Goal: Information Seeking & Learning: Learn about a topic

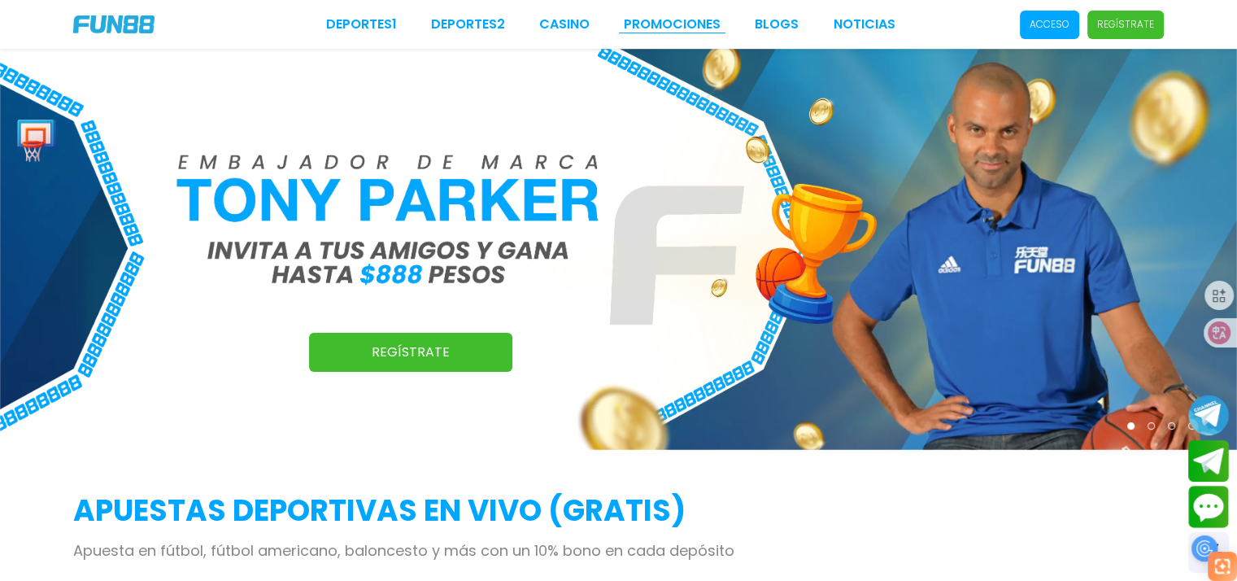
click at [687, 20] on link "Promociones" at bounding box center [672, 25] width 97 height 20
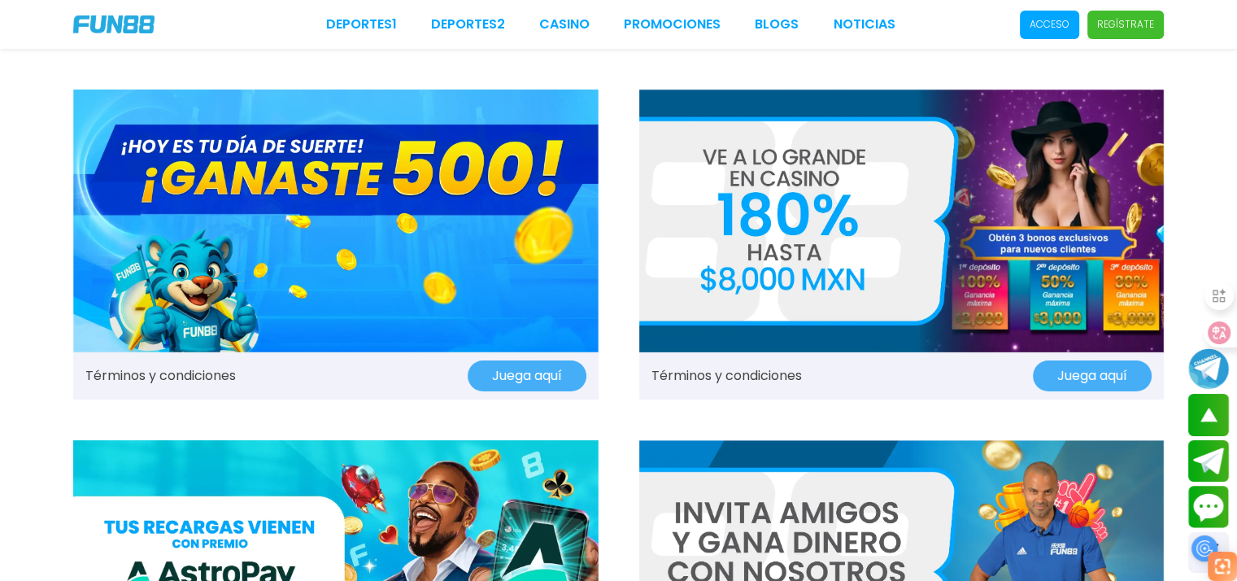
click at [328, 245] on img at bounding box center [336, 220] width 526 height 263
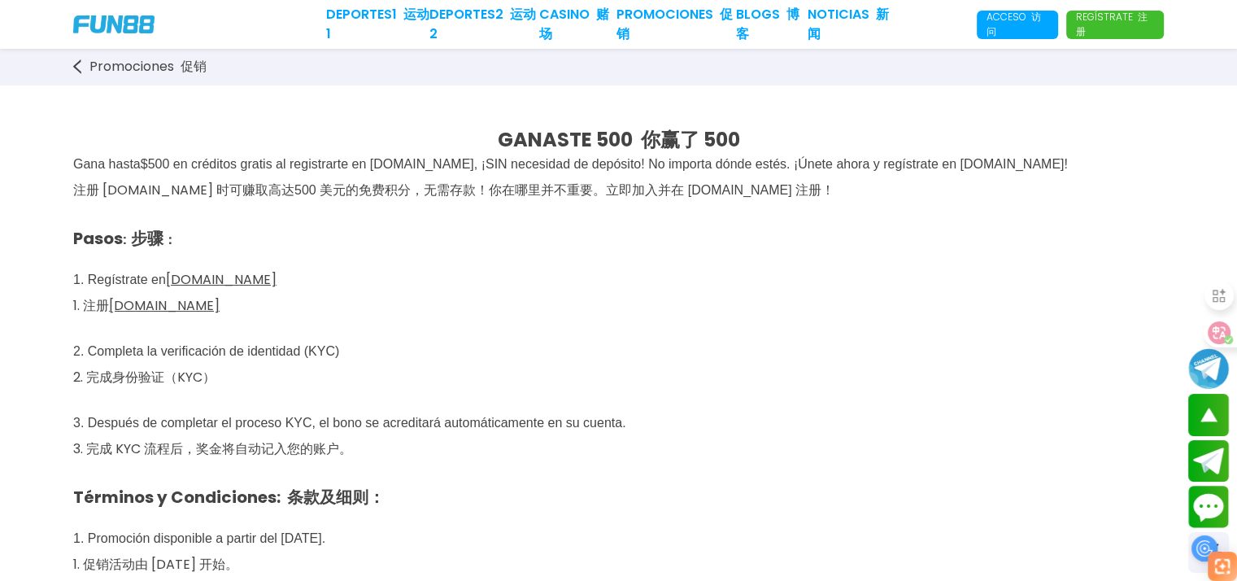
click at [234, 166] on span "500 en créditos gratis al registrarte en [DOMAIN_NAME], ¡SIN necesidad de depós…" at bounding box center [608, 164] width 920 height 14
click at [777, 279] on p "Pasos : 步骤 ： 1. Regístrate en [DOMAIN_NAME] 1. 注册 [DOMAIN_NAME] 2. Completa la …" at bounding box center [618, 465] width 1091 height 517
click at [368, 194] on span "500 美元的免费积分，无需存款！你在哪里并不重要。立即加入并在 [DOMAIN_NAME] 注册！" at bounding box center [564, 190] width 540 height 14
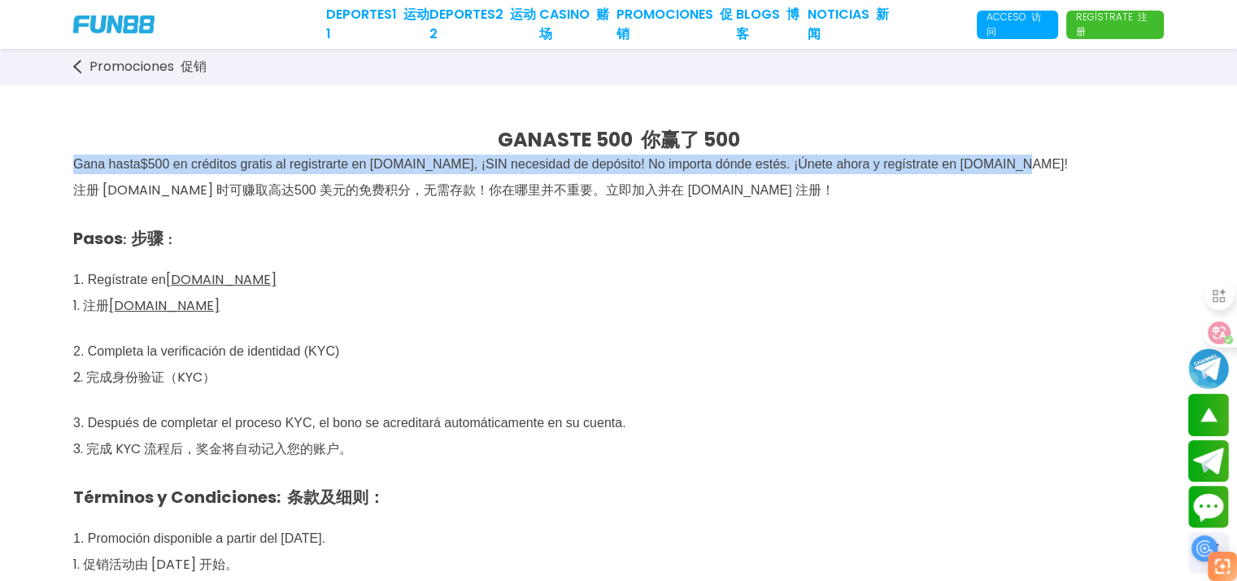
drag, startPoint x: 76, startPoint y: 163, endPoint x: 1195, endPoint y: 172, distance: 1118.6
copy p "Gana hasta $ 500 en créditos gratis al registrarte en [DOMAIN_NAME], ¡SIN neces…"
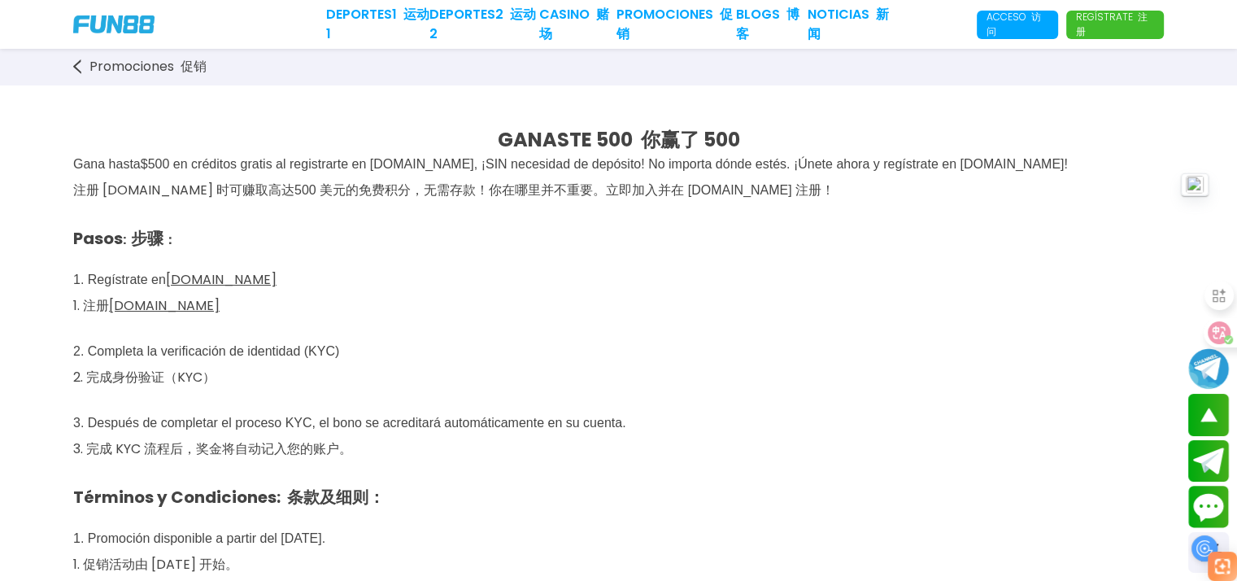
click at [647, 290] on p "Pasos : 步骤 ： 1. Regístrate en [DOMAIN_NAME] 1. 注册 [DOMAIN_NAME] 2. Completa la …" at bounding box center [618, 465] width 1091 height 517
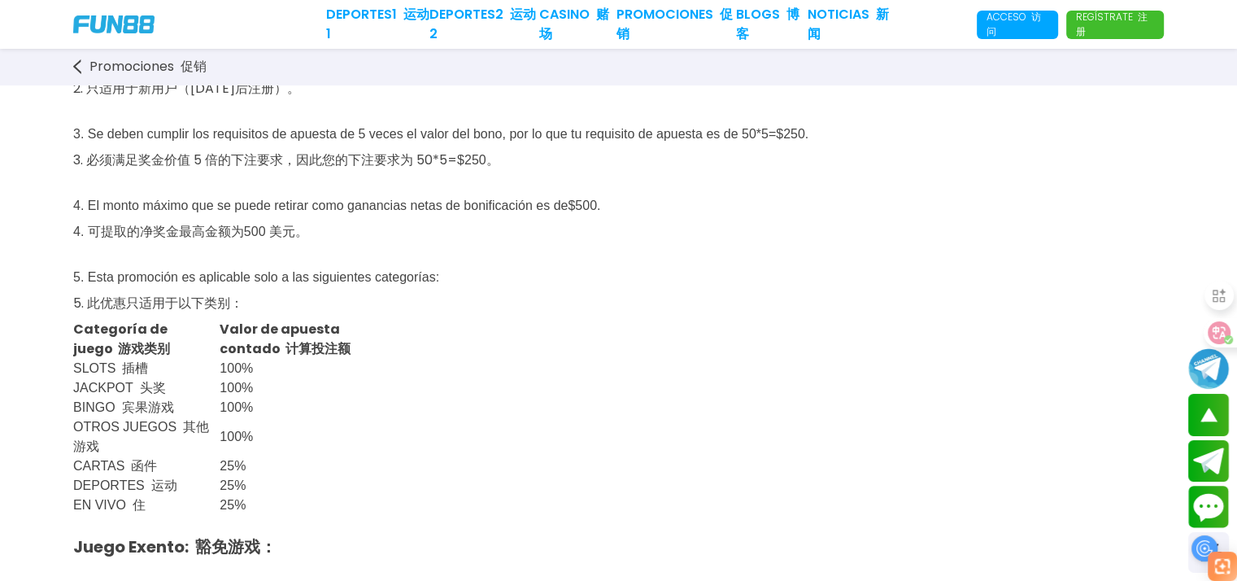
scroll to position [569, 0]
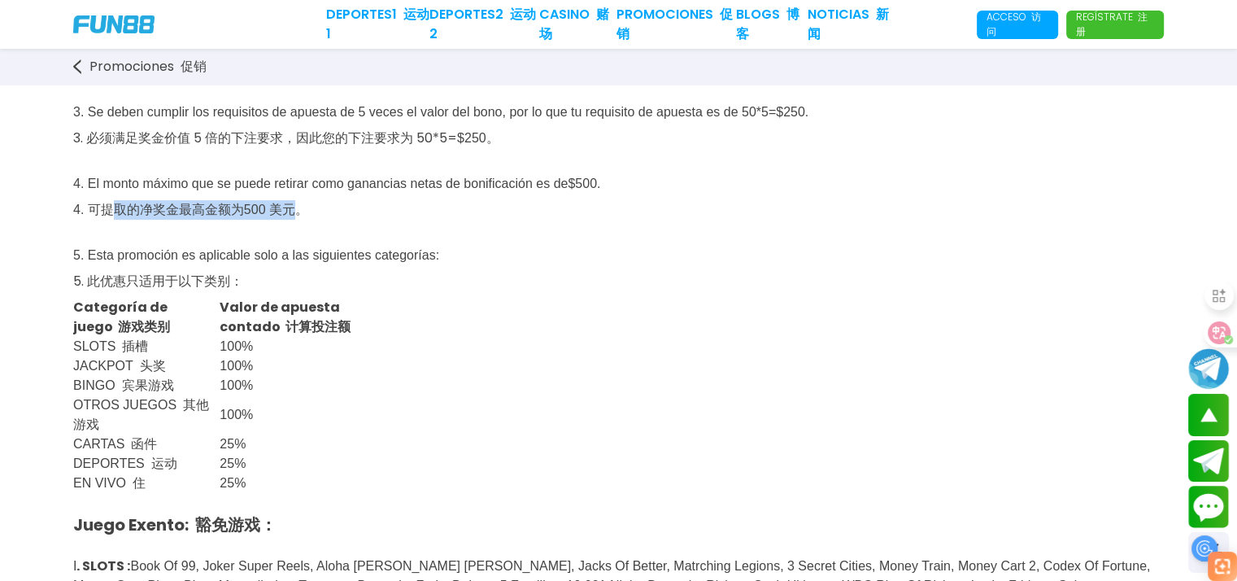
drag, startPoint x: 117, startPoint y: 225, endPoint x: 299, endPoint y: 224, distance: 181.4
click at [299, 219] on font "4. 可提取的净奖金最高金额为 500 美元 。" at bounding box center [190, 209] width 235 height 19
click at [460, 338] on div "GANASTE 500 你赢了 500 Gana hasta $ 500 en créditos gratis al registrarte en [DOMA…" at bounding box center [618, 562] width 1237 height 2094
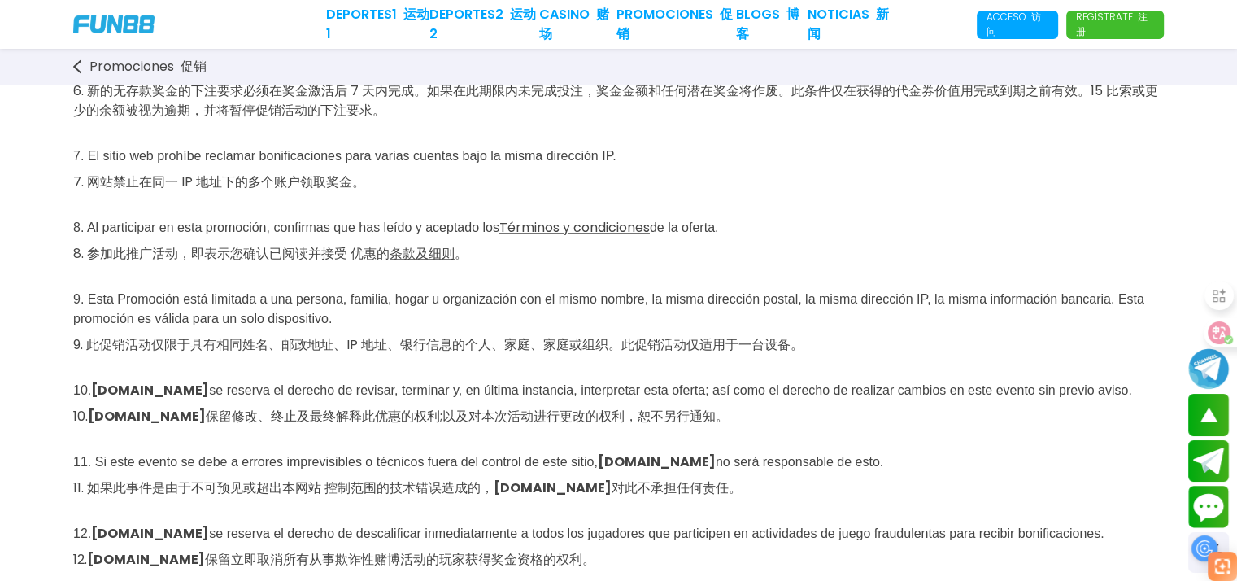
scroll to position [1871, 0]
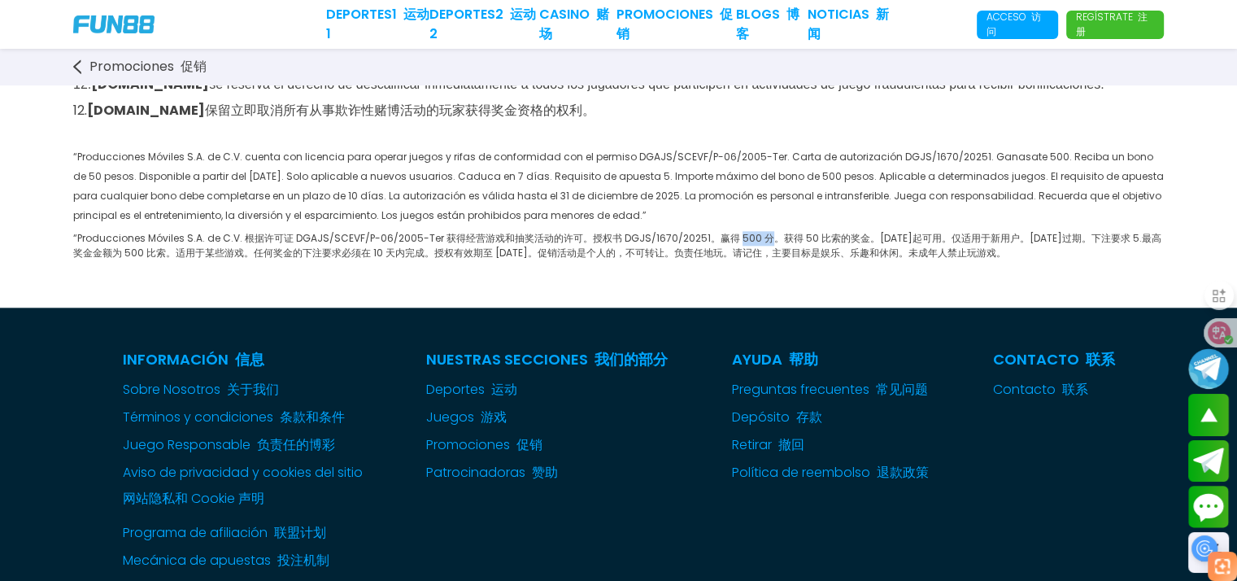
drag, startPoint x: 728, startPoint y: 338, endPoint x: 757, endPoint y: 341, distance: 29.4
click at [757, 260] on font "“Producciones Móviles S.A. de C.V. 根据许可证 DGAJS/SCEVF/P-06/2005-Ter 获得经营游戏和抽奖活动的…" at bounding box center [617, 245] width 1088 height 28
click at [815, 260] on font "“Producciones Móviles S.A. de C.V. 根据许可证 DGAJS/SCEVF/P-06/2005-Ter 获得经营游戏和抽奖活动的…" at bounding box center [617, 245] width 1088 height 28
drag, startPoint x: 794, startPoint y: 338, endPoint x: 845, endPoint y: 338, distance: 51.3
click at [845, 260] on font "“Producciones Móviles S.A. de C.V. 根据许可证 DGAJS/SCEVF/P-06/2005-Ter 获得经营游戏和抽奖活动的…" at bounding box center [617, 245] width 1088 height 28
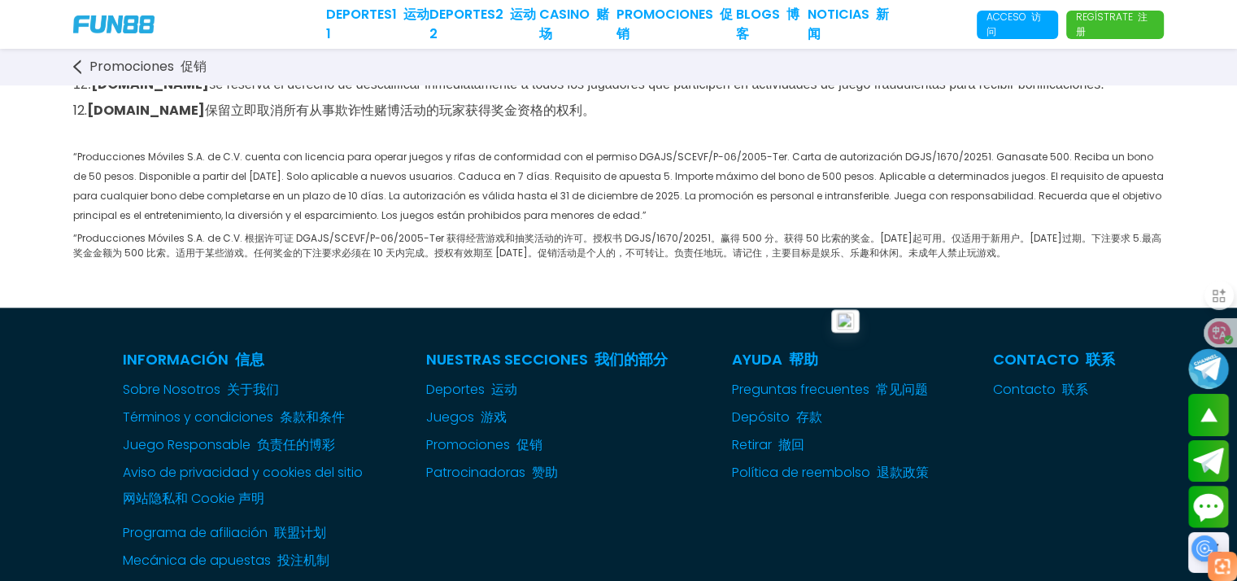
drag, startPoint x: 117, startPoint y: 355, endPoint x: 132, endPoint y: 355, distance: 14.6
click at [132, 260] on font "“Producciones Móviles S.A. de C.V. 根据许可证 DGAJS/SCEVF/P-06/2005-Ter 获得经营游戏和抽奖活动的…" at bounding box center [617, 245] width 1088 height 28
click at [762, 260] on span "“Producciones Móviles S.A. de C.V. cuenta con licencia para operar juegos y rif…" at bounding box center [618, 205] width 1091 height 110
click at [1012, 260] on span "“Producciones Móviles S.A. de C.V. cuenta con licencia para operar juegos y rif…" at bounding box center [618, 205] width 1091 height 110
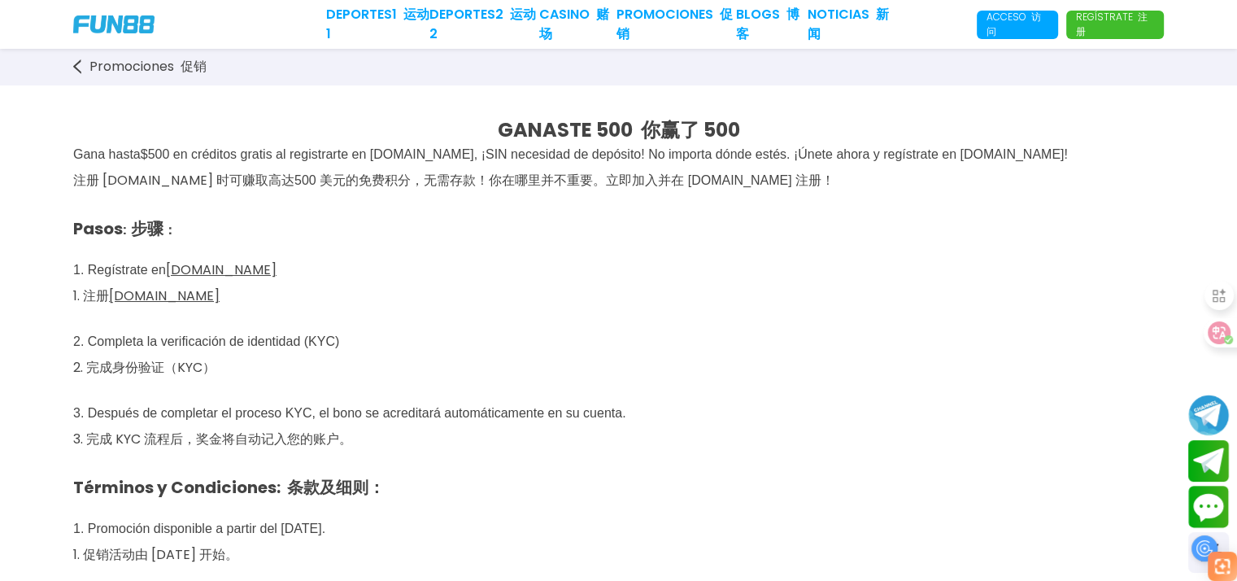
scroll to position [0, 0]
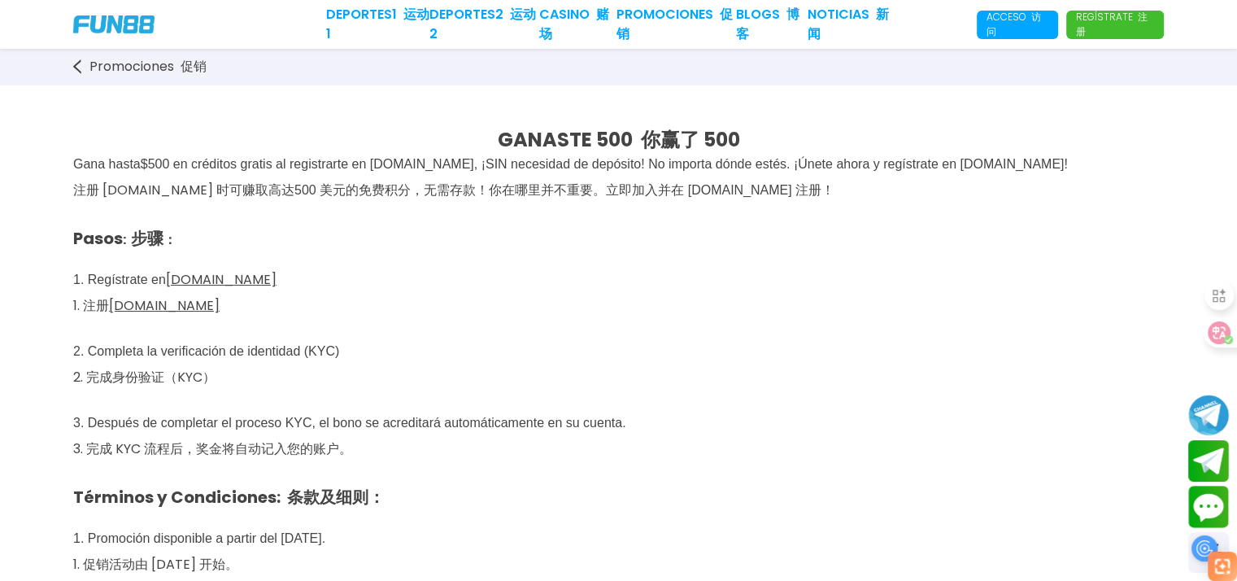
click at [705, 332] on p "Pasos : 步骤 ： 1. Regístrate en [DOMAIN_NAME] 1. 注册 [DOMAIN_NAME] 2. Completa la …" at bounding box center [618, 465] width 1091 height 517
click at [670, 335] on p "Pasos : 步骤 ： 1. Regístrate en [DOMAIN_NAME] 1. 注册 [DOMAIN_NAME] 2. Completa la …" at bounding box center [618, 465] width 1091 height 517
click at [782, 328] on p "Pasos : 步骤 ： 1. Regístrate en [DOMAIN_NAME] 1. 注册 [DOMAIN_NAME] 2. Completa la …" at bounding box center [618, 465] width 1091 height 517
click at [708, 337] on p "Pasos : 步骤 ： 1. Regístrate en [DOMAIN_NAME] 1. 注册 [DOMAIN_NAME] 2. Completa la …" at bounding box center [618, 465] width 1091 height 517
click at [704, 338] on p "Pasos : 步骤 ： 1. Regístrate en [DOMAIN_NAME] 1. 注册 [DOMAIN_NAME] 2. Completa la …" at bounding box center [618, 465] width 1091 height 517
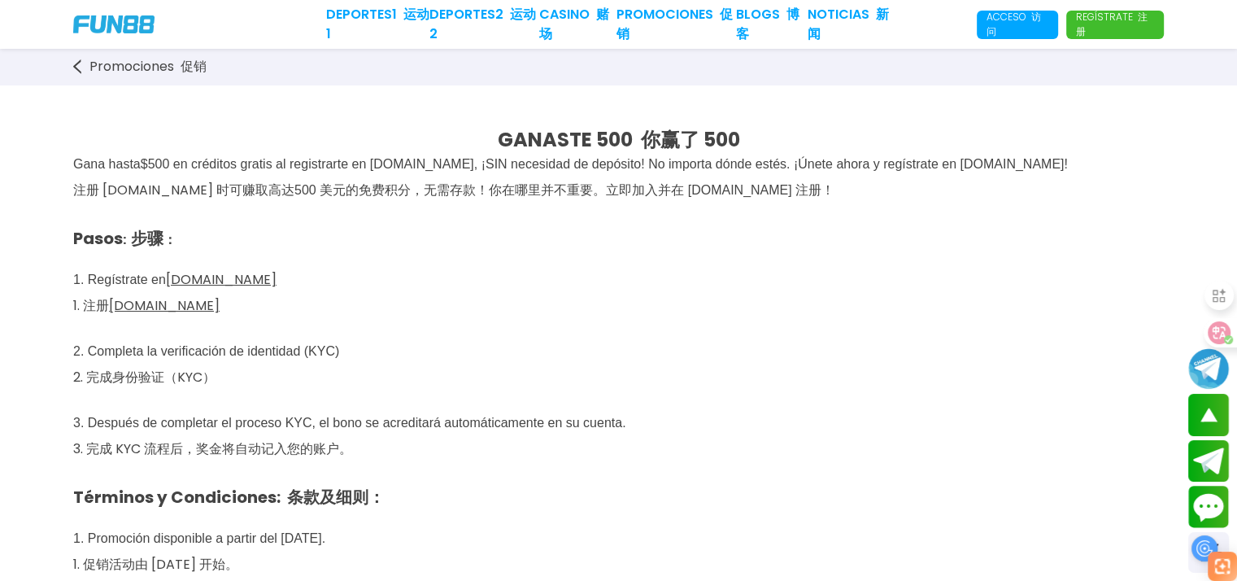
click at [546, 141] on strong "GANASTE 500 你赢了 500" at bounding box center [619, 139] width 242 height 27
click at [670, 308] on p "Pasos : 步骤 ： 1. Regístrate en [DOMAIN_NAME] 1. 注册 [DOMAIN_NAME] 2. Completa la …" at bounding box center [618, 465] width 1091 height 517
click at [652, 318] on p "Pasos : 步骤 ： 1. Regístrate en [DOMAIN_NAME] 1. 注册 [DOMAIN_NAME] 2. Completa la …" at bounding box center [618, 465] width 1091 height 517
click at [640, 332] on p "Pasos : 步骤 ： 1. Regístrate en [DOMAIN_NAME] 1. 注册 [DOMAIN_NAME] 2. Completa la …" at bounding box center [618, 465] width 1091 height 517
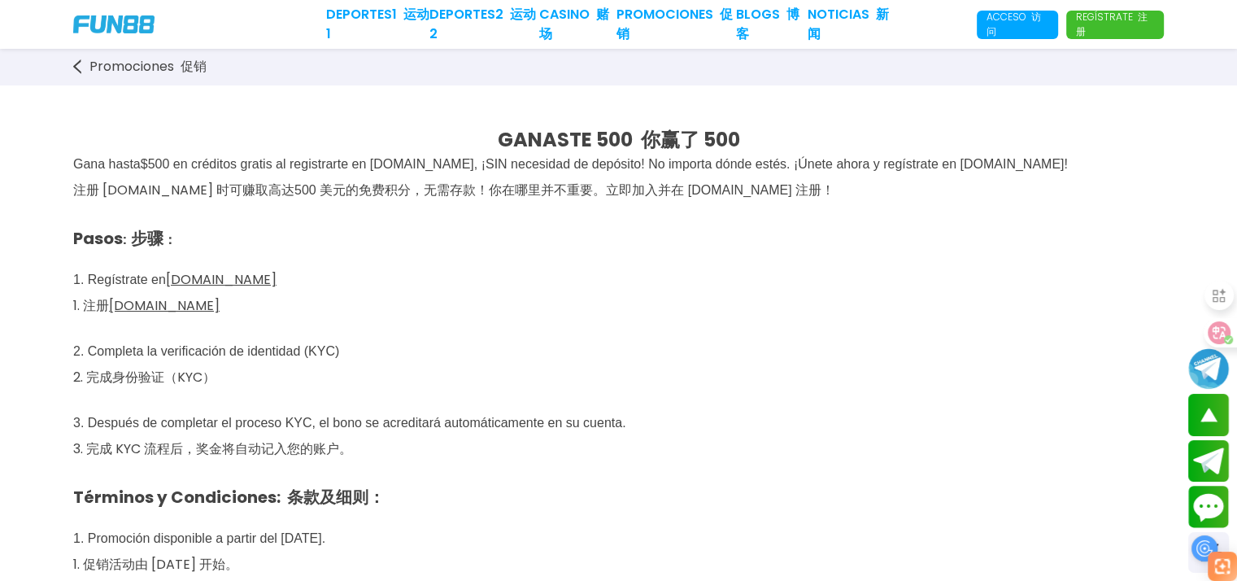
click at [628, 333] on p "Pasos : 步骤 ： 1. Regístrate en [DOMAIN_NAME] 1. 注册 [DOMAIN_NAME] 2. Completa la …" at bounding box center [618, 465] width 1091 height 517
click at [627, 325] on p "Pasos : 步骤 ： 1. Regístrate en [DOMAIN_NAME] 1. 注册 [DOMAIN_NAME] 2. Completa la …" at bounding box center [618, 465] width 1091 height 517
click at [635, 334] on p "Pasos : 步骤 ： 1. Regístrate en [DOMAIN_NAME] 1. 注册 [DOMAIN_NAME] 2. Completa la …" at bounding box center [618, 465] width 1091 height 517
click at [700, 299] on p "Pasos : 步骤 ： 1. Regístrate en [DOMAIN_NAME] 1. 注册 [DOMAIN_NAME] 2. Completa la …" at bounding box center [618, 465] width 1091 height 517
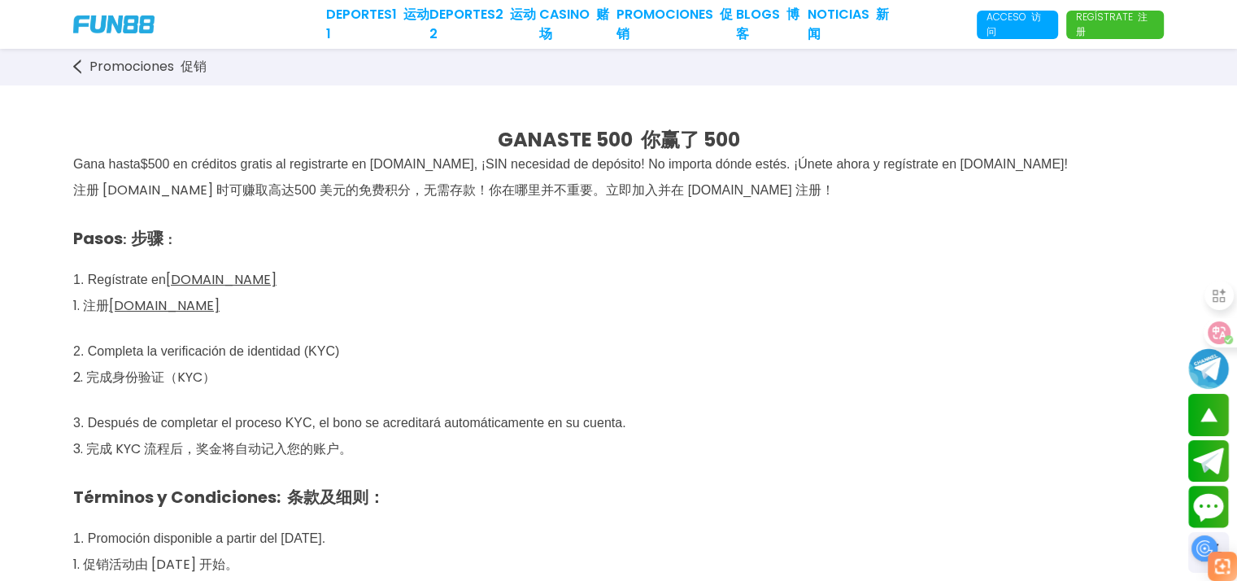
click at [879, 289] on p "Pasos : 步骤 ： 1. Regístrate en [DOMAIN_NAME] 1. 注册 [DOMAIN_NAME] 2. Completa la …" at bounding box center [618, 465] width 1091 height 517
click at [931, 249] on p "Pasos : 步骤 ： 1. Regístrate en [DOMAIN_NAME] 1. 注册 [DOMAIN_NAME] 2. Completa la …" at bounding box center [618, 465] width 1091 height 517
click at [915, 269] on p "Pasos : 步骤 ： 1. Regístrate en [DOMAIN_NAME] 1. 注册 [DOMAIN_NAME] 2. Completa la …" at bounding box center [618, 465] width 1091 height 517
click at [936, 203] on p "Gana hasta $ 500 en créditos gratis al registrarte en [DOMAIN_NAME], ¡SIN neces…" at bounding box center [618, 181] width 1091 height 52
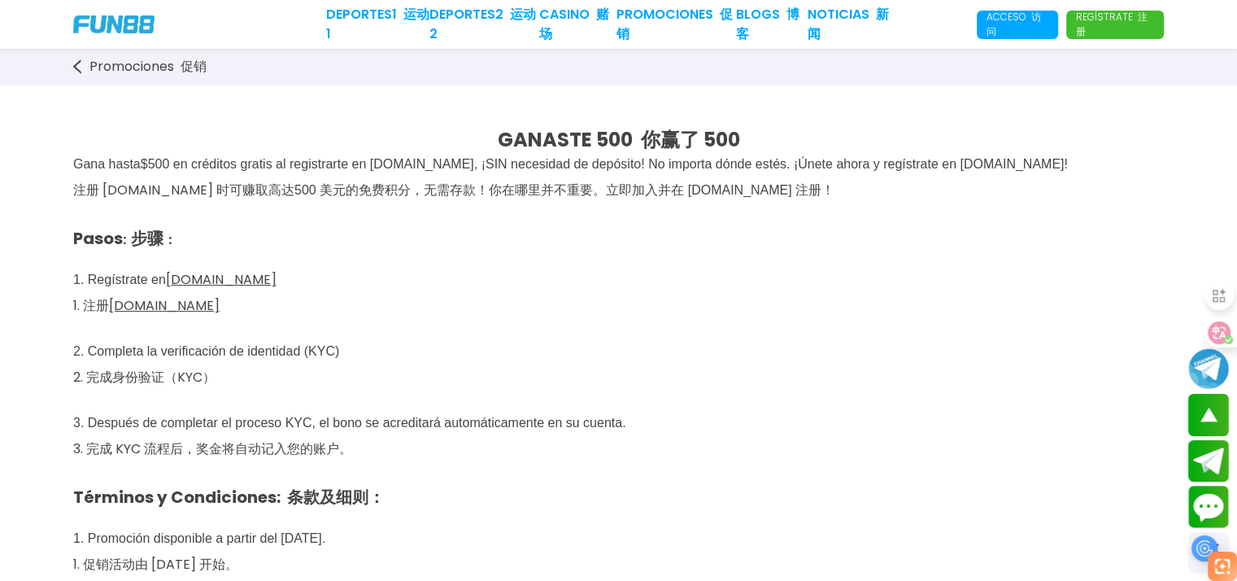
click at [924, 259] on p "Pasos : 步骤 ： 1. Regístrate en [DOMAIN_NAME] 1. 注册 [DOMAIN_NAME] 2. Completa la …" at bounding box center [618, 465] width 1091 height 517
click at [846, 292] on p "Pasos : 步骤 ： 1. Regístrate en [DOMAIN_NAME] 1. 注册 [DOMAIN_NAME] 2. Completa la …" at bounding box center [618, 465] width 1091 height 517
click at [296, 188] on span "500 美元的免费积分，无需存款！你在哪里并不重要。立即加入并在 [DOMAIN_NAME] 注册！" at bounding box center [564, 190] width 540 height 14
click at [411, 243] on p "Pasos : 步骤 ： 1. Regístrate en [DOMAIN_NAME] 1. 注册 [DOMAIN_NAME] 2. Completa la …" at bounding box center [618, 465] width 1091 height 517
click at [418, 238] on p "Pasos : 步骤 ： 1. Regístrate en [DOMAIN_NAME] 1. 注册 [DOMAIN_NAME] 2. Completa la …" at bounding box center [618, 465] width 1091 height 517
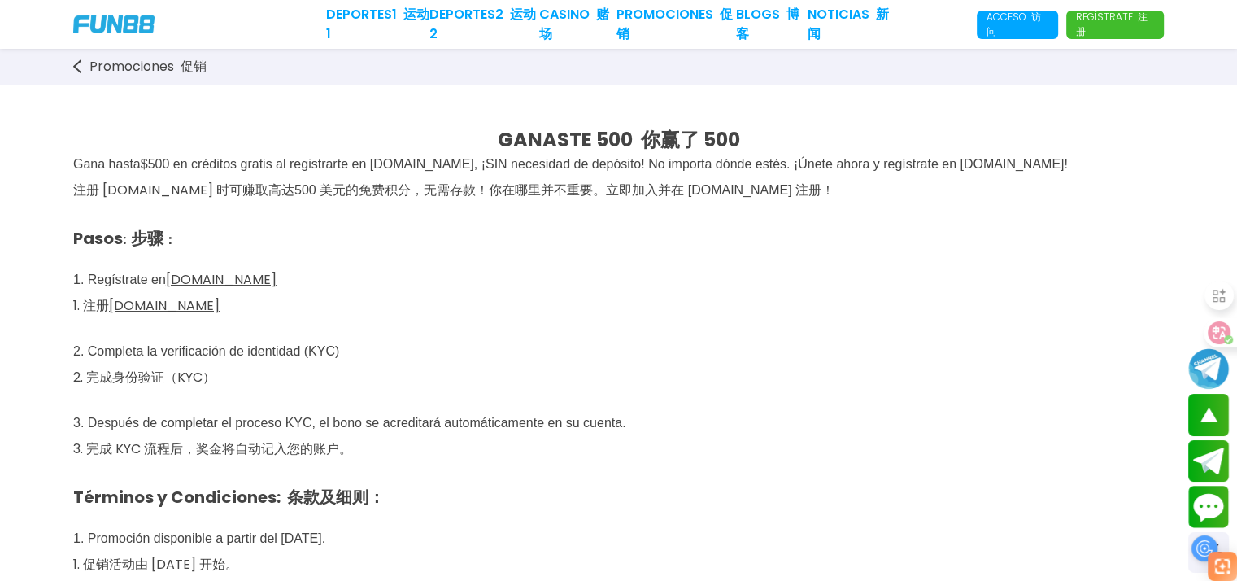
click at [407, 220] on p "Pasos : 步骤 ： 1. Regístrate en [DOMAIN_NAME] 1. 注册 [DOMAIN_NAME] 2. Completa la …" at bounding box center [618, 465] width 1091 height 517
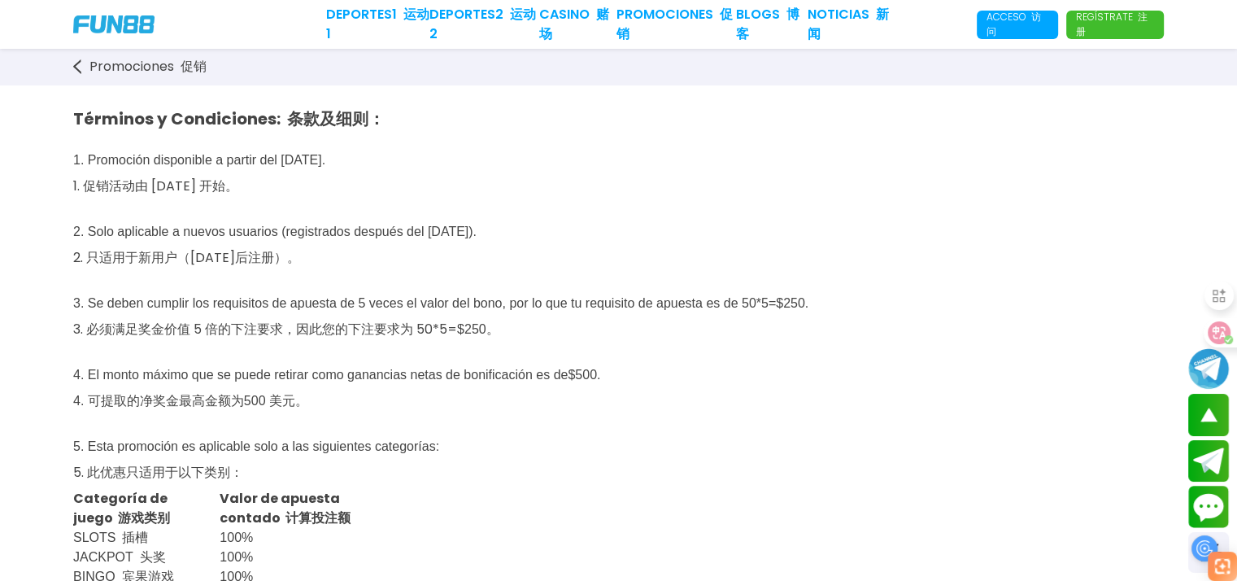
scroll to position [407, 0]
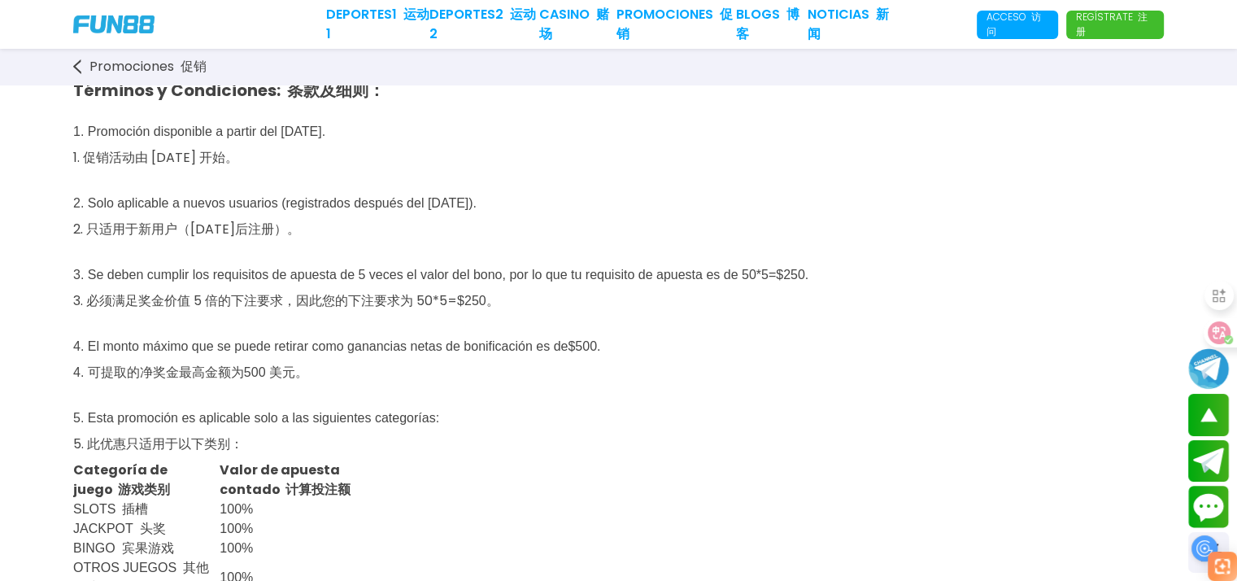
drag, startPoint x: 230, startPoint y: 383, endPoint x: 307, endPoint y: 383, distance: 77.3
click at [307, 382] on font "4. 可提取的净奖金最高金额为 500 美元 。" at bounding box center [190, 372] width 235 height 19
click at [527, 406] on p "5. Esta promoción es aplicable solo a las siguientes categorías: 5. 此优惠只适用于以下类别：" at bounding box center [618, 425] width 1091 height 72
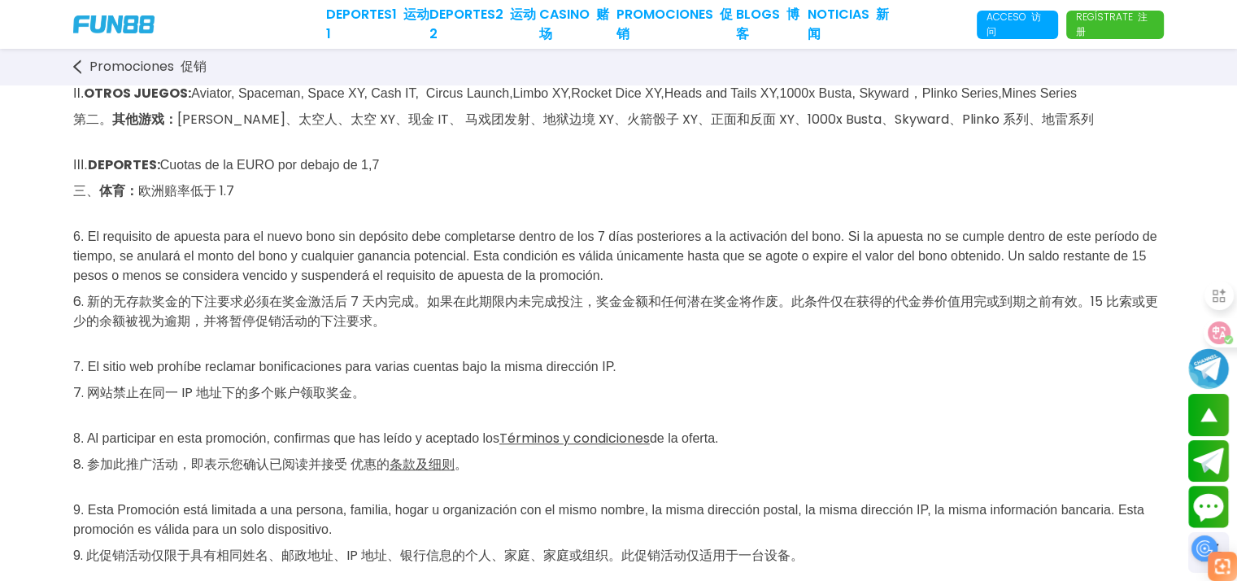
scroll to position [1220, 0]
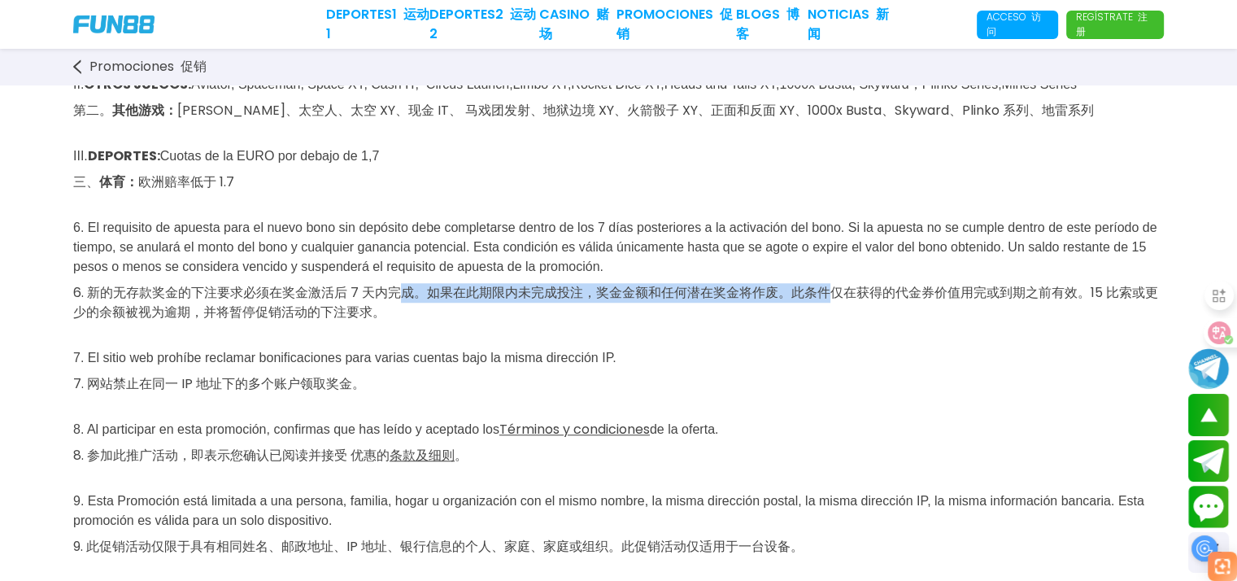
drag, startPoint x: 399, startPoint y: 338, endPoint x: 827, endPoint y: 344, distance: 427.9
click at [827, 321] on font "6. 新的无存款奖金的下注要求必须在奖金激活后 7 天内完成。如果在此期限内未完成投注，奖金金额和任何潜在奖金将作废。此条件仅在获得的代金券价值用完或到期之前…" at bounding box center [615, 302] width 1085 height 38
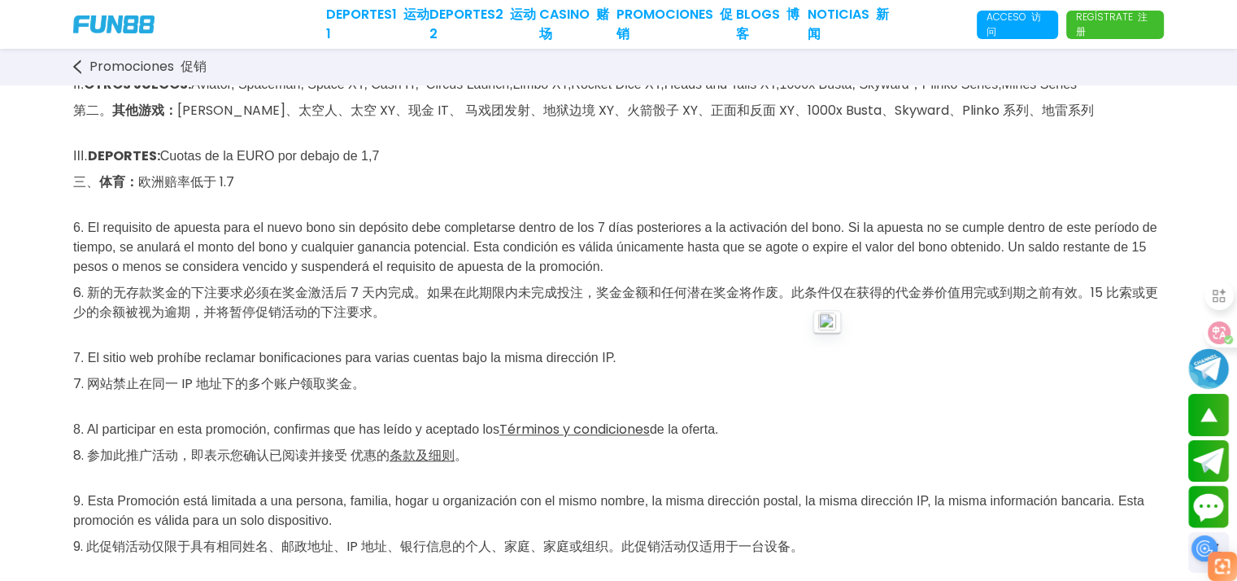
click at [199, 321] on font "6. 新的无存款奖金的下注要求必须在奖金激活后 7 天内完成。如果在此期限内未完成投注，奖金金额和任何潜在奖金将作废。此条件仅在获得的代金券价值用完或到期之前…" at bounding box center [615, 302] width 1085 height 38
drag, startPoint x: 266, startPoint y: 436, endPoint x: 400, endPoint y: 433, distance: 134.3
click at [399, 433] on p "Juego Exento: 豁免游戏： I . SLOTS : Book Of 99, Joker Super Reels, Aloha [PERSON_NA…" at bounding box center [618, 379] width 1091 height 1075
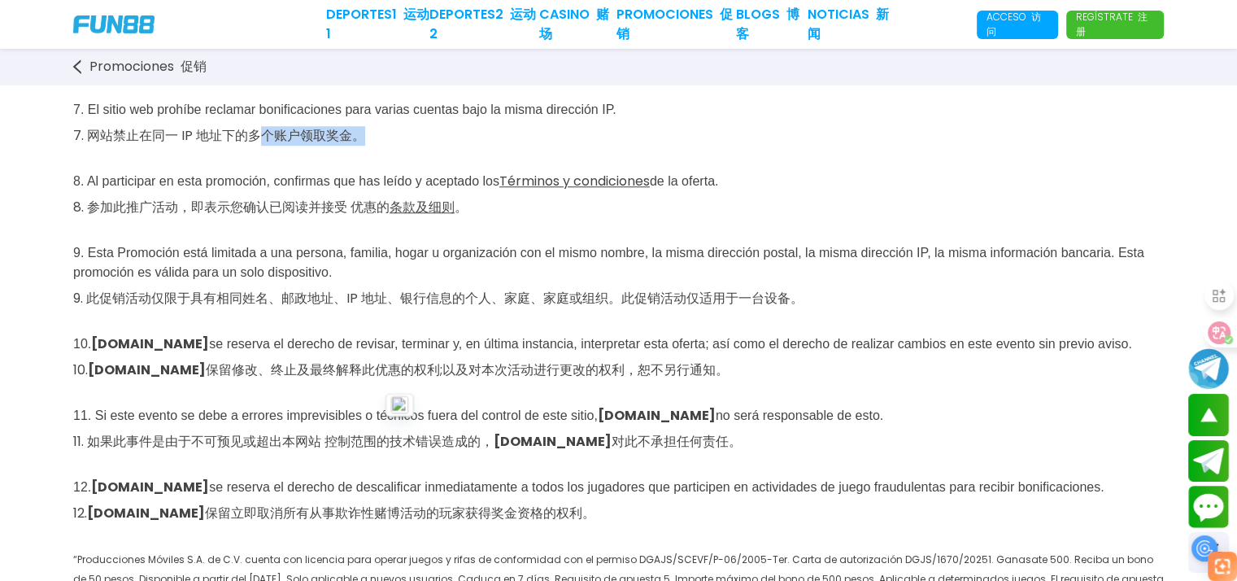
scroll to position [1627, 0]
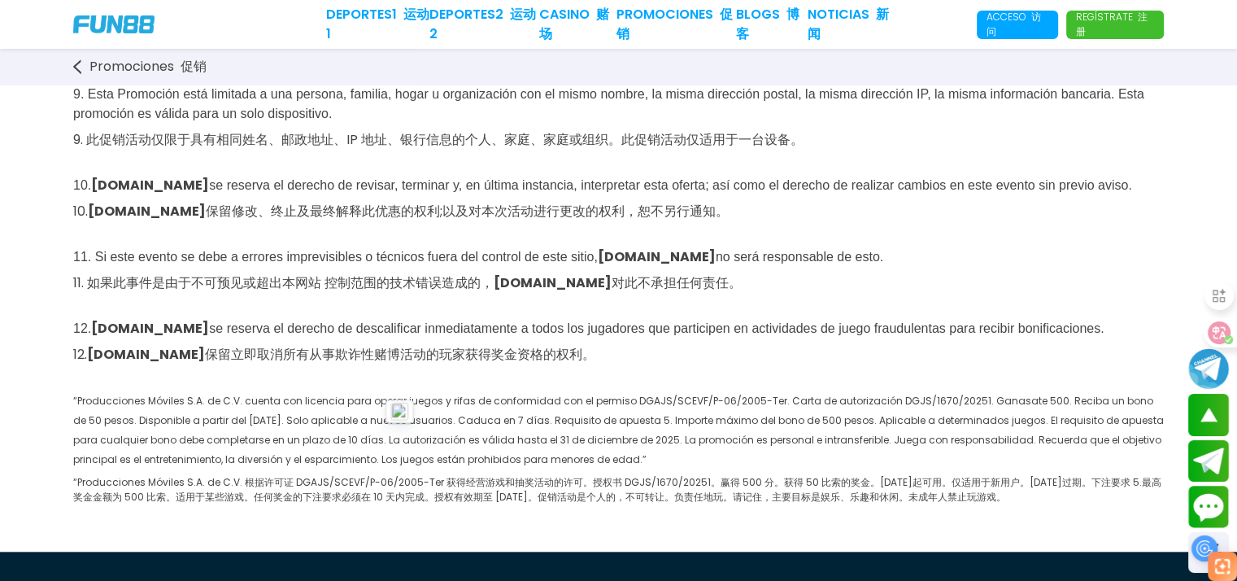
click at [604, 220] on font "10. [DOMAIN_NAME] 保留修改、终止及最终解释此优惠的权利;以及对本次活动进行更改的权利，恕不另行通知。" at bounding box center [401, 211] width 656 height 19
click at [356, 292] on font "11. 如果此事件是由于不可预见或超出本网站 控制范围的技术错误造成的， [DOMAIN_NAME] 对此不承担任何责任。" at bounding box center [407, 282] width 669 height 19
drag, startPoint x: 392, startPoint y: 404, endPoint x: 996, endPoint y: 419, distance: 603.8
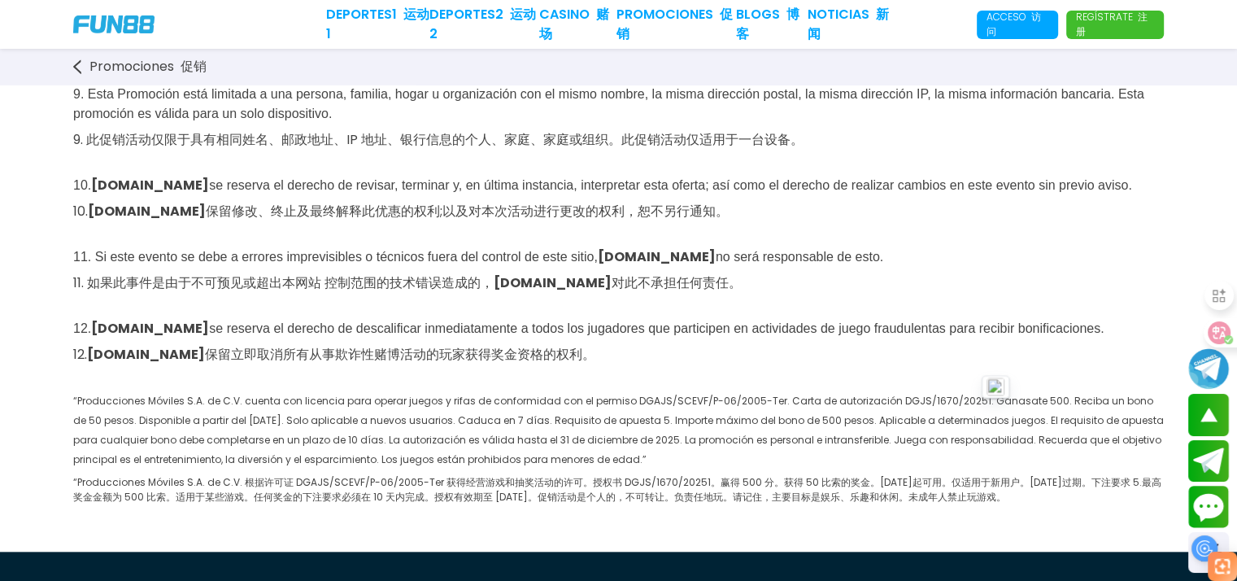
drag, startPoint x: 358, startPoint y: 464, endPoint x: 381, endPoint y: 455, distance: 24.5
drag, startPoint x: 462, startPoint y: 456, endPoint x: 564, endPoint y: 452, distance: 101.8
click at [564, 364] on font "12. [DOMAIN_NAME] 保留立即取消所有从事欺诈性赌博活动的玩家获得奖金资格的权利。" at bounding box center [334, 354] width 522 height 19
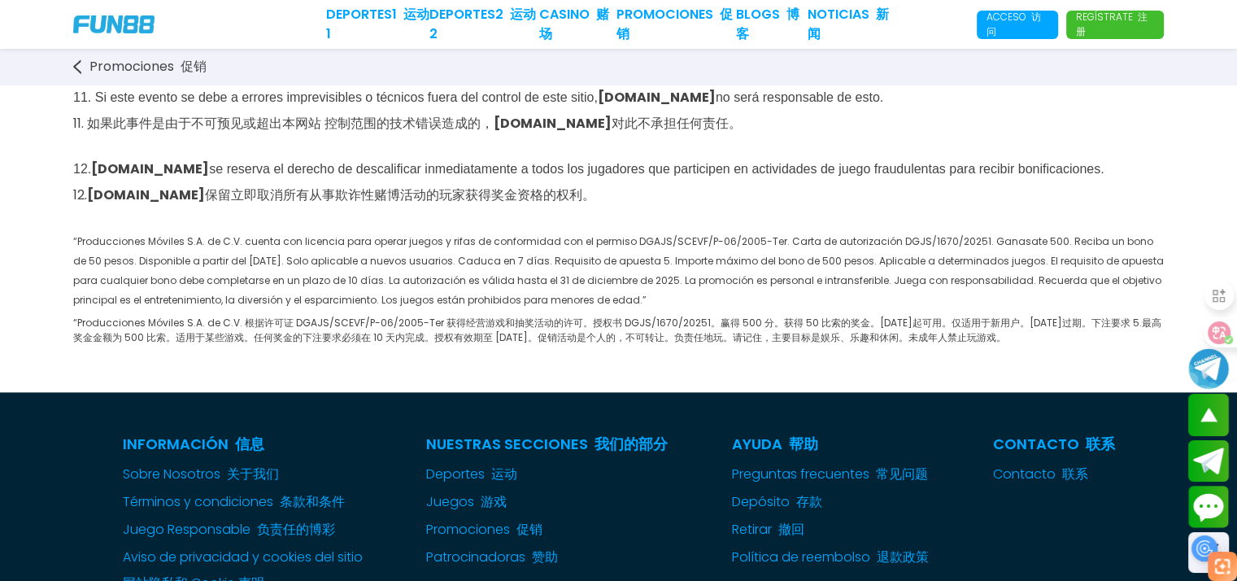
scroll to position [1790, 0]
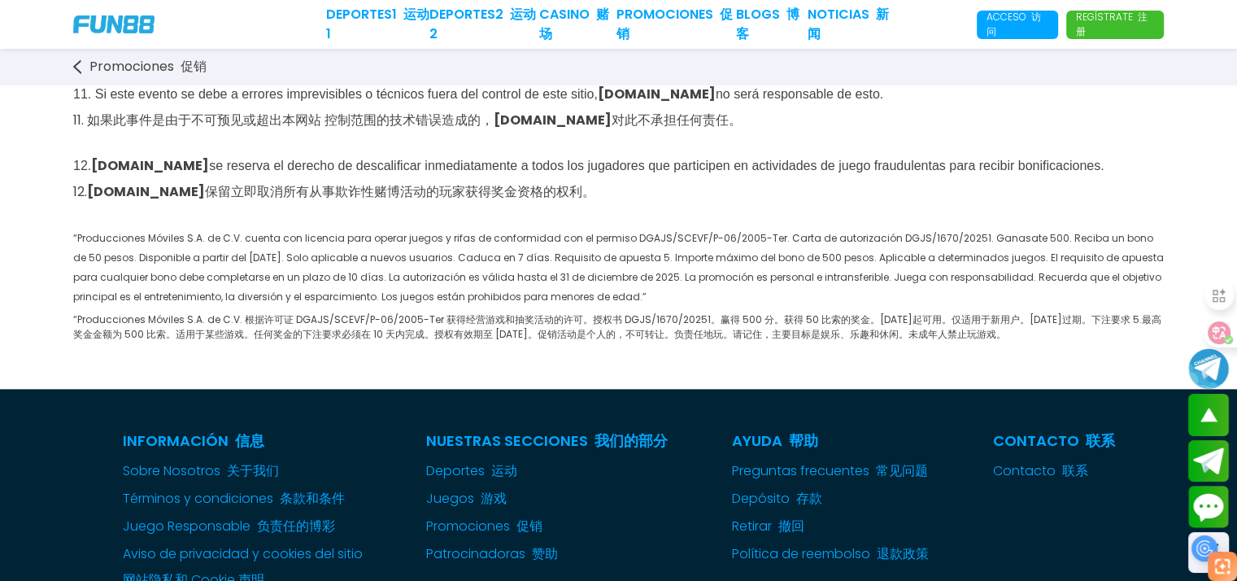
click at [725, 341] on font "“Producciones Móviles S.A. de C.V. 根据许可证 DGAJS/SCEVF/P-06/2005-Ter 获得经营游戏和抽奖活动的…" at bounding box center [617, 326] width 1088 height 28
drag, startPoint x: 713, startPoint y: 420, endPoint x: 752, endPoint y: 424, distance: 38.4
click at [752, 341] on font "“Producciones Móviles S.A. de C.V. 根据许可证 DGAJS/SCEVF/P-06/2005-Ter 获得经营游戏和抽奖活动的…" at bounding box center [617, 326] width 1088 height 28
click at [704, 341] on span "“Producciones Móviles S.A. de C.V. cuenta con licencia para operar juegos y rif…" at bounding box center [618, 286] width 1091 height 110
click at [833, 341] on span "“Producciones Móviles S.A. de C.V. cuenta con licencia para operar juegos y rif…" at bounding box center [618, 286] width 1091 height 110
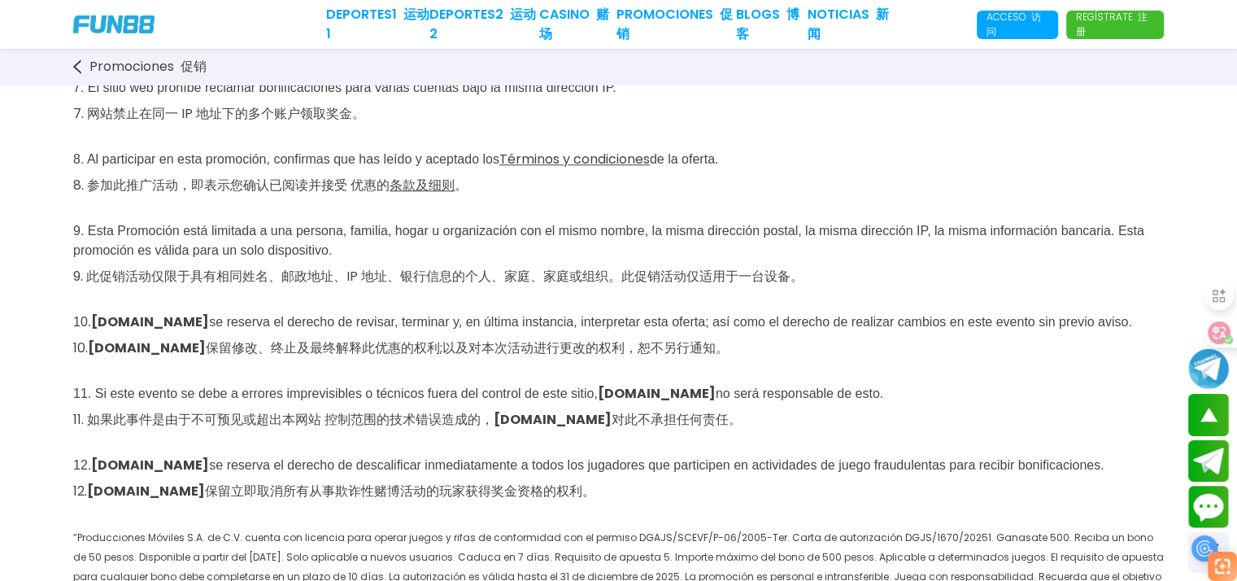
scroll to position [1302, 0]
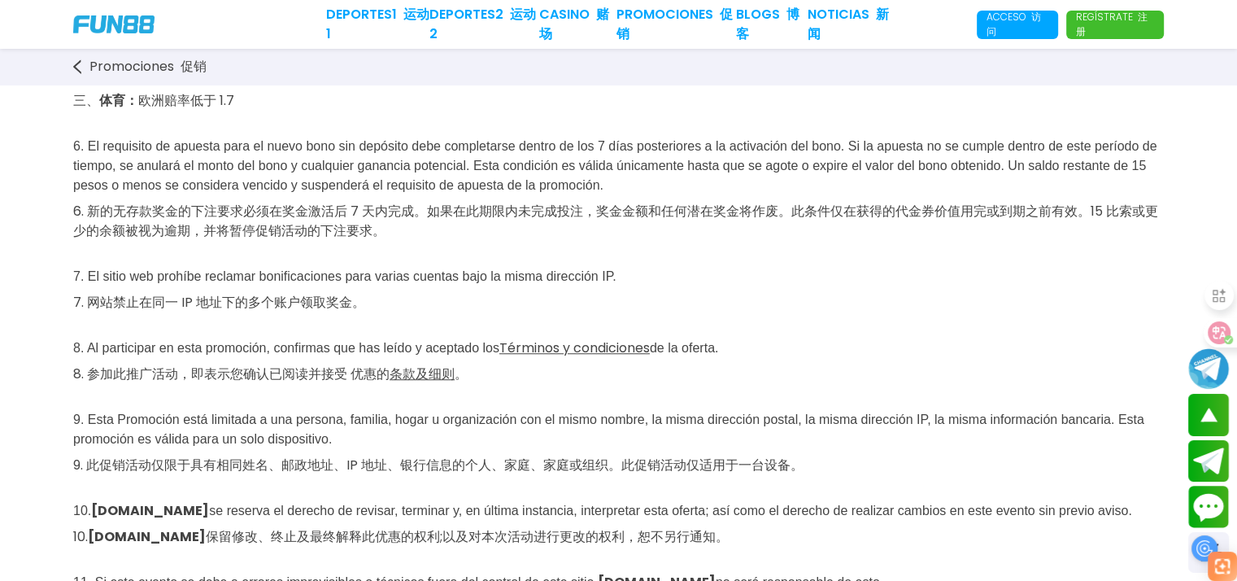
click at [74, 66] on use at bounding box center [77, 66] width 8 height 15
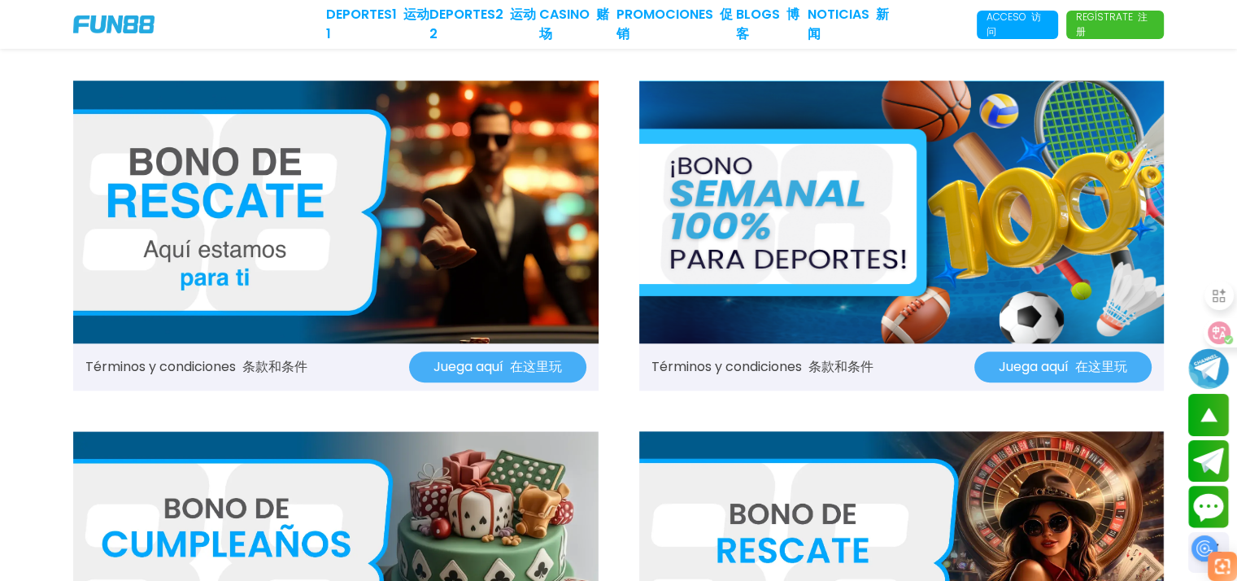
scroll to position [1383, 0]
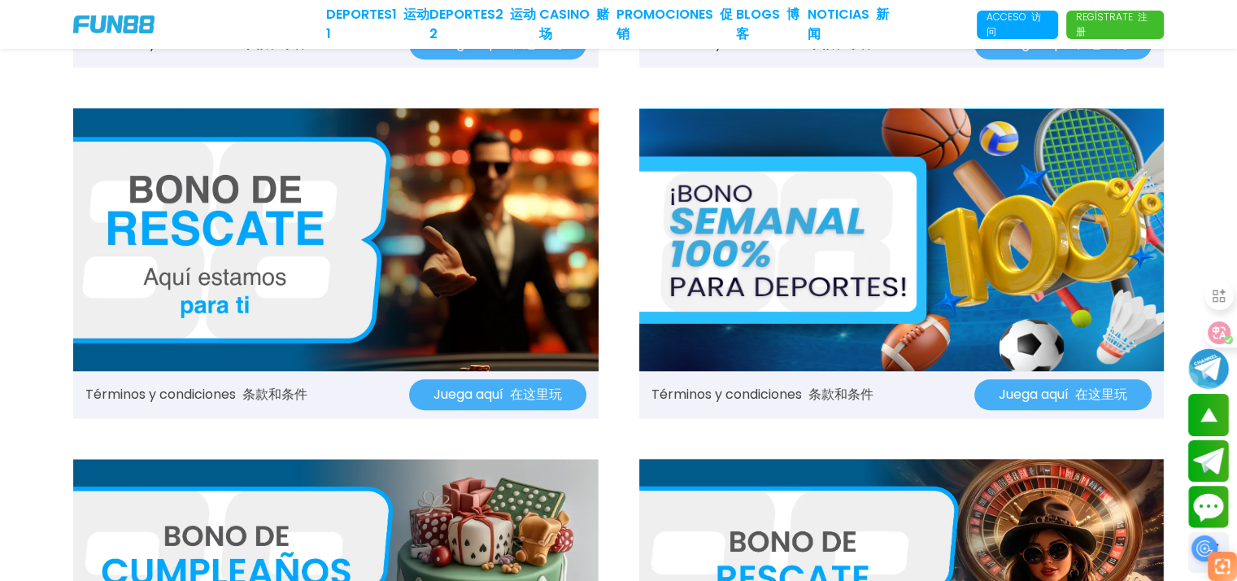
click at [950, 263] on img at bounding box center [902, 239] width 526 height 263
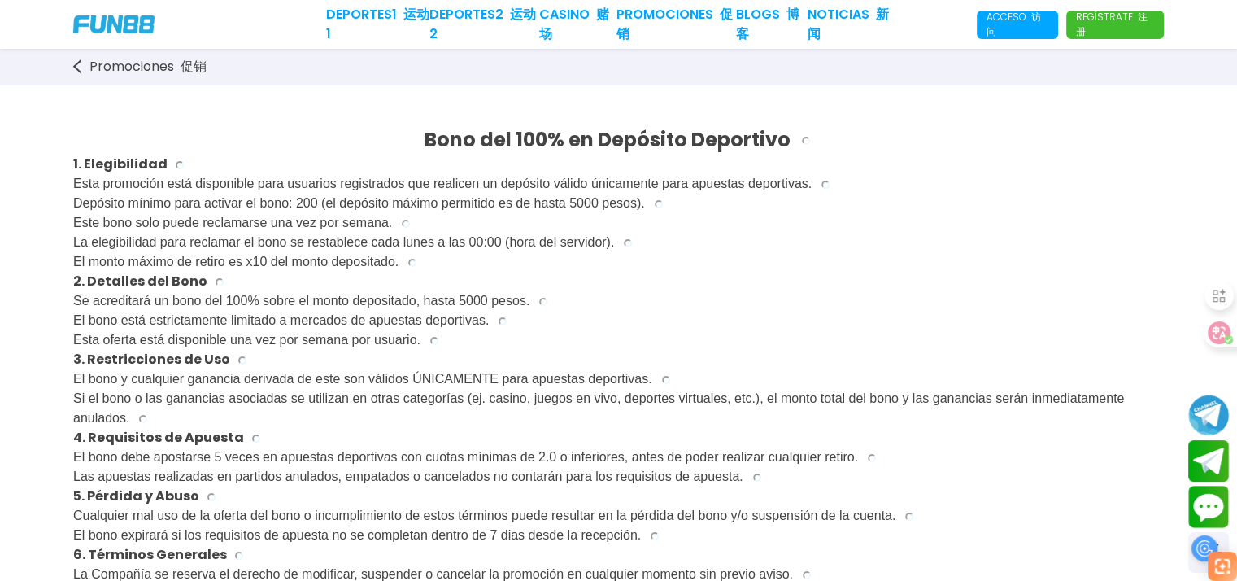
click at [425, 399] on span "El bono y cualquier ganancia derivada de este son válidos ÚNICAMENTE para apues…" at bounding box center [598, 398] width 1051 height 58
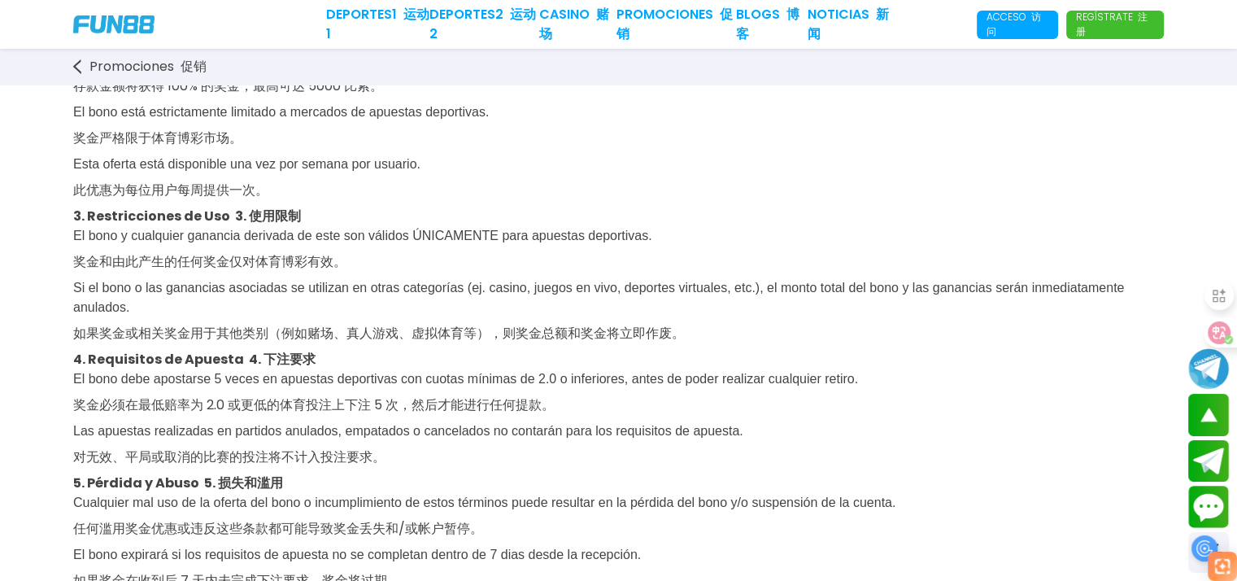
scroll to position [569, 0]
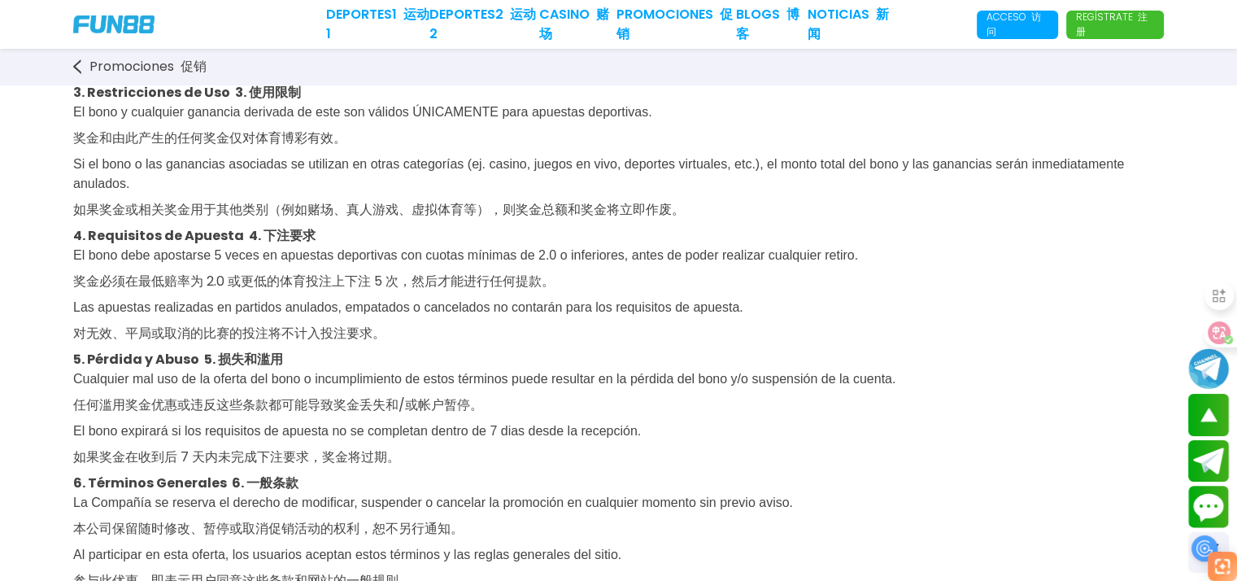
click at [73, 66] on use at bounding box center [77, 66] width 8 height 15
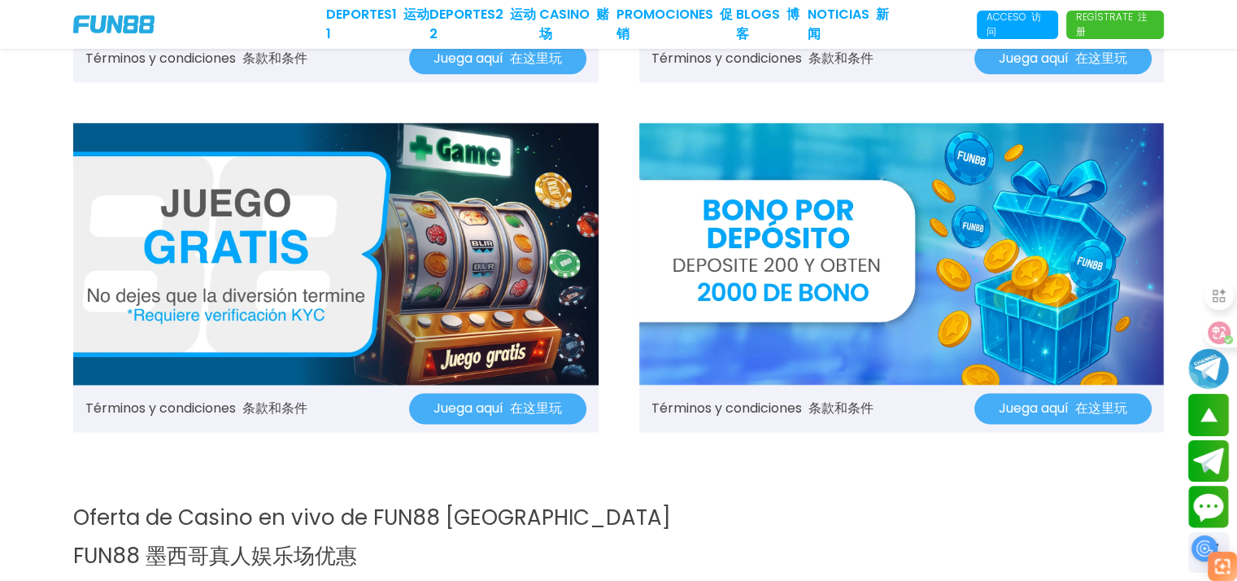
scroll to position [2034, 0]
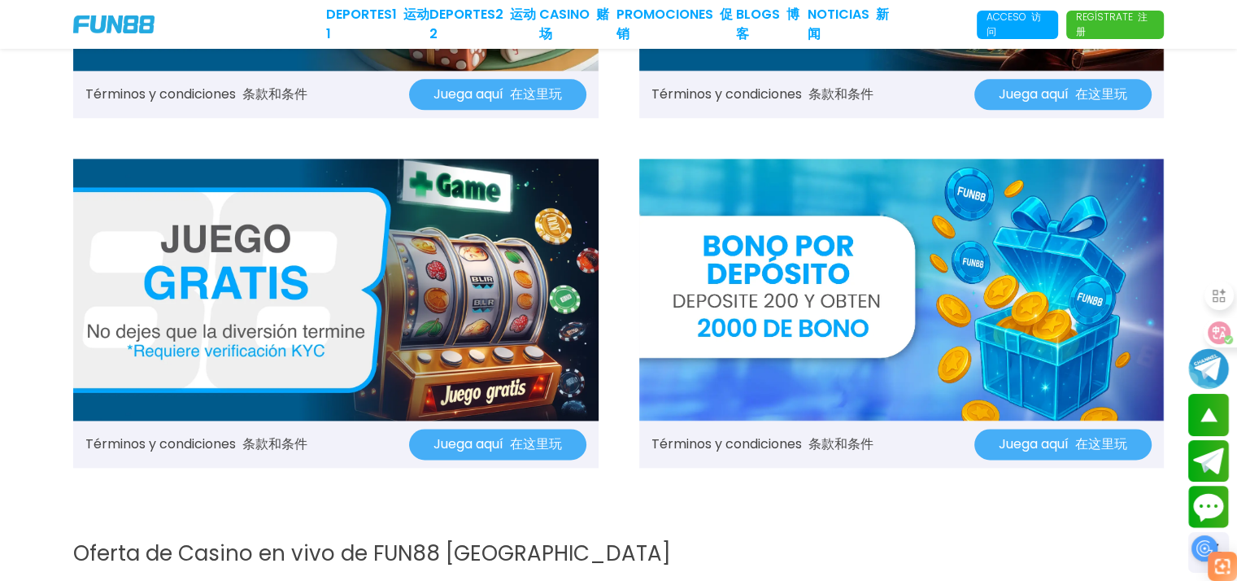
click at [896, 309] on img at bounding box center [902, 290] width 526 height 263
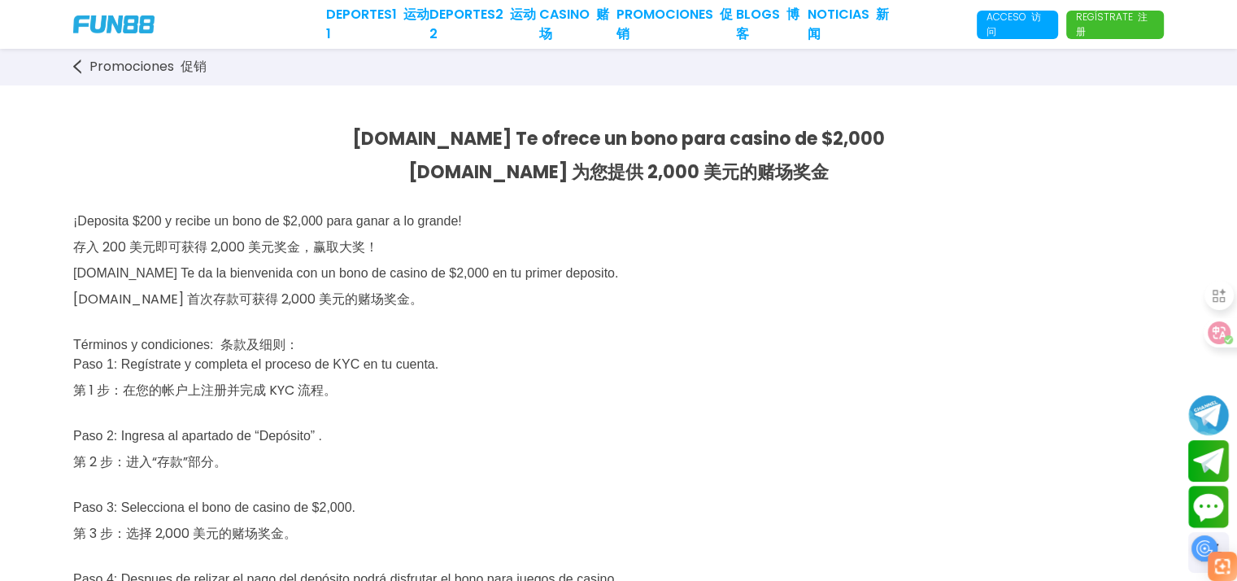
click at [106, 227] on span "¡Deposita $200 y recibe un bono de $2,000 para ganar a lo grande! 存入 200 美元即可获得…" at bounding box center [345, 543] width 545 height 658
drag, startPoint x: 146, startPoint y: 246, endPoint x: 364, endPoint y: 258, distance: 217.5
click at [364, 258] on p "¡Deposita $200 y recibe un bono de $2,000 para ganar a lo grande! 存入 200 美元即可获得…" at bounding box center [618, 550] width 1091 height 716
click at [622, 175] on font "[DOMAIN_NAME] 为您提供 2,000 美元的赌场奖金" at bounding box center [618, 171] width 421 height 25
click at [604, 173] on font "[DOMAIN_NAME] 为您提供 2,000 美元的赌场奖金" at bounding box center [618, 171] width 421 height 25
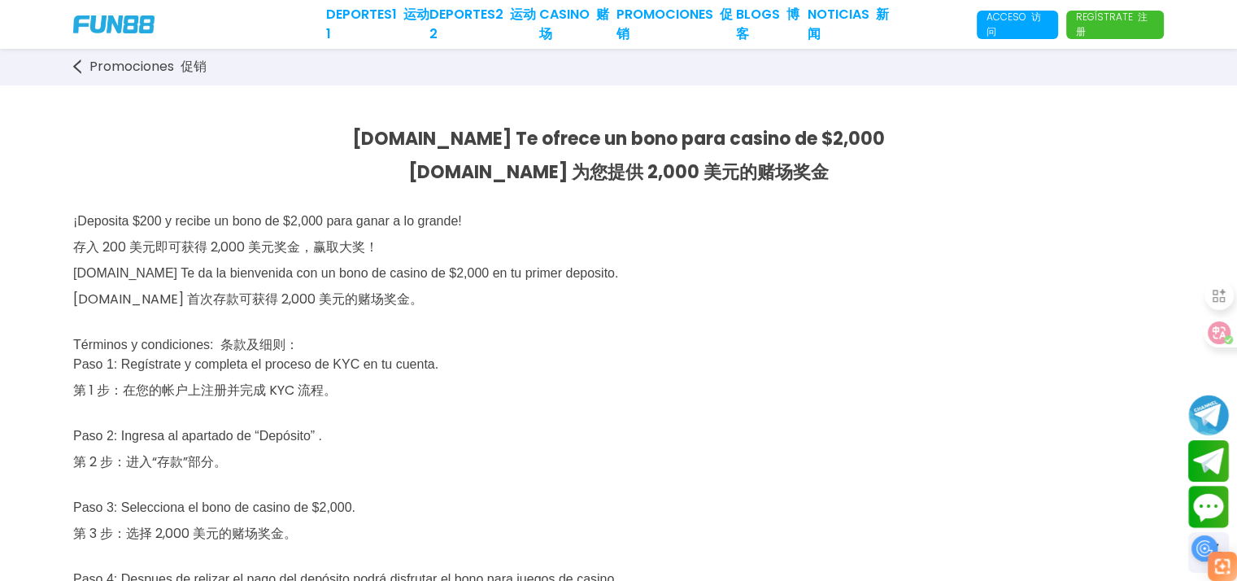
click at [631, 173] on font "[DOMAIN_NAME] 为您提供 2,000 美元的赌场奖金" at bounding box center [618, 171] width 421 height 25
click at [600, 173] on font "[DOMAIN_NAME] 为您提供 2,000 美元的赌场奖金" at bounding box center [618, 171] width 421 height 25
drag, startPoint x: 596, startPoint y: 172, endPoint x: 700, endPoint y: 172, distance: 103.3
click at [700, 172] on font "[DOMAIN_NAME] 为您提供 2,000 美元的赌场奖金" at bounding box center [618, 171] width 421 height 25
click at [665, 325] on p "¡Deposita $200 y recibe un bono de $2,000 para ganar a lo grande! 存入 200 美元即可获得…" at bounding box center [618, 550] width 1091 height 716
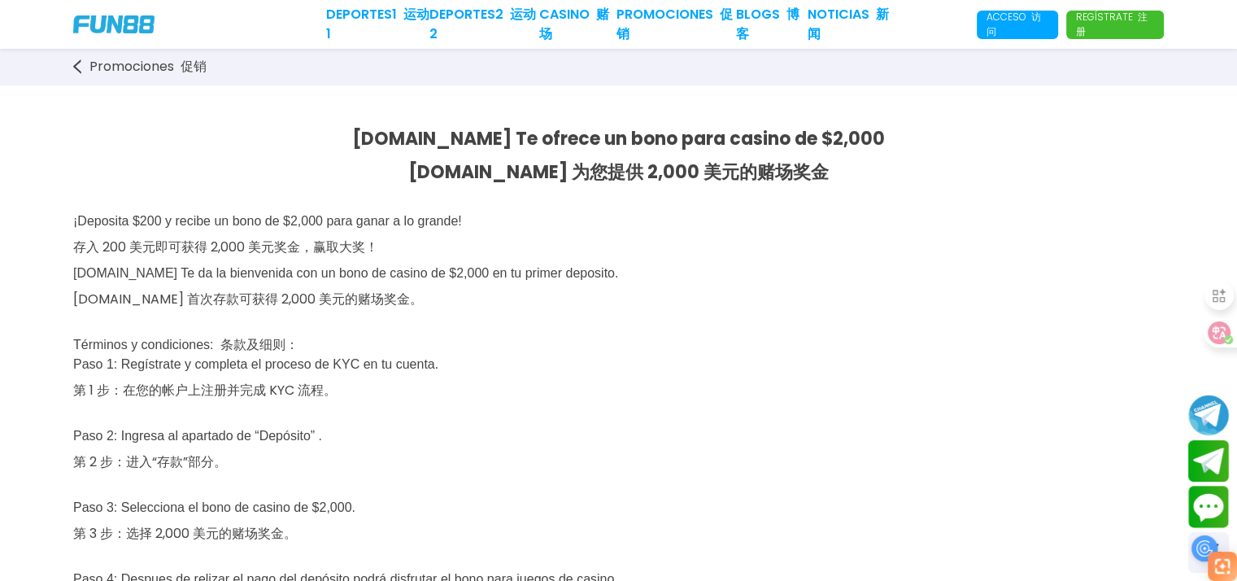
click at [687, 347] on p "¡Deposita $200 y recibe un bono de $2,000 para ganar a lo grande! 存入 200 美元即可获得…" at bounding box center [618, 550] width 1091 height 716
click at [722, 329] on p "¡Deposita $200 y recibe un bono de $2,000 para ganar a lo grande! 存入 200 美元即可获得…" at bounding box center [618, 550] width 1091 height 716
click at [720, 330] on p "¡Deposita $200 y recibe un bono de $2,000 para ganar a lo grande! 存入 200 美元即可获得…" at bounding box center [618, 550] width 1091 height 716
click at [472, 301] on p "¡Deposita $200 y recibe un bono de $2,000 para ganar a lo grande! 存入 200 美元即可获得…" at bounding box center [618, 550] width 1091 height 716
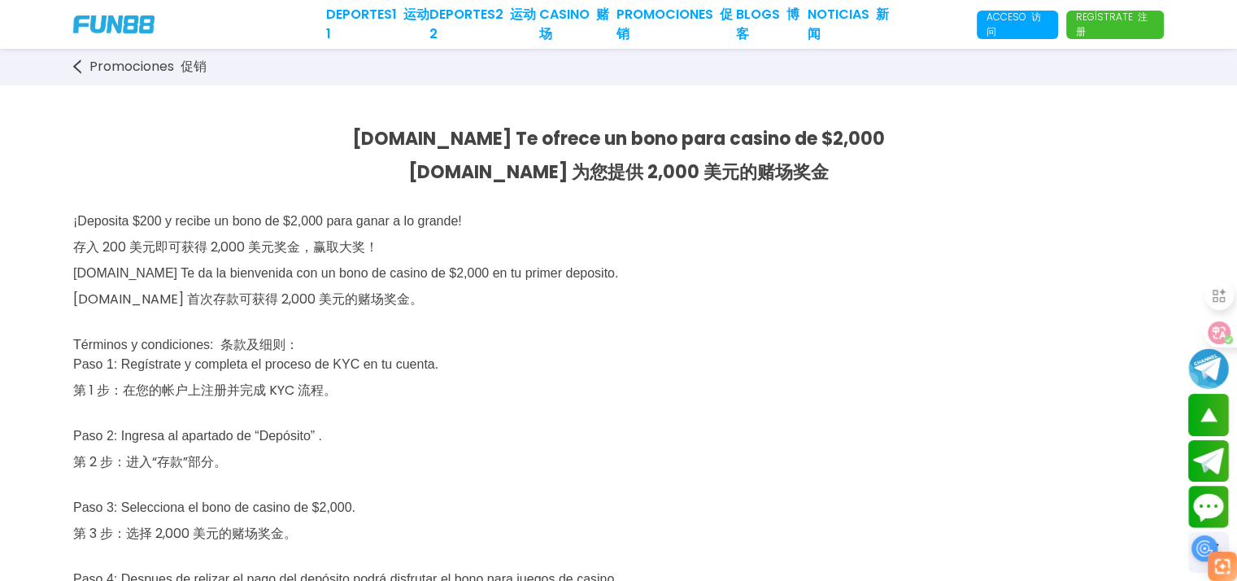
click at [786, 321] on p "¡Deposita $200 y recibe un bono de $2,000 para ganar a lo grande! 存入 200 美元即可获得…" at bounding box center [618, 550] width 1091 height 716
click at [800, 318] on p "¡Deposita $200 y recibe un bono de $2,000 para ganar a lo grande! 存入 200 美元即可获得…" at bounding box center [618, 550] width 1091 height 716
drag, startPoint x: 386, startPoint y: 140, endPoint x: 476, endPoint y: 142, distance: 89.5
click at [476, 142] on span "[DOMAIN_NAME] Te ofrece un bono para casino de $2,000 [DOMAIN_NAME] 为您提供 2,000 …" at bounding box center [618, 155] width 533 height 59
click at [442, 137] on span "[DOMAIN_NAME] Te ofrece un bono para casino de $2,000 [DOMAIN_NAME] 为您提供 2,000 …" at bounding box center [618, 155] width 533 height 59
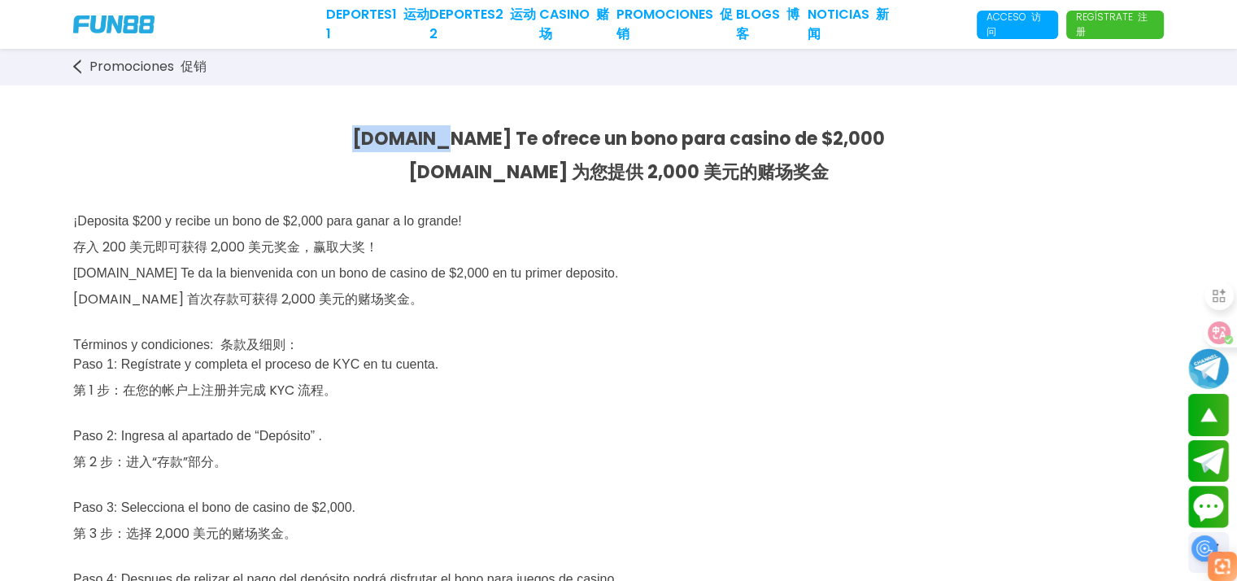
drag, startPoint x: 384, startPoint y: 140, endPoint x: 475, endPoint y: 141, distance: 91.1
click at [475, 141] on p "[DOMAIN_NAME] Te ofrece un bono para casino de $2,000 [DOMAIN_NAME] 为您提供 2,000 …" at bounding box center [618, 158] width 1091 height 67
click at [430, 214] on span "¡Deposita $200 y recibe un bono de $2,000 para ganar a lo grande! 存入 200 美元即可获得…" at bounding box center [345, 543] width 545 height 658
click at [491, 181] on font "[DOMAIN_NAME] 为您提供 2,000 美元的赌场奖金" at bounding box center [618, 171] width 421 height 25
drag, startPoint x: 387, startPoint y: 140, endPoint x: 478, endPoint y: 142, distance: 90.3
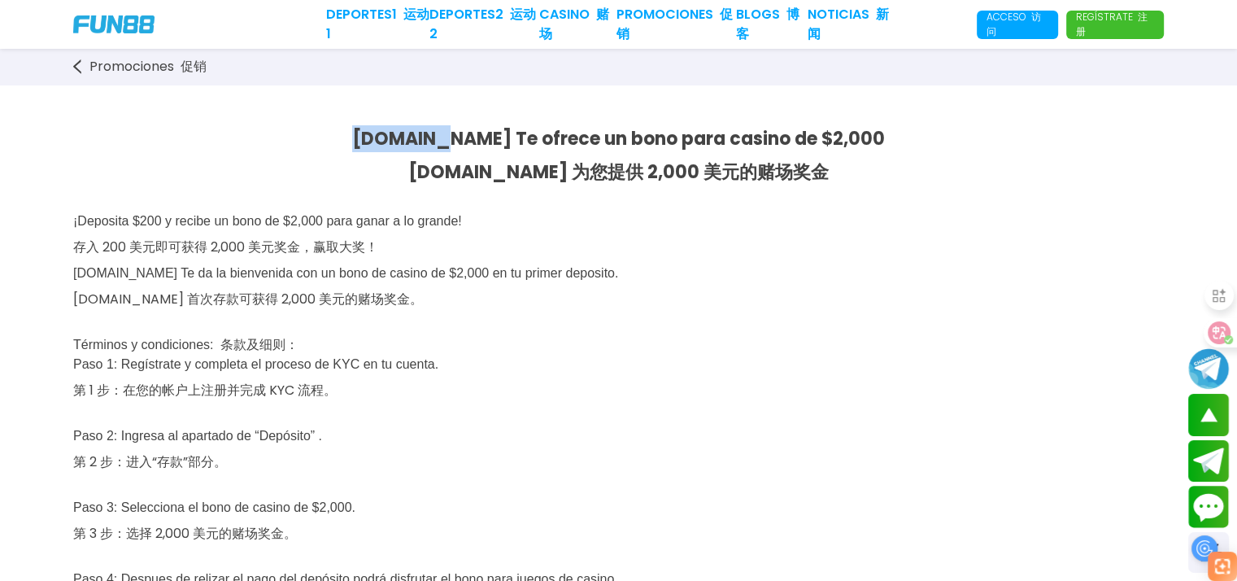
click at [478, 142] on span "[DOMAIN_NAME] Te ofrece un bono para casino de $2,000 [DOMAIN_NAME] 为您提供 2,000 …" at bounding box center [618, 155] width 533 height 59
click at [683, 317] on p "¡Deposita $200 y recibe un bono de $2,000 para ganar a lo grande! 存入 200 美元即可获得…" at bounding box center [618, 550] width 1091 height 716
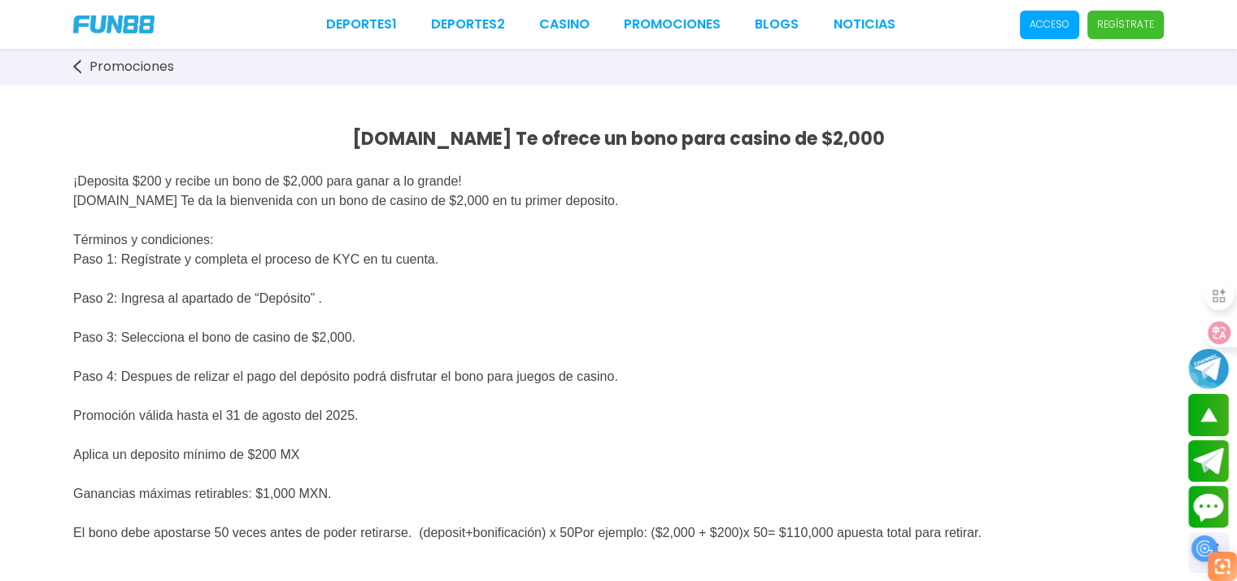
click at [82, 65] on link "Promociones" at bounding box center [131, 67] width 117 height 20
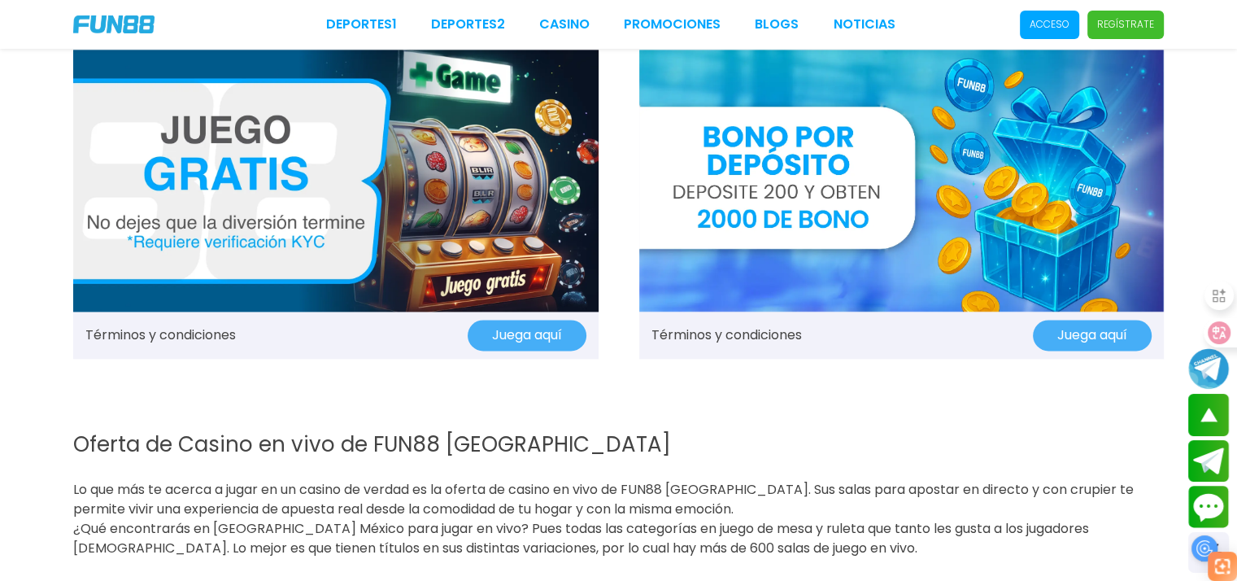
scroll to position [2034, 0]
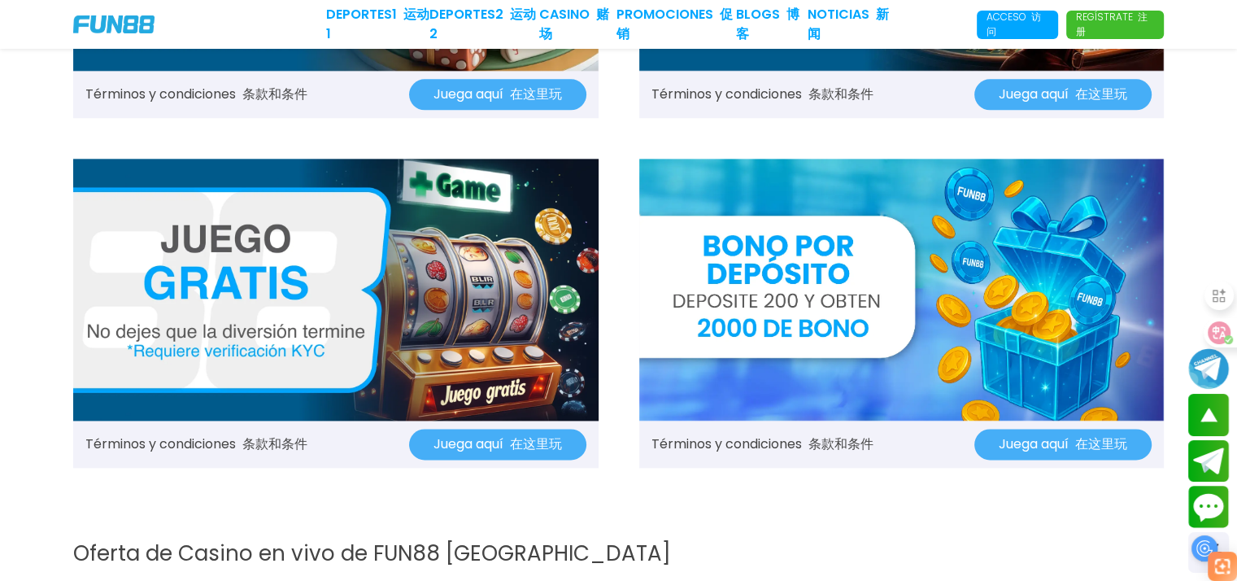
click at [1040, 538] on h1 "Oferta de Casino en vivo de FUN88 [GEOGRAPHIC_DATA] FUN88 墨西哥真人娱乐场优惠" at bounding box center [618, 576] width 1091 height 76
click at [1210, 503] on button "Contact customer service" at bounding box center [1209, 507] width 43 height 44
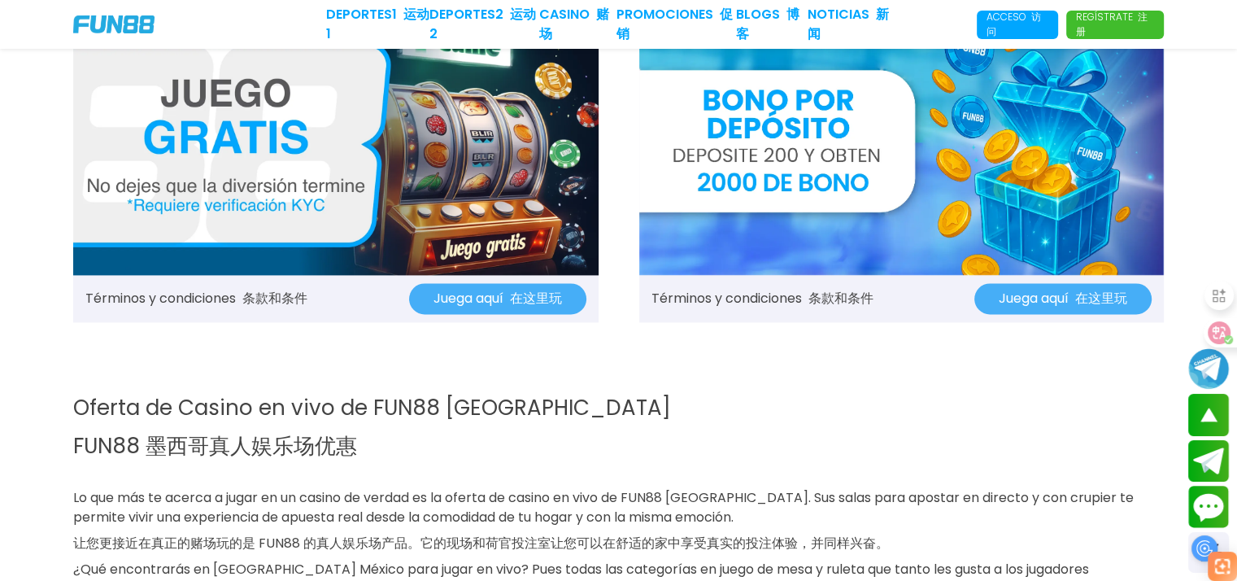
scroll to position [2278, 0]
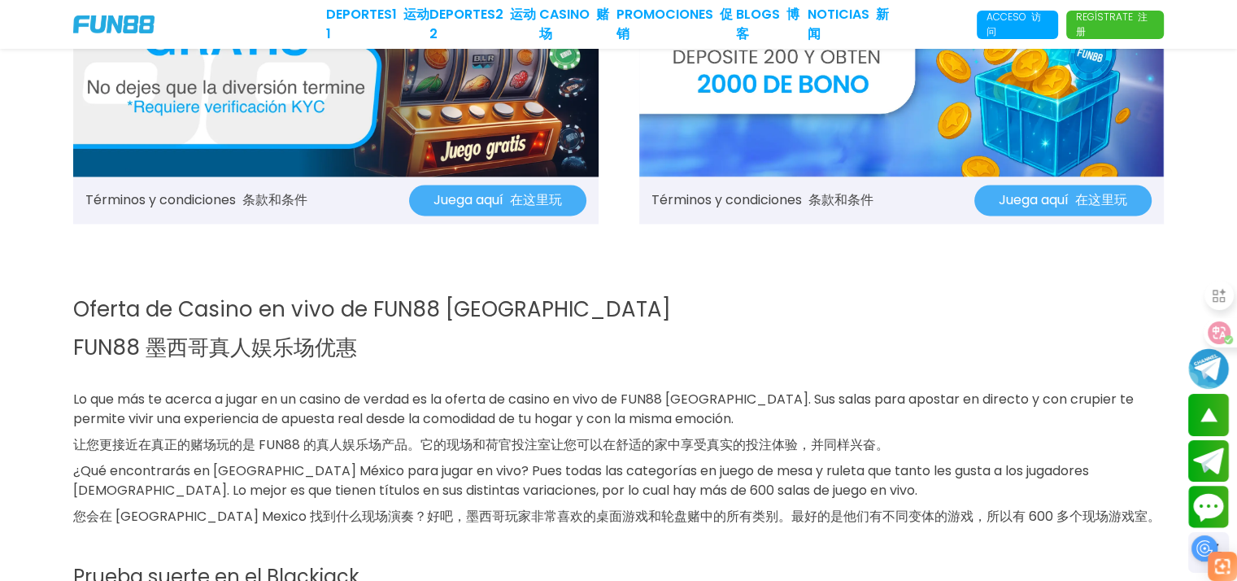
click at [849, 125] on img at bounding box center [902, 46] width 526 height 263
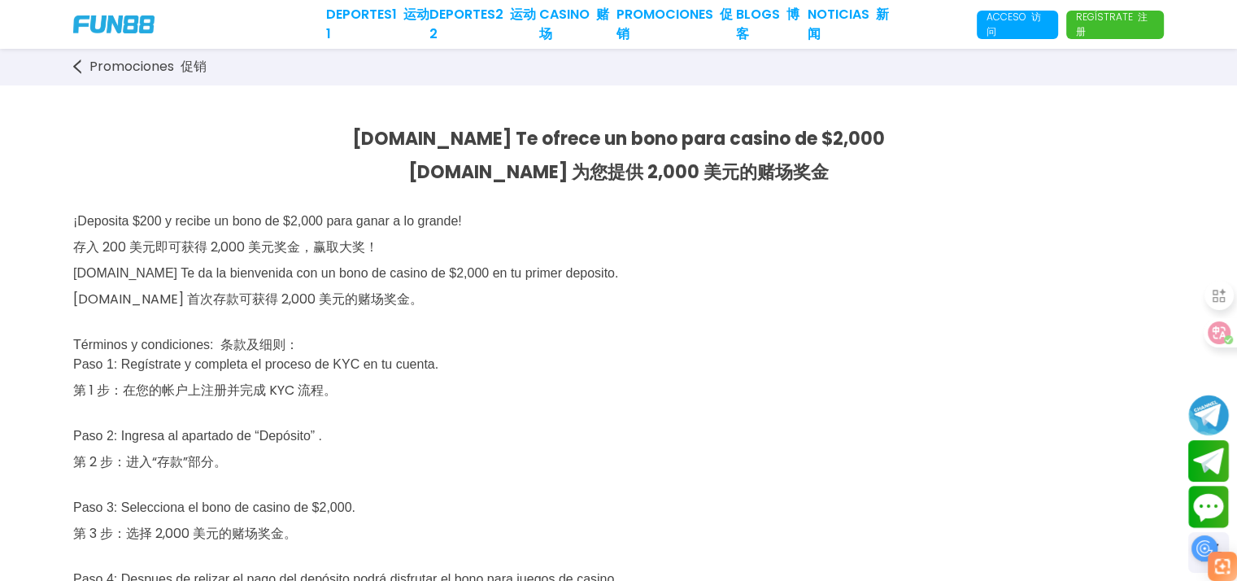
click at [648, 283] on p "¡Deposita $200 y recibe un bono de $2,000 para ganar a lo grande! 存入 200 美元即可获得…" at bounding box center [618, 550] width 1091 height 716
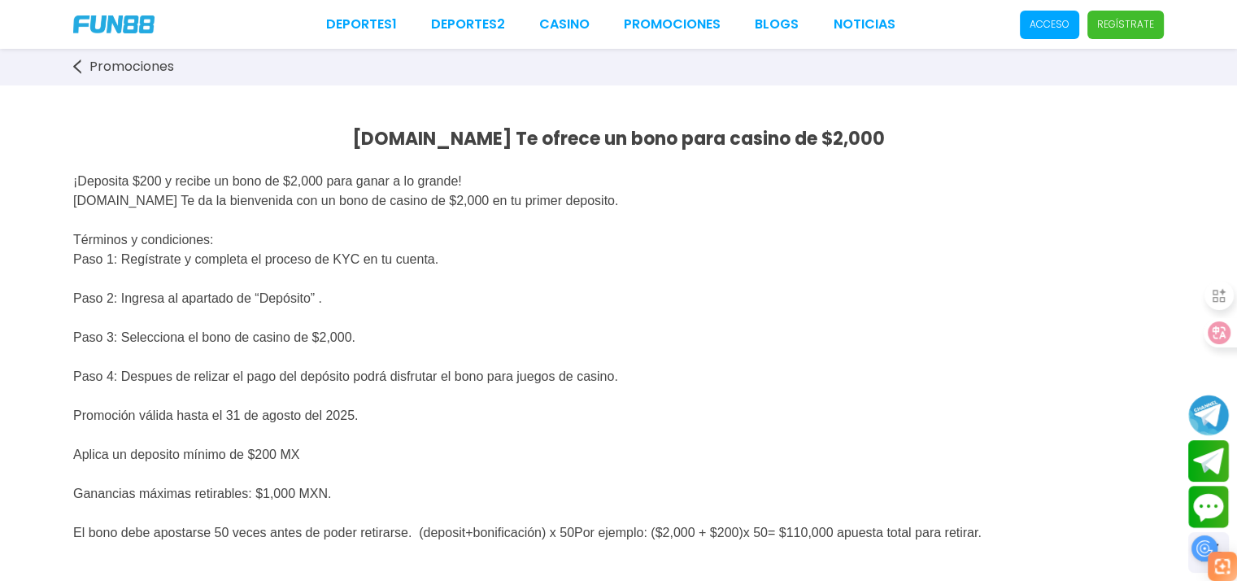
scroll to position [488, 0]
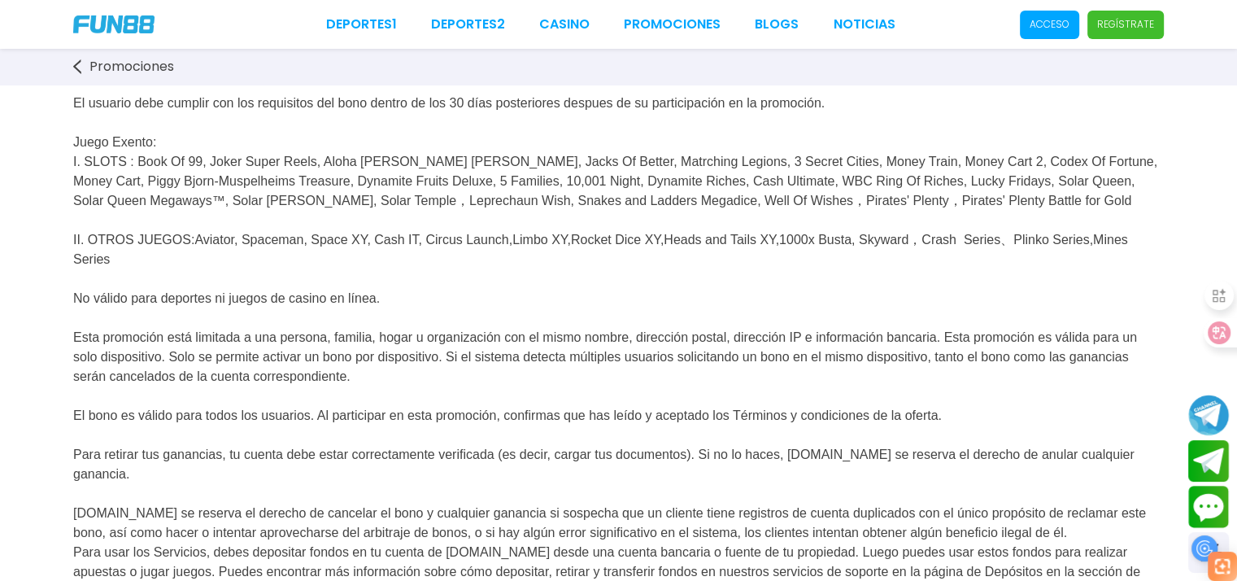
click at [319, 244] on p "El usuario debe cumplir con los requisitos del bono dentro de los 30 días poste…" at bounding box center [618, 484] width 1091 height 859
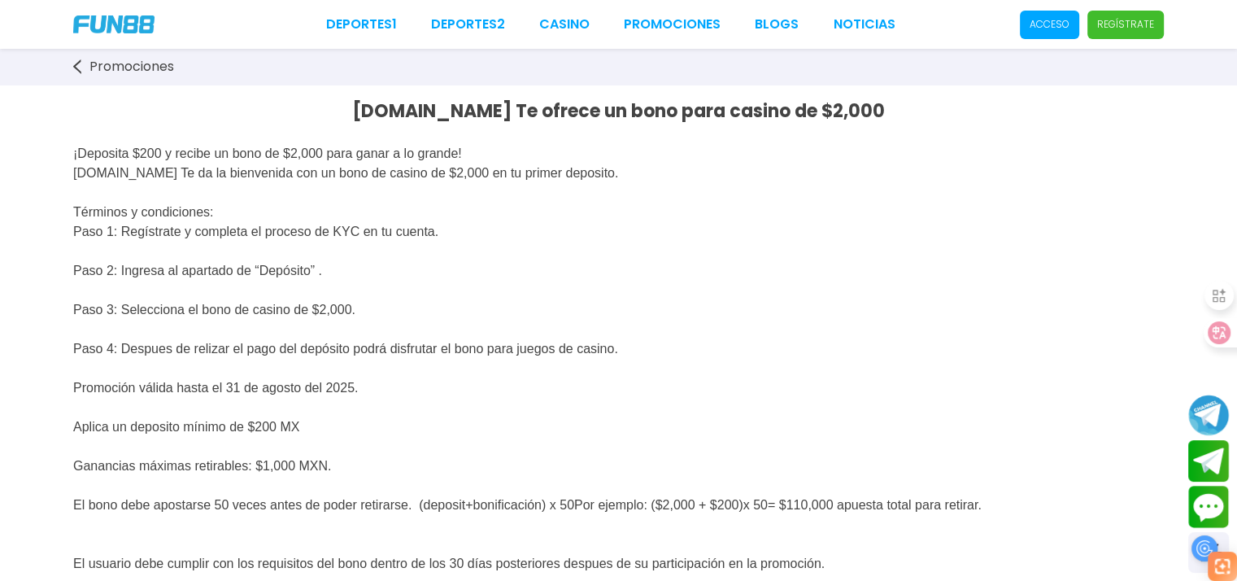
scroll to position [0, 0]
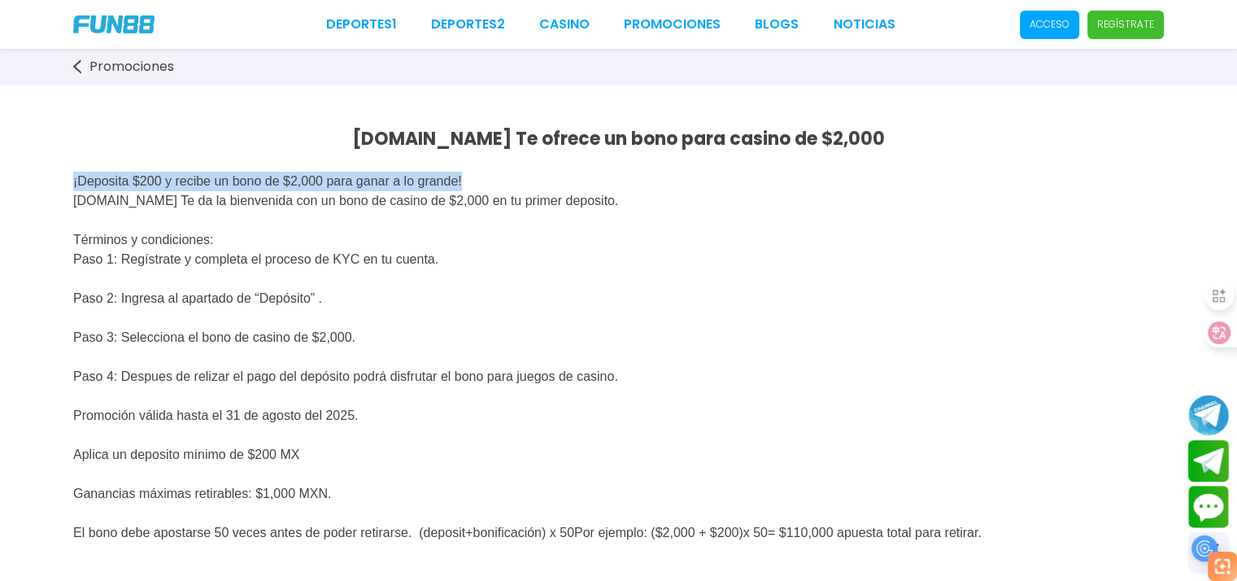
drag, startPoint x: 67, startPoint y: 177, endPoint x: 534, endPoint y: 180, distance: 466.9
click at [143, 63] on span "Promociones" at bounding box center [131, 67] width 85 height 20
click at [143, 191] on p "¡Deposita $200 y recibe un bono de $2,000 para ganar a lo grande! [DOMAIN_NAME]…" at bounding box center [618, 347] width 1091 height 390
drag, startPoint x: 73, startPoint y: 176, endPoint x: 527, endPoint y: 174, distance: 453.9
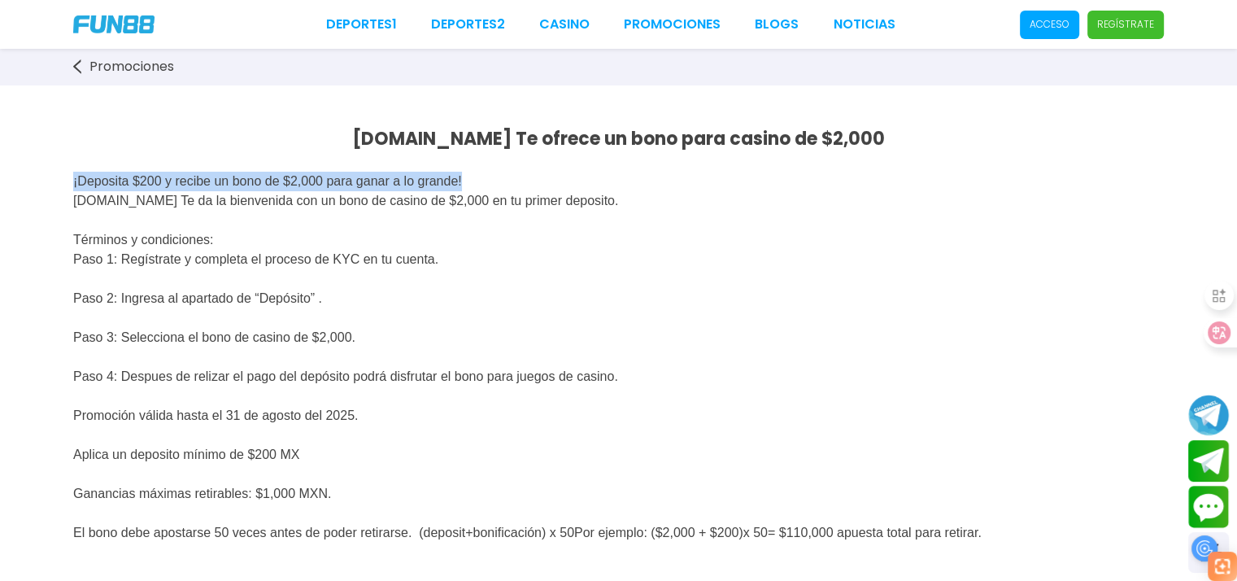
click at [527, 174] on p "¡Deposita $200 y recibe un bono de $2,000 para ganar a lo grande! [DOMAIN_NAME]…" at bounding box center [618, 347] width 1091 height 390
copy span "¡Deposita $200 y recibe un bono de $2,000 para ganar a lo grande!"
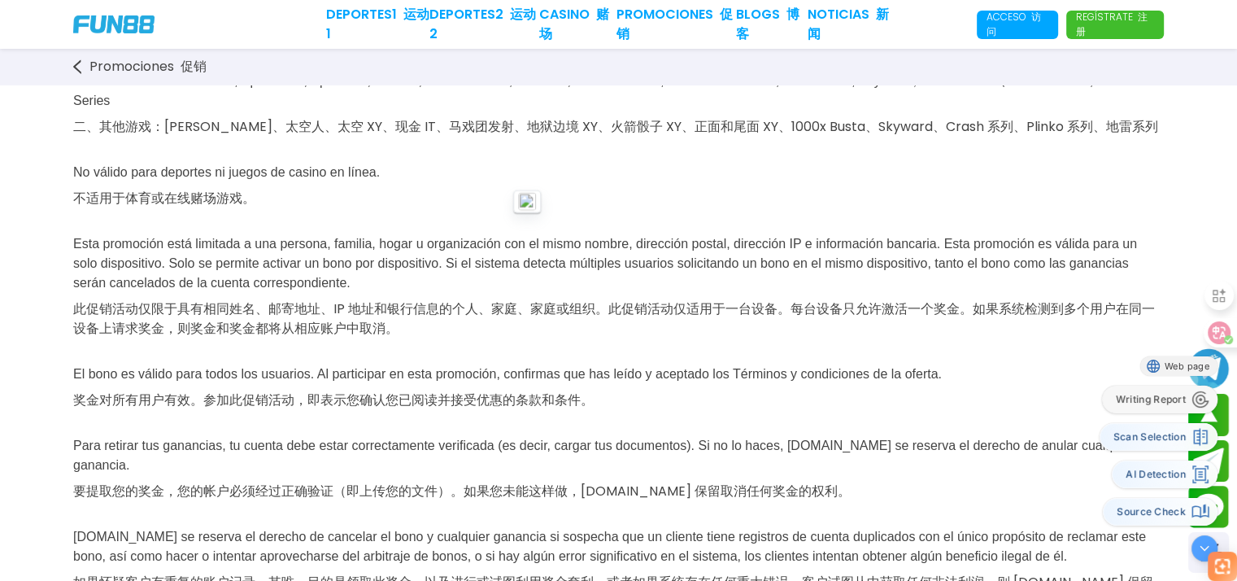
scroll to position [1139, 0]
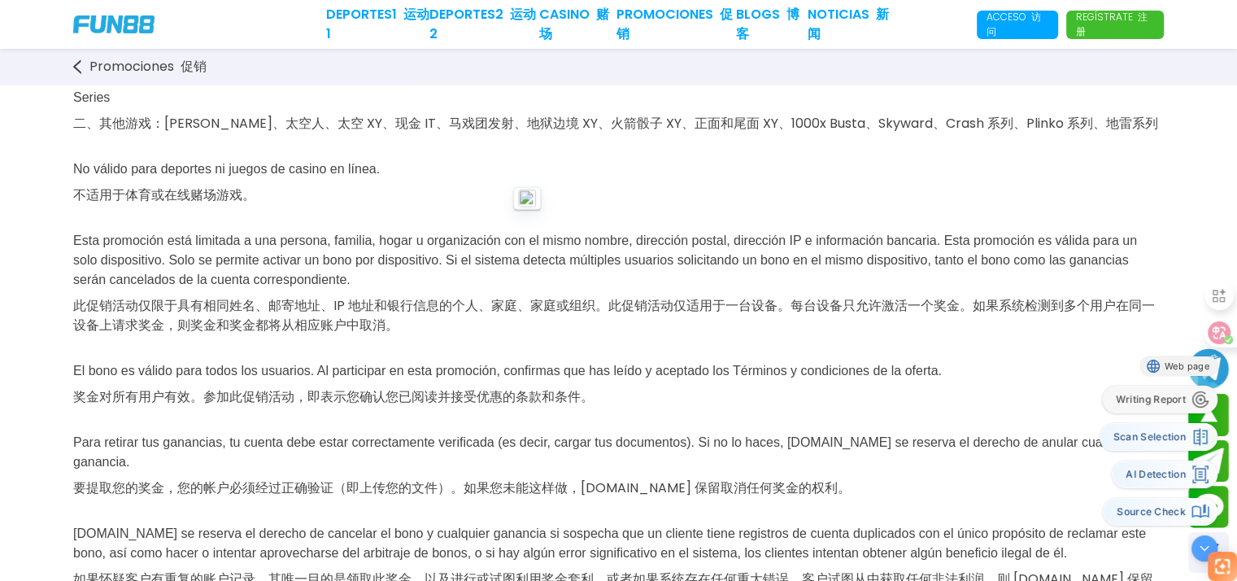
click at [693, 217] on p "El usuario debe cumplir con los requisitos del bono dentro de los 30 días poste…" at bounding box center [618, 499] width 1091 height 1461
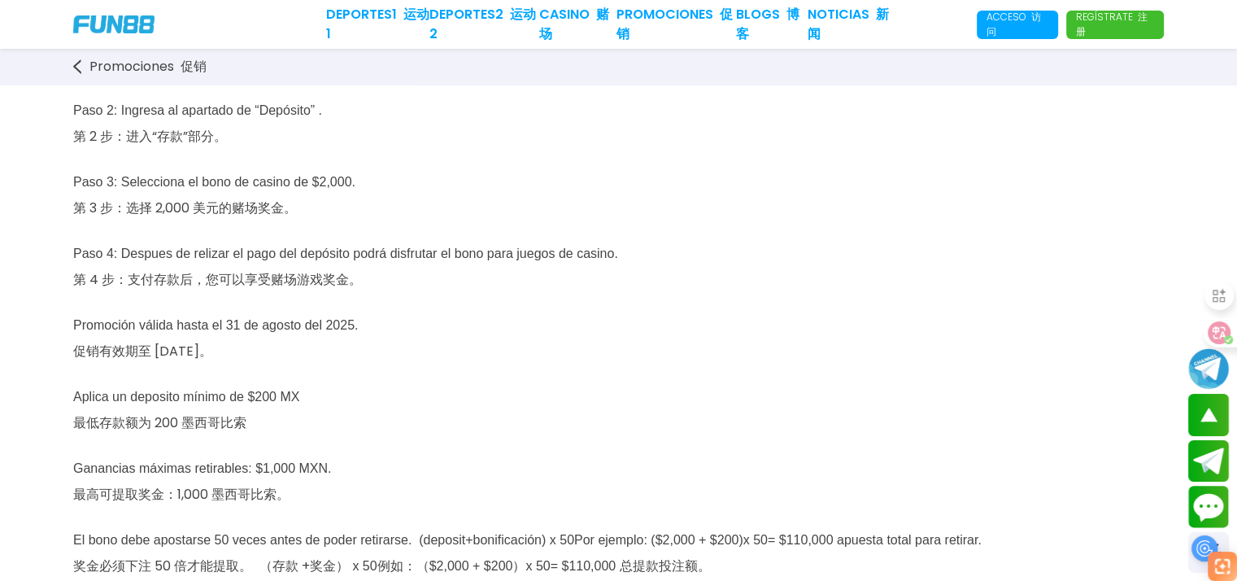
scroll to position [0, 0]
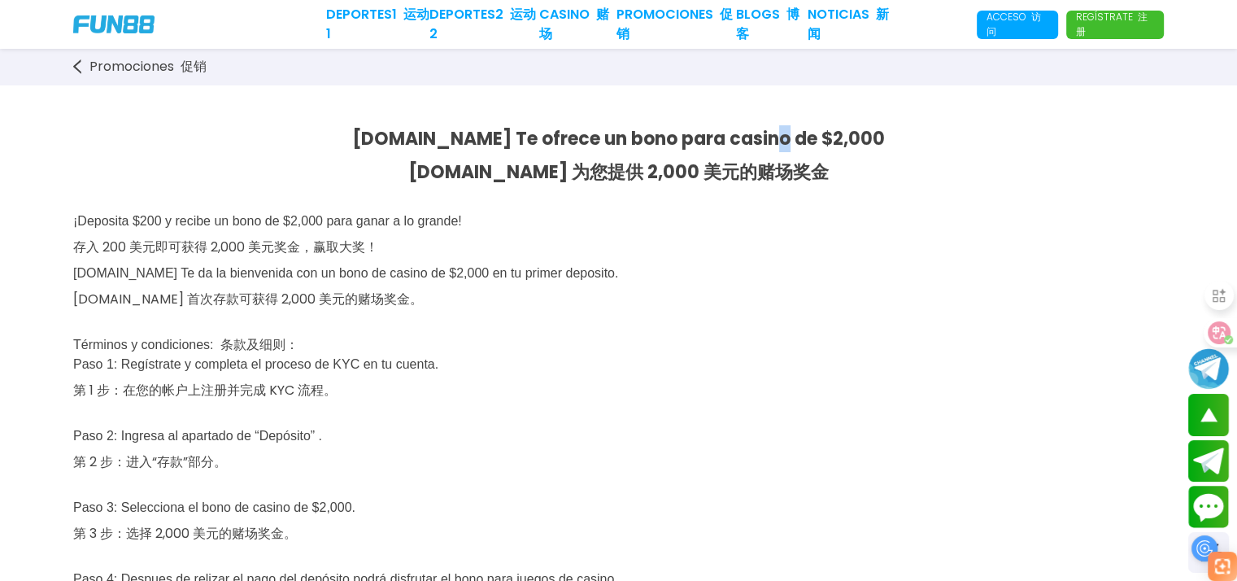
click at [794, 140] on span "[DOMAIN_NAME] Te ofrece un bono para casino de $2,000 [DOMAIN_NAME] 为您提供 2,000 …" at bounding box center [618, 155] width 533 height 59
click at [696, 276] on p "¡Deposita $200 y recibe un bono de $2,000 para ganar a lo grande! 存入 200 美元即可获得…" at bounding box center [618, 550] width 1091 height 716
click at [738, 264] on p "¡Deposita $200 y recibe un bono de $2,000 para ganar a lo grande! 存入 200 美元即可获得…" at bounding box center [618, 550] width 1091 height 716
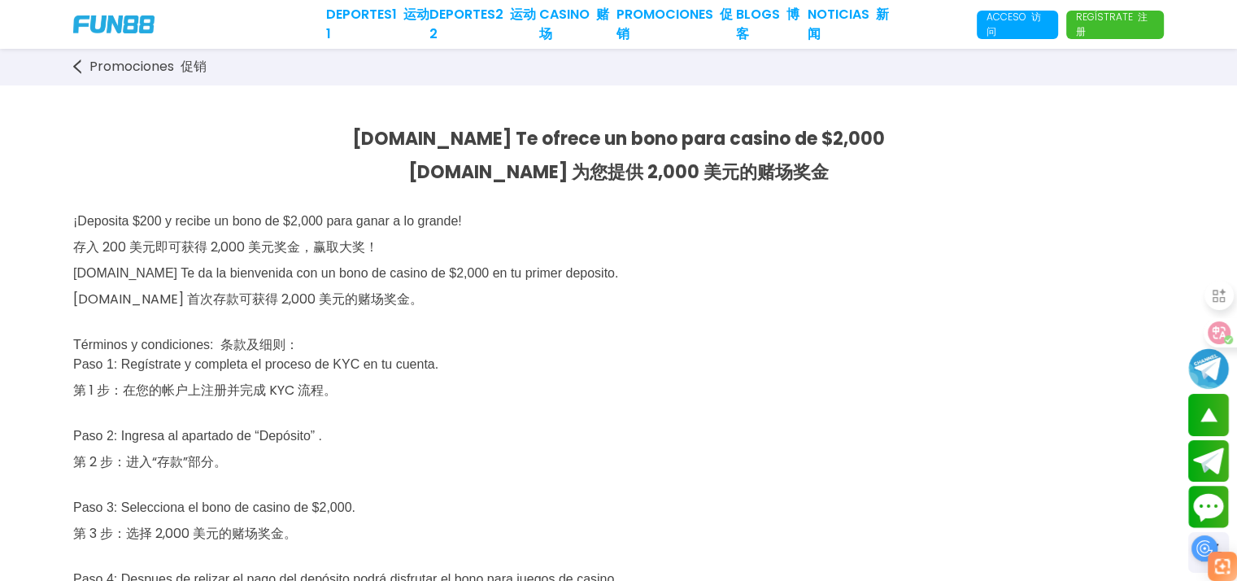
click at [738, 264] on p "¡Deposita $200 y recibe un bono de $2,000 para ganar a lo grande! 存入 200 美元即可获得…" at bounding box center [618, 550] width 1091 height 716
drag, startPoint x: 321, startPoint y: 220, endPoint x: 312, endPoint y: 219, distance: 8.2
click at [312, 219] on span "¡Deposita $200 y recibe un bono de $2,000 para ganar a lo grande! 存入 200 美元即可获得…" at bounding box center [345, 543] width 545 height 658
click at [754, 283] on p "¡Deposita $200 y recibe un bono de $2,000 para ganar a lo grande! 存入 200 美元即可获得…" at bounding box center [618, 550] width 1091 height 716
click at [521, 299] on p "¡Deposita $200 y recibe un bono de $2,000 para ganar a lo grande! 存入 200 美元即可获得…" at bounding box center [618, 550] width 1091 height 716
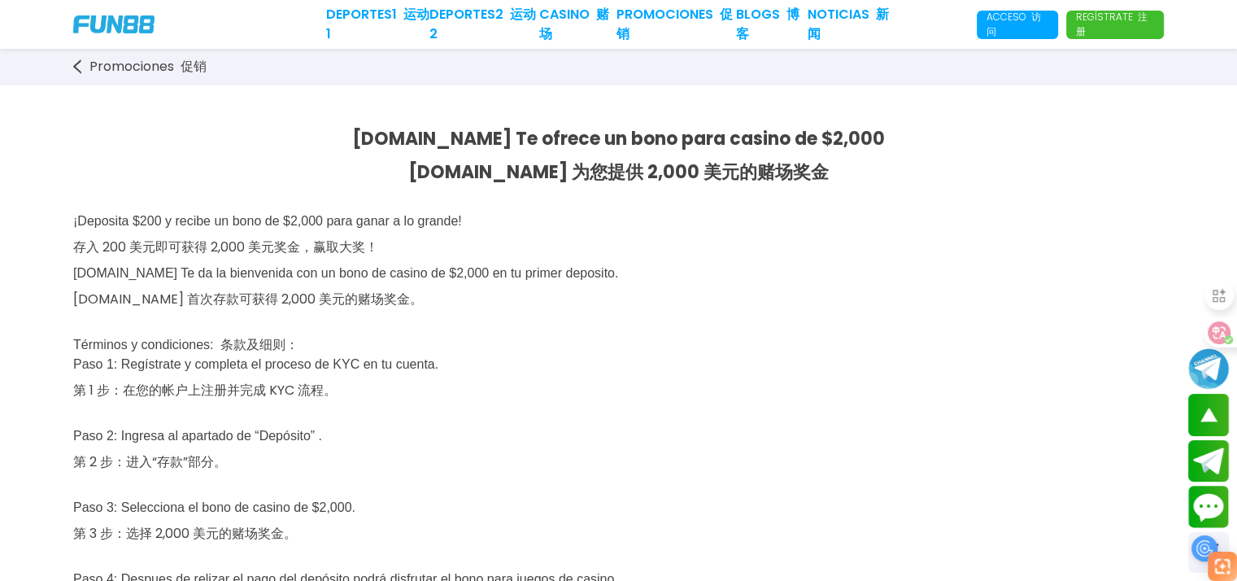
click at [836, 476] on p "¡Deposita $200 y recibe un bono de $2,000 para ganar a lo grande! 存入 200 美元即可获得…" at bounding box center [618, 550] width 1091 height 716
click at [862, 468] on p "¡Deposita $200 y recibe un bono de $2,000 para ganar a lo grande! 存入 200 美元即可获得…" at bounding box center [618, 550] width 1091 height 716
click at [726, 344] on p "¡Deposita $200 y recibe un bono de $2,000 para ganar a lo grande! 存入 200 美元即可获得…" at bounding box center [618, 550] width 1091 height 716
click at [713, 347] on p "¡Deposita $200 y recibe un bono de $2,000 para ganar a lo grande! 存入 200 美元即可获得…" at bounding box center [618, 550] width 1091 height 716
click at [788, 326] on p "¡Deposita $200 y recibe un bono de $2,000 para ganar a lo grande! 存入 200 美元即可获得…" at bounding box center [618, 550] width 1091 height 716
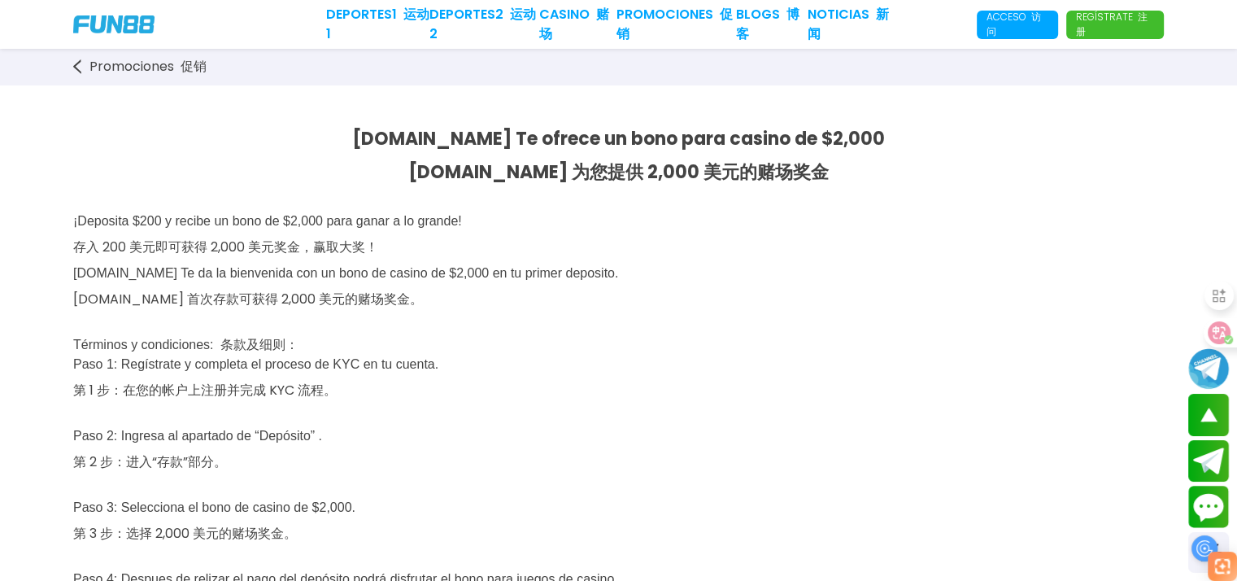
click at [800, 326] on p "¡Deposita $200 y recibe un bono de $2,000 para ganar a lo grande! 存入 200 美元即可获得…" at bounding box center [618, 550] width 1091 height 716
click at [811, 321] on p "¡Deposita $200 y recibe un bono de $2,000 para ganar a lo grande! 存入 200 美元即可获得…" at bounding box center [618, 550] width 1091 height 716
click at [823, 305] on p "¡Deposita $200 y recibe un bono de $2,000 para ganar a lo grande! 存入 200 美元即可获得…" at bounding box center [618, 550] width 1091 height 716
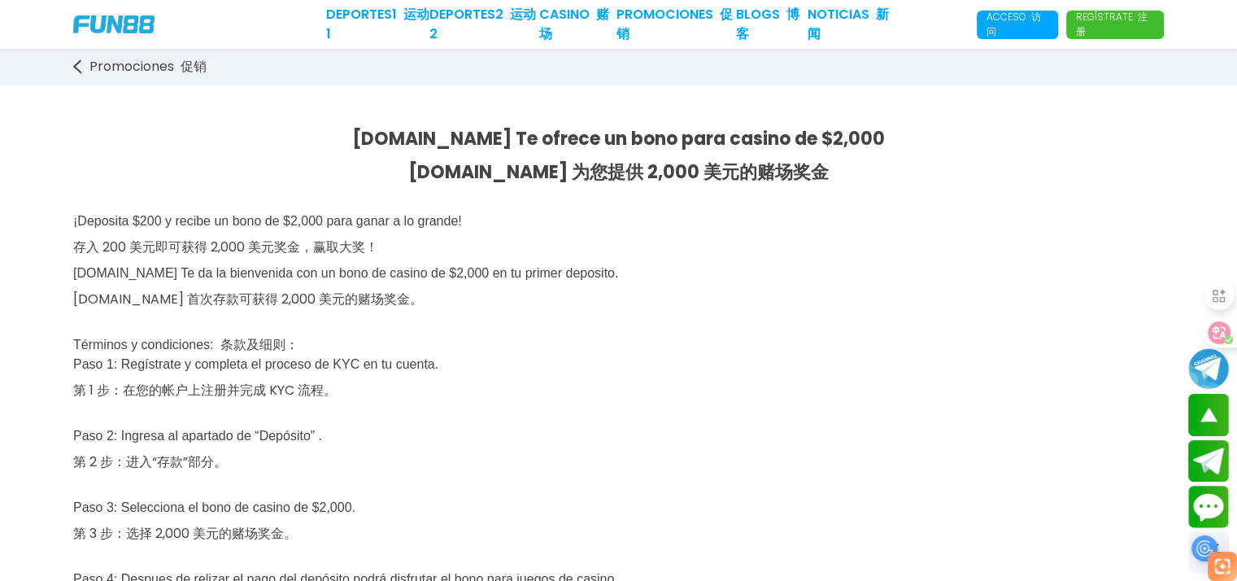
click at [755, 360] on p "¡Deposita $200 y recibe un bono de $2,000 para ganar a lo grande! 存入 200 美元即可获得…" at bounding box center [618, 550] width 1091 height 716
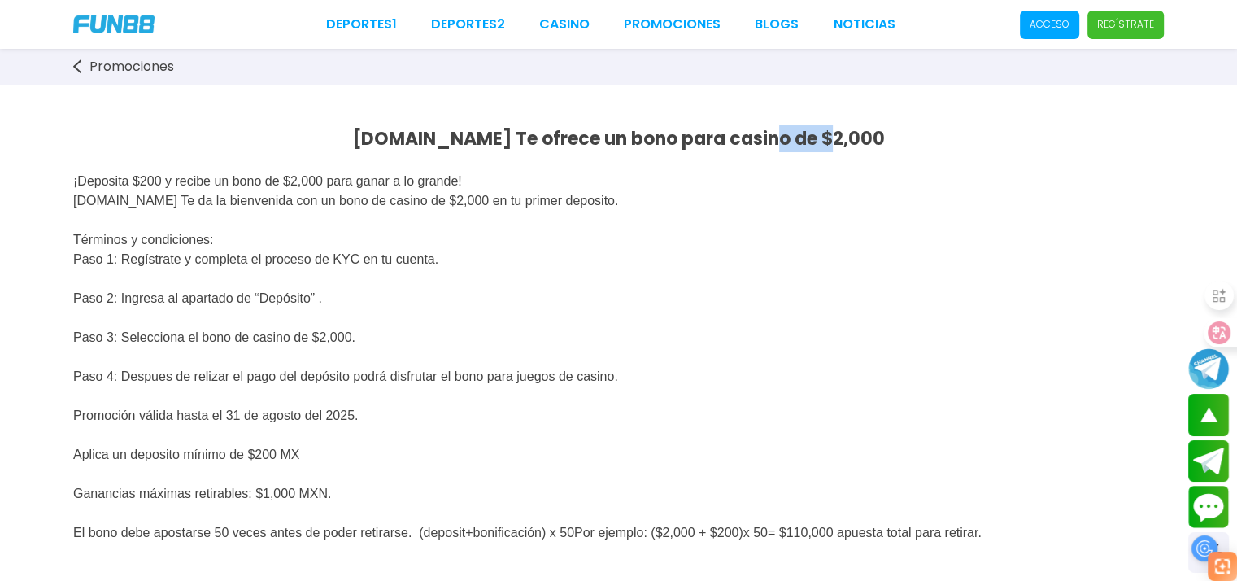
drag, startPoint x: 790, startPoint y: 140, endPoint x: 853, endPoint y: 149, distance: 63.3
click at [853, 149] on p "[DOMAIN_NAME] Te ofrece un bono para casino de $2,000" at bounding box center [618, 138] width 1091 height 27
copy span "$2,000"
click at [761, 225] on p "¡Deposita $200 y recibe un bono de $2,000 para ganar a lo grande! [DOMAIN_NAME]…" at bounding box center [618, 347] width 1091 height 390
click at [458, 315] on p "¡Deposita $200 y recibe un bono de $2,000 para ganar a lo grande! [DOMAIN_NAME]…" at bounding box center [618, 347] width 1091 height 390
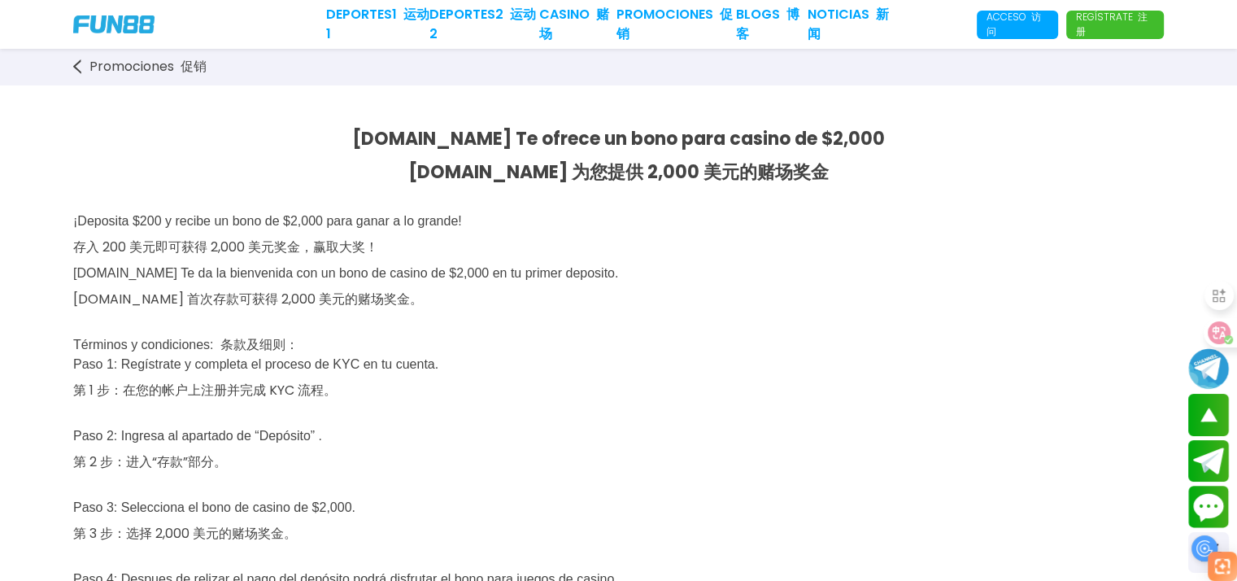
click at [788, 244] on p "¡Deposita $200 y recibe un bono de $2,000 para ganar a lo grande! 存入 200 美元即可获得…" at bounding box center [618, 550] width 1091 height 716
click at [556, 365] on p "¡Deposita $200 y recibe un bono de $2,000 para ganar a lo grande! 存入 200 美元即可获得…" at bounding box center [618, 550] width 1091 height 716
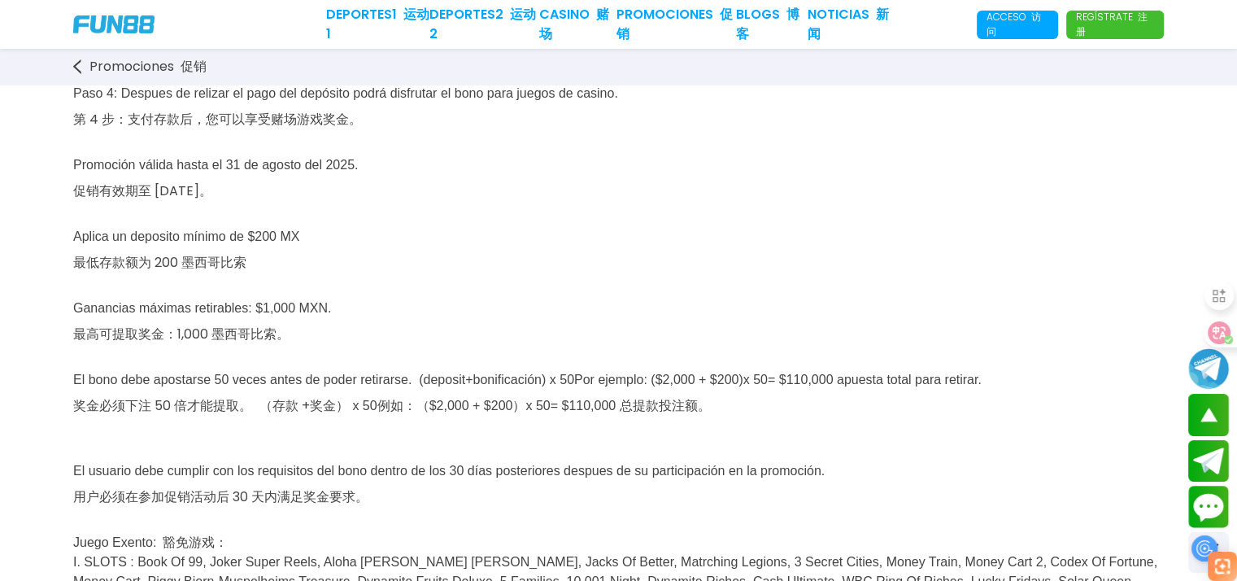
scroll to position [488, 0]
click at [455, 230] on p "¡Deposita $200 y recibe un bono de $2,000 para ganar a lo grande! 存入 200 美元即可获得…" at bounding box center [618, 62] width 1091 height 716
drag, startPoint x: 75, startPoint y: 171, endPoint x: 397, endPoint y: 164, distance: 322.2
click at [397, 164] on p "¡Deposita $200 y recibe un bono de $2,000 para ganar a lo grande! 存入 200 美元即可获得…" at bounding box center [618, 62] width 1091 height 716
click at [470, 321] on p "¡Deposita $200 y recibe un bono de $2,000 para ganar a lo grande! 存入 200 美元即可获得…" at bounding box center [618, 62] width 1091 height 716
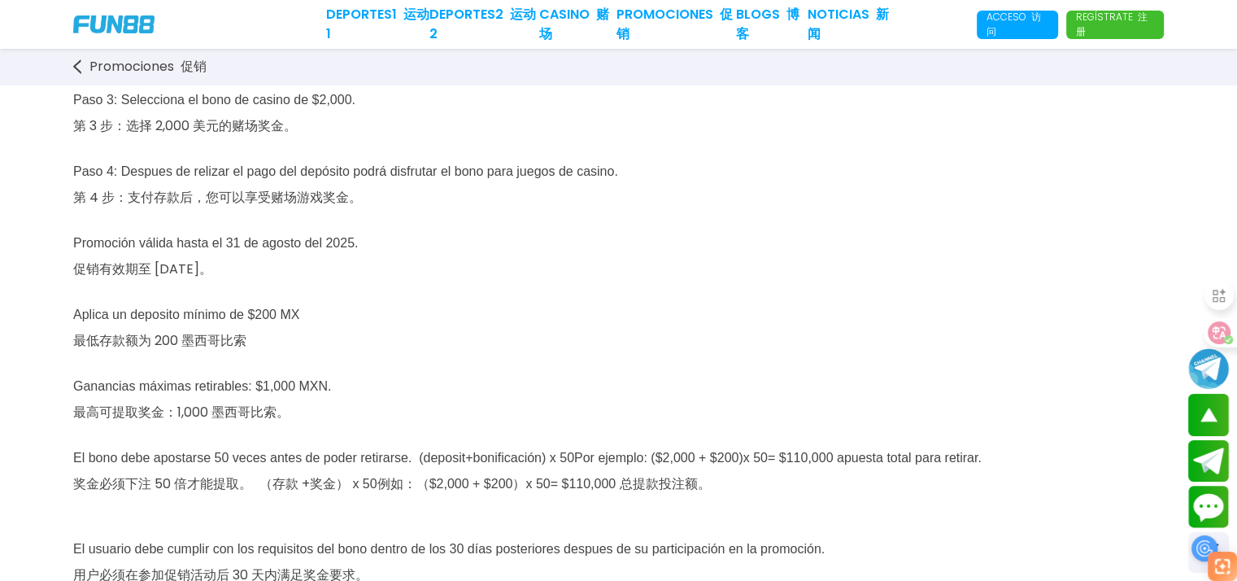
scroll to position [325, 0]
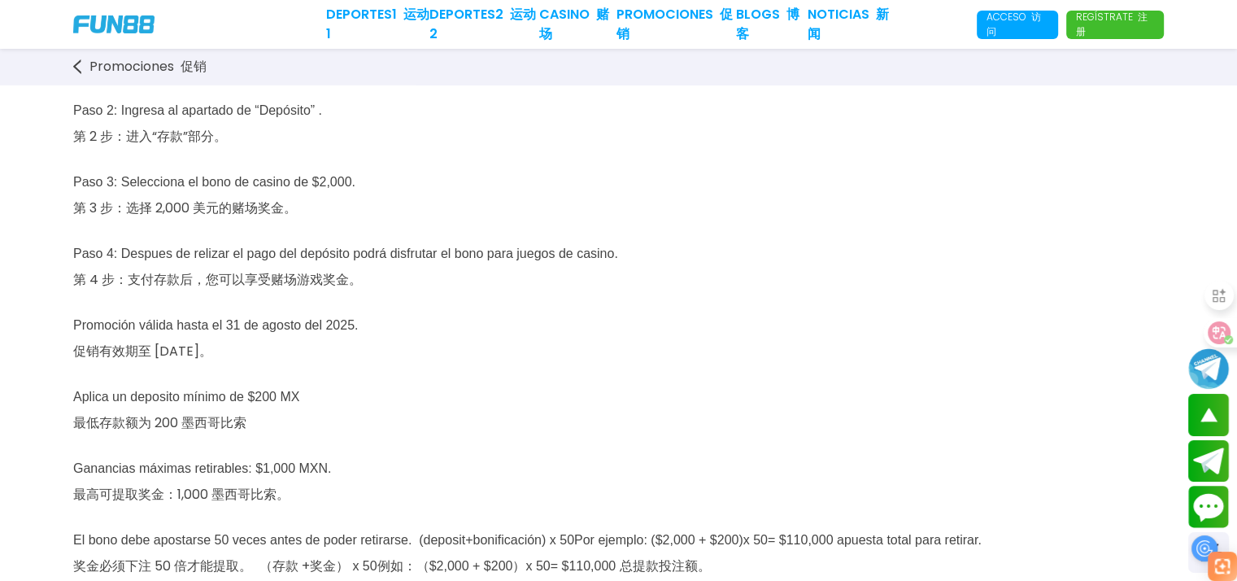
drag, startPoint x: 186, startPoint y: 362, endPoint x: 278, endPoint y: 363, distance: 91.9
click at [278, 363] on p "¡Deposita $200 y recibe un bono de $2,000 para ganar a lo grande! 存入 200 美元即可获得…" at bounding box center [618, 225] width 1091 height 716
click at [546, 356] on p "¡Deposita $200 y recibe un bono de $2,000 para ganar a lo grande! 存入 200 美元即可获得…" at bounding box center [618, 225] width 1091 height 716
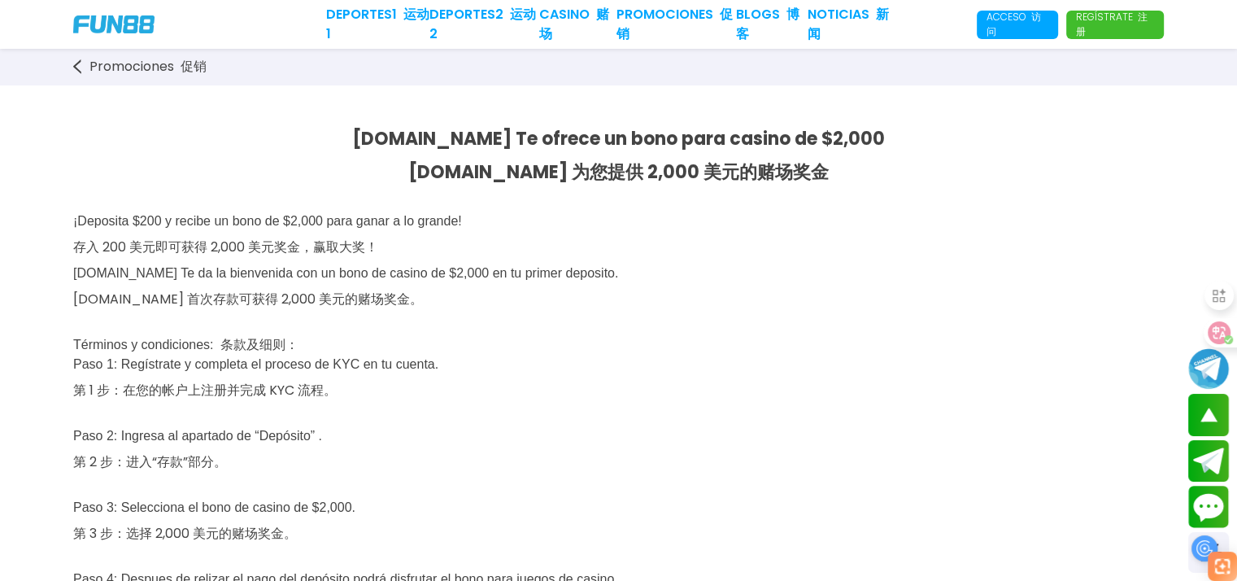
click at [79, 72] on use at bounding box center [77, 66] width 8 height 15
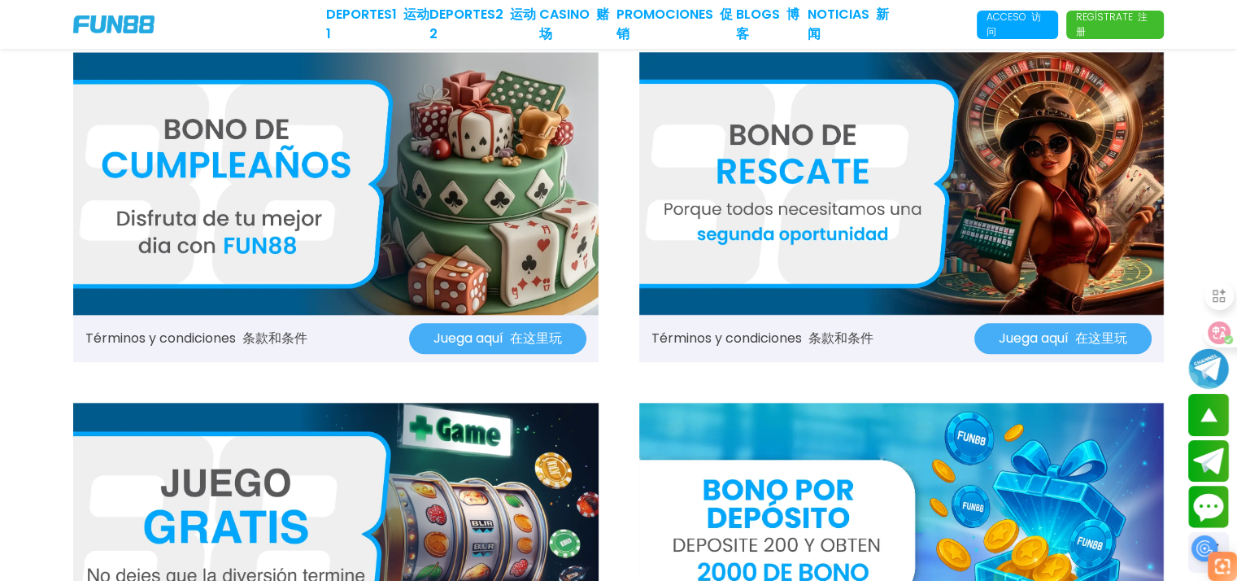
scroll to position [1383, 0]
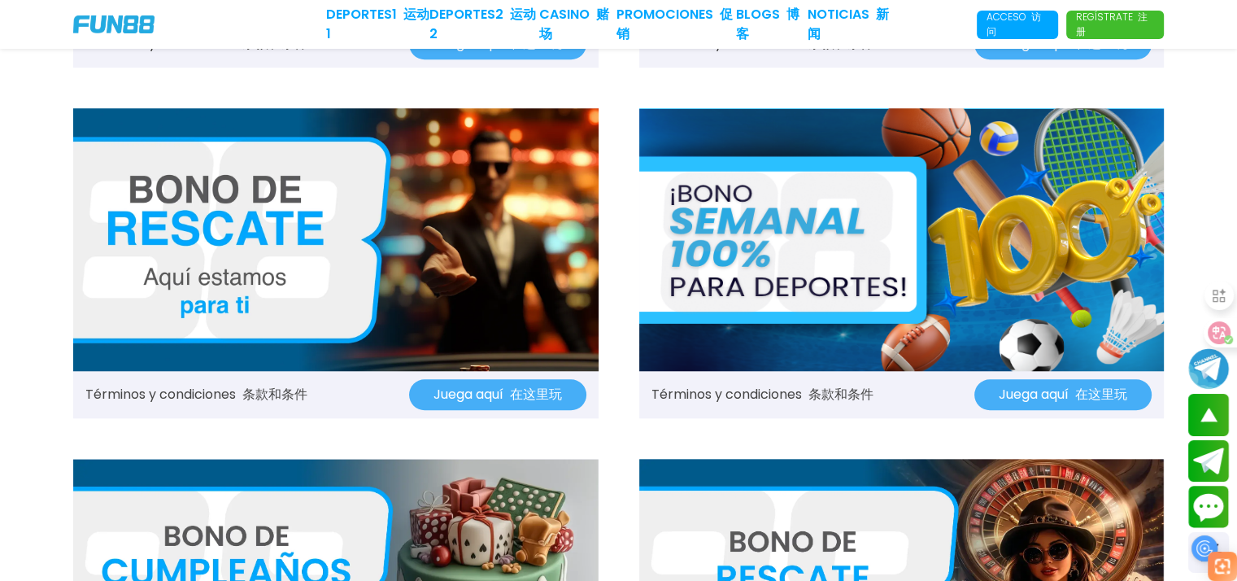
click at [957, 255] on img at bounding box center [902, 239] width 526 height 263
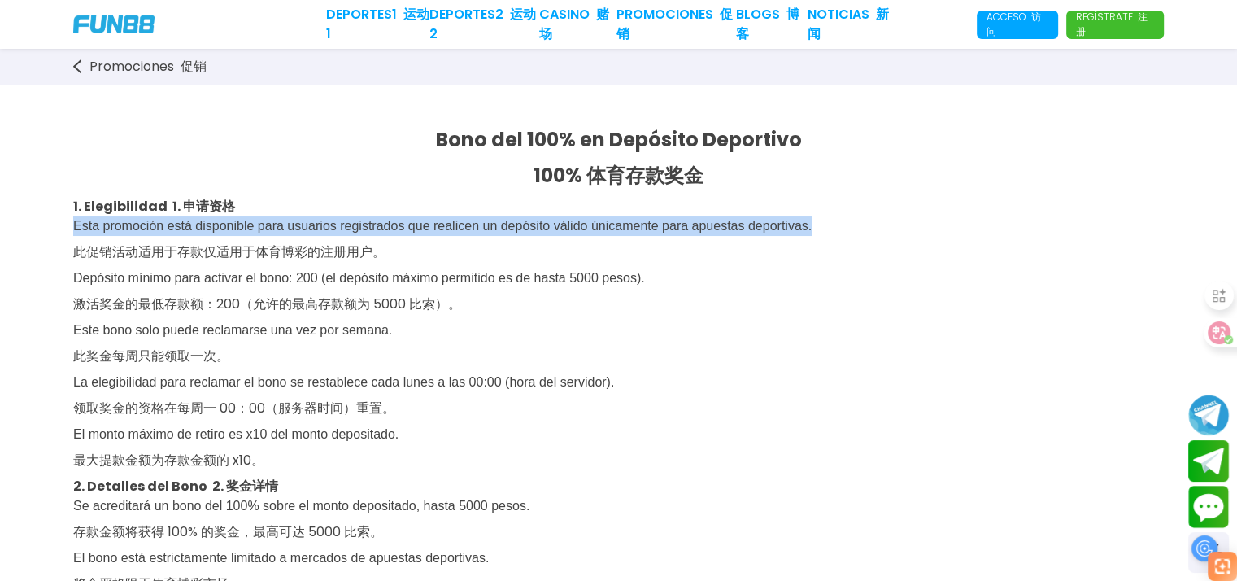
drag, startPoint x: 73, startPoint y: 227, endPoint x: 918, endPoint y: 230, distance: 845.2
click at [918, 230] on p "Esta promoción está disponible para usuarios registrados que realicen un depósi…" at bounding box center [618, 346] width 1091 height 260
copy span "Esta promoción está disponible para usuarios registrados que realicen un depósi…"
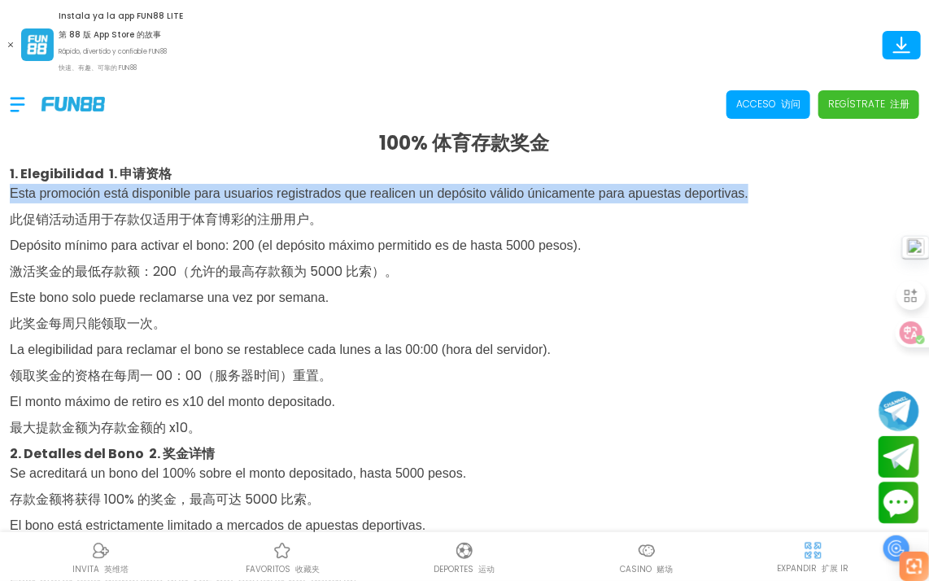
drag, startPoint x: 851, startPoint y: 196, endPoint x: 7, endPoint y: 189, distance: 843.6
copy span "Esta promoción está disponible para usuarios registrados que realicen un depósi…"
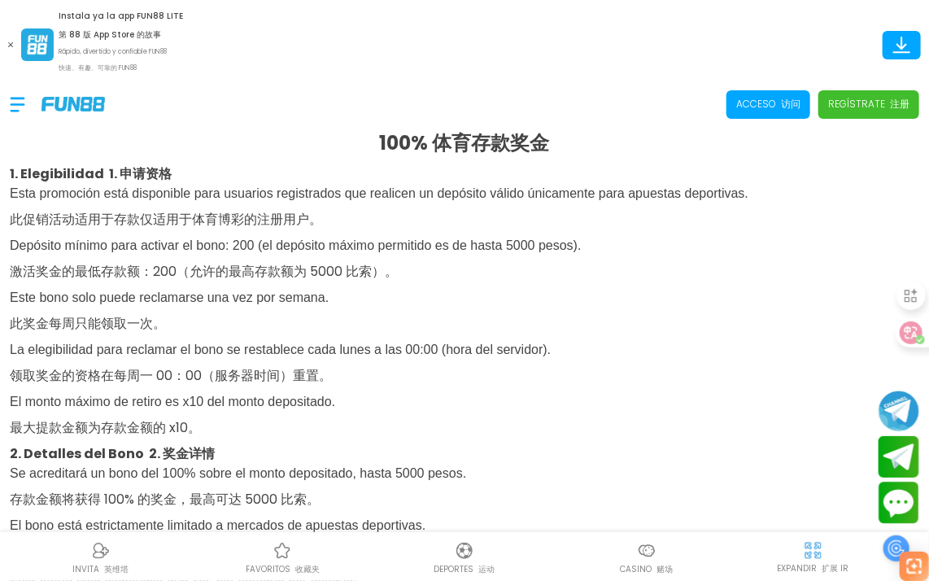
click at [195, 164] on p "Bono del 100% en Depósito Deportivo 100% 体育存款奖金" at bounding box center [464, 129] width 909 height 72
drag, startPoint x: 99, startPoint y: 176, endPoint x: 22, endPoint y: 172, distance: 77.4
click at [22, 172] on strong "1. Elegibilidad 1. 申请资格" at bounding box center [91, 173] width 162 height 19
copy strong "Elegibilidad"
click at [318, 298] on span "Esta promoción está disponible para usuarios registrados que realicen un depósi…" at bounding box center [379, 310] width 739 height 248
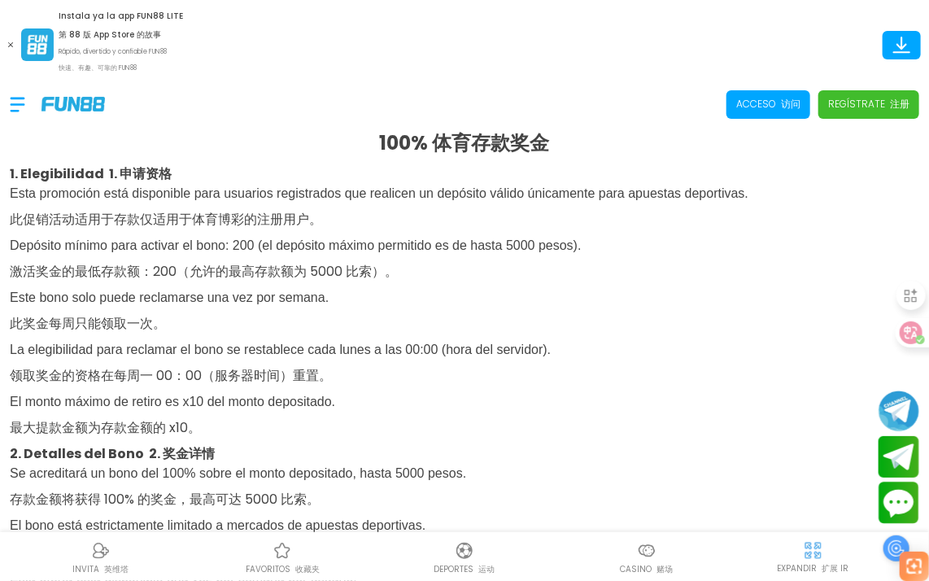
click at [361, 315] on p "Esta promoción está disponible para usuarios registrados que realicen un depósi…" at bounding box center [464, 314] width 909 height 260
click at [441, 145] on font "100% 体育存款奖金" at bounding box center [465, 142] width 170 height 27
click at [810, 546] on img at bounding box center [813, 550] width 20 height 20
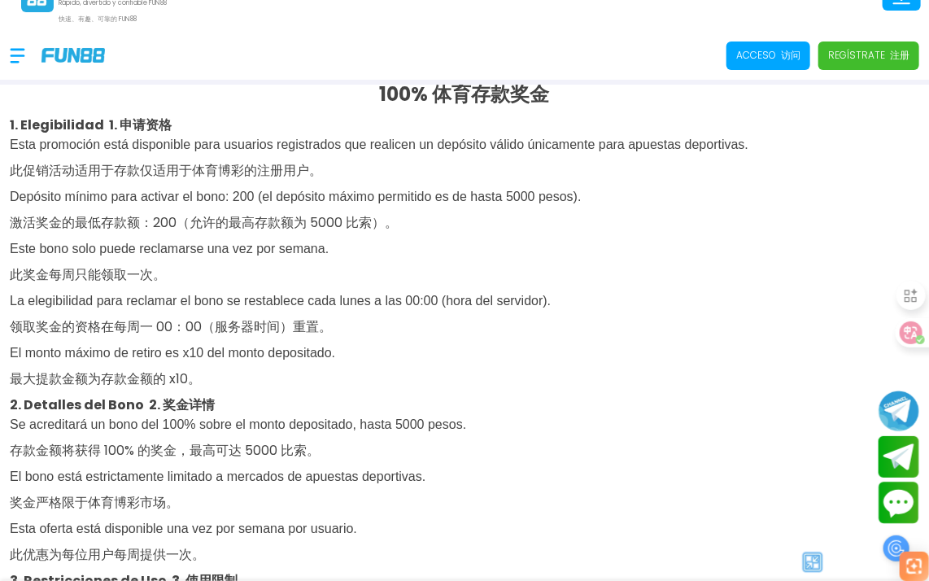
click at [812, 556] on img at bounding box center [812, 562] width 24 height 24
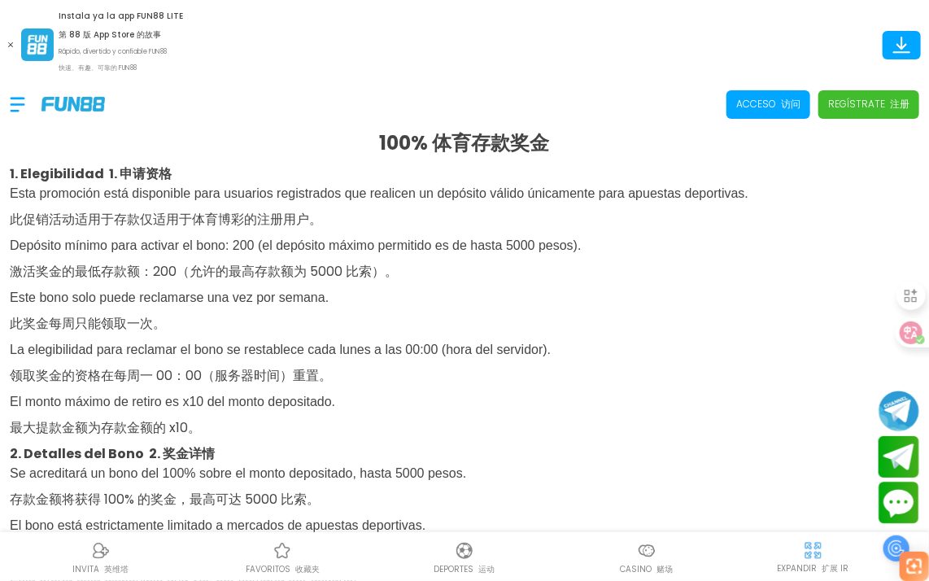
click at [744, 292] on p "Esta promoción está disponible para usuarios registrados que realicen un depósi…" at bounding box center [464, 314] width 909 height 260
click at [449, 224] on p "Esta promoción está disponible para usuarios registrados que realicen un depósi…" at bounding box center [464, 314] width 909 height 260
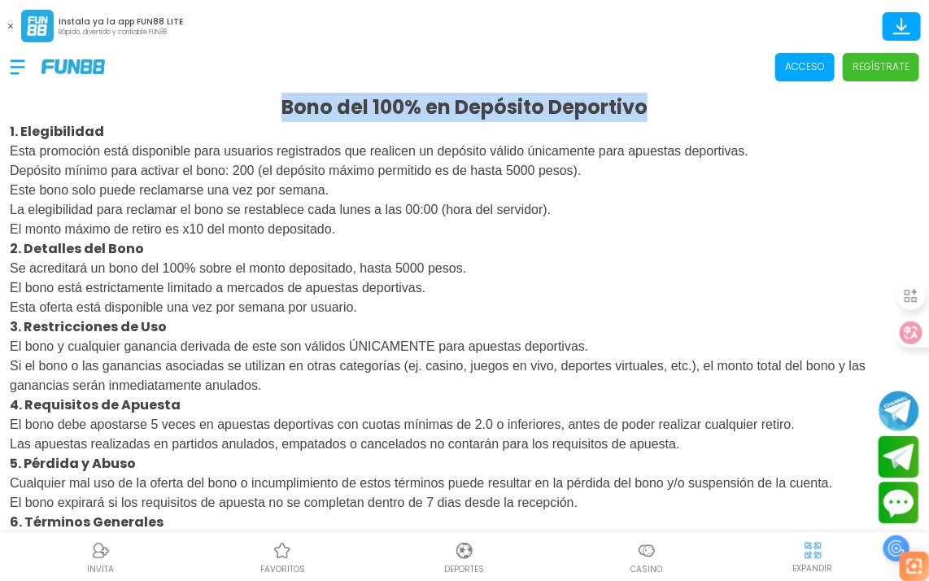
drag, startPoint x: 283, startPoint y: 106, endPoint x: 644, endPoint y: 100, distance: 361.2
click at [644, 100] on strong "Bono del 100% en Depósito Deportivo" at bounding box center [464, 107] width 366 height 27
copy strong "Bono del 100% en Depósito Deportivo"
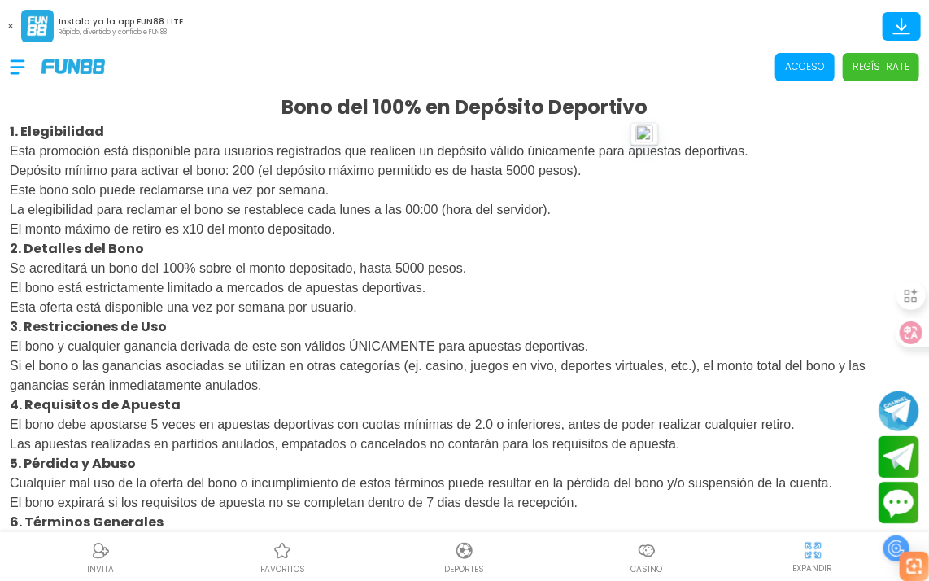
click at [353, 332] on p "3. Restricciones de Uso" at bounding box center [464, 327] width 909 height 20
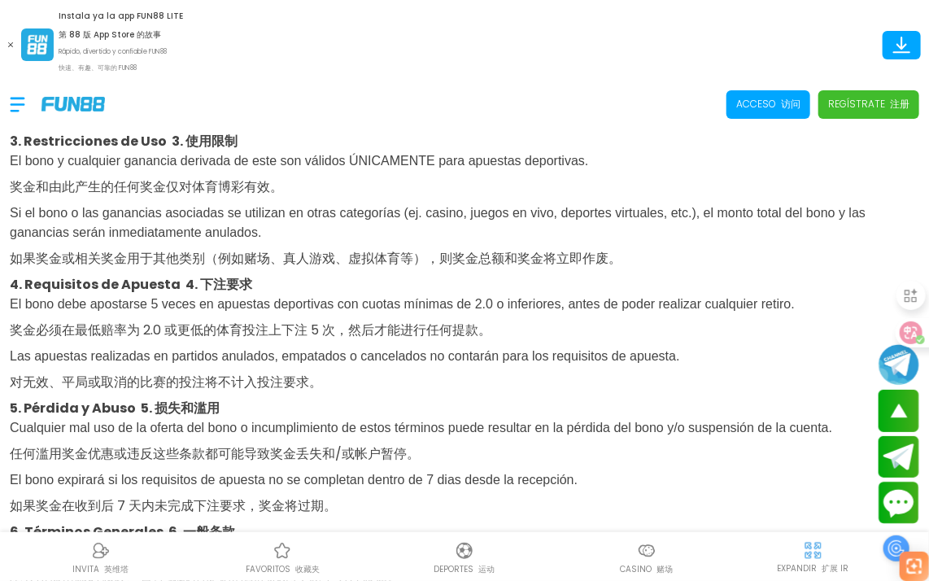
scroll to position [569, 0]
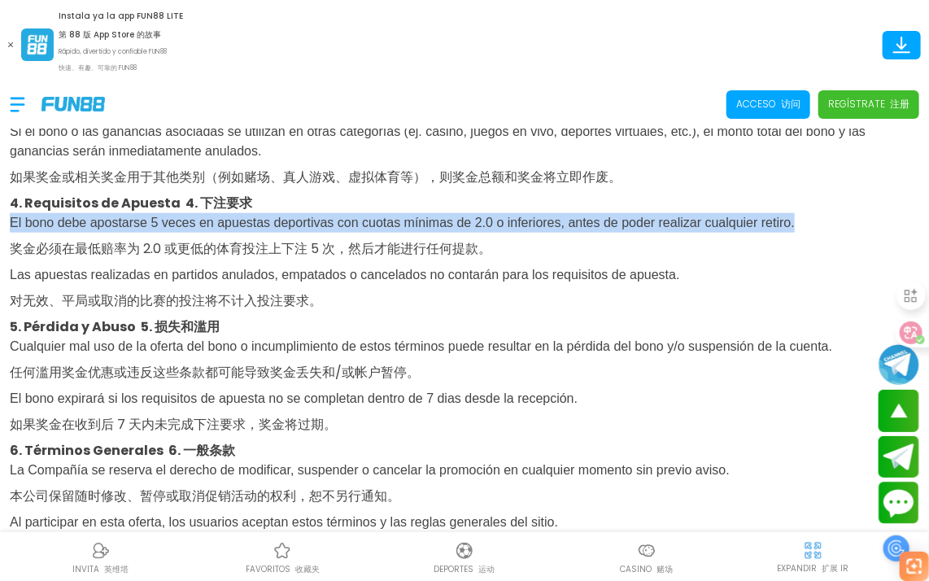
drag, startPoint x: 10, startPoint y: 237, endPoint x: 908, endPoint y: 233, distance: 898.1
click at [908, 233] on p "El bono debe apostarse 5 veces en apuestas deportivas con cuotas mínimas de 2.0…" at bounding box center [464, 265] width 909 height 104
copy span "El bono debe apostarse 5 veces en apuestas deportivas con cuotas mínimas de 2.0…"
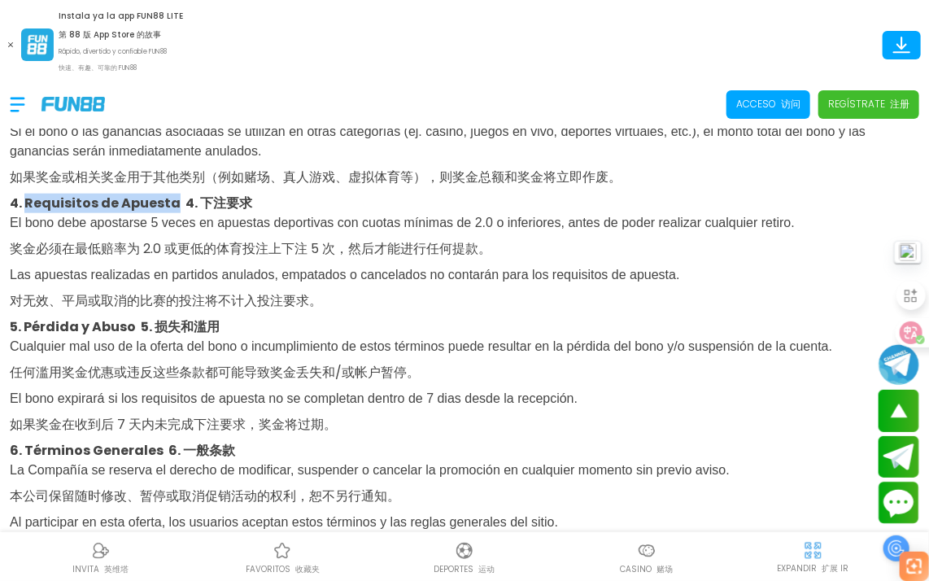
drag, startPoint x: 172, startPoint y: 216, endPoint x: 27, endPoint y: 212, distance: 145.7
click at [27, 212] on strong "4. Requisitos de Apuesta 4. 下注要求" at bounding box center [131, 203] width 242 height 19
copy strong "Requisitos de Apuesta"
click at [437, 317] on p "El bono debe apostarse 5 veces en apuestas deportivas con cuotas mínimas de 2.0…" at bounding box center [464, 265] width 909 height 104
click at [315, 249] on p "El bono debe apostarse 5 veces en apuestas deportivas con cuotas mínimas de 2.0…" at bounding box center [464, 265] width 909 height 104
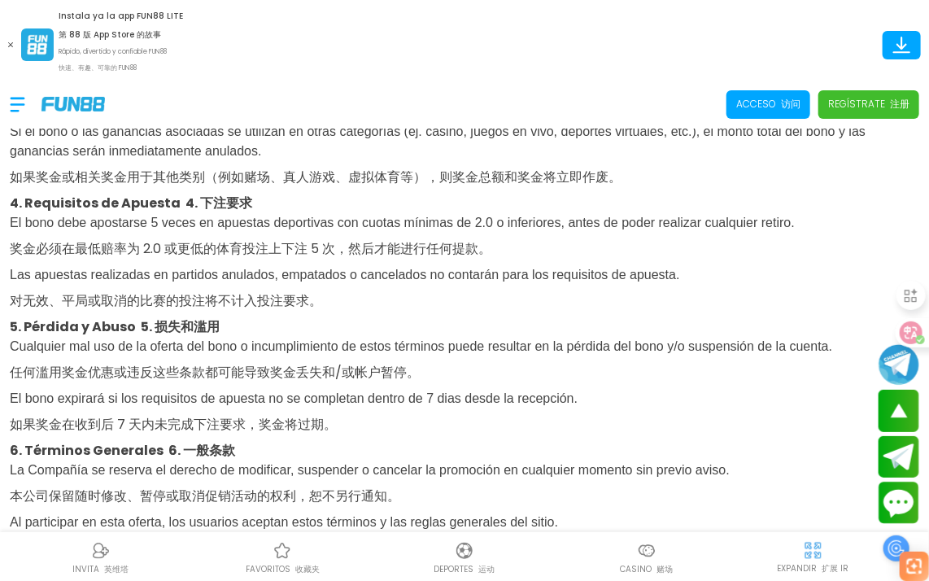
click at [247, 251] on font "奖金必须在最低赔率为 2.0 或更低的体育投注上下注 5 次，然后才能进行任何提款。" at bounding box center [251, 248] width 482 height 19
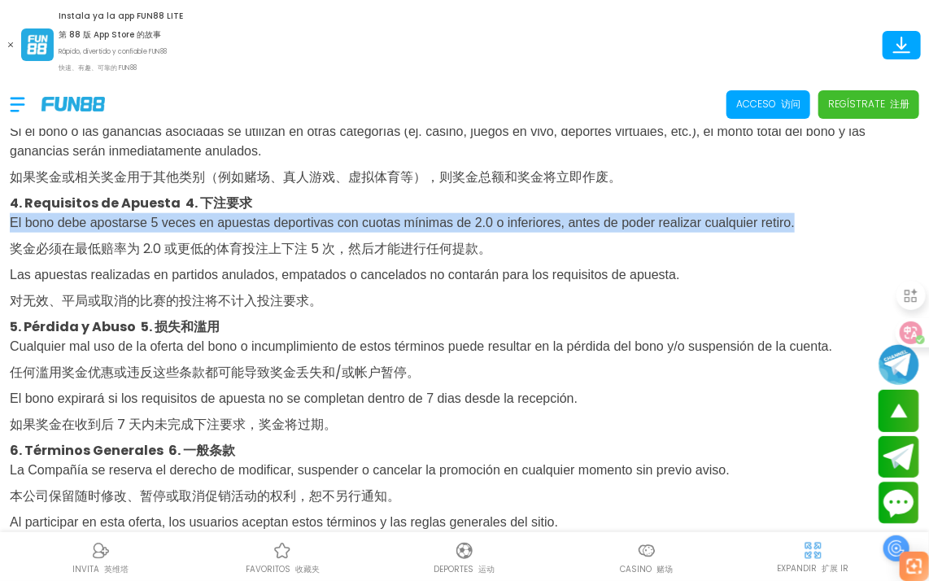
drag, startPoint x: 11, startPoint y: 231, endPoint x: 903, endPoint y: 238, distance: 892.4
click at [903, 238] on p "El bono debe apostarse 5 veces en apuestas deportivas con cuotas mínimas de 2.0…" at bounding box center [464, 265] width 909 height 104
copy span "El bono debe apostarse 5 veces en apuestas deportivas con cuotas mínimas de 2.0…"
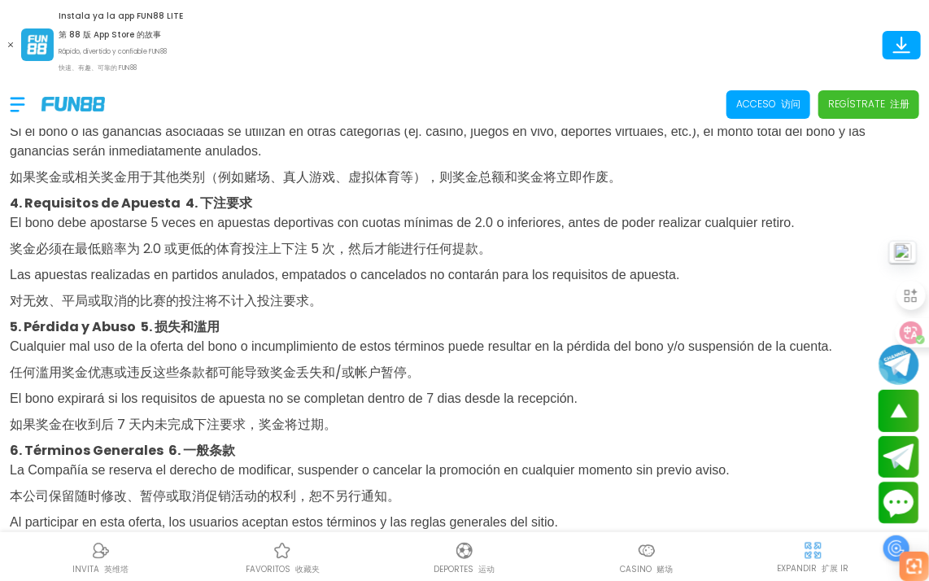
click at [563, 273] on p "El bono debe apostarse 5 veces en apuestas deportivas con cuotas mínimas de 2.0…" at bounding box center [464, 265] width 909 height 104
click at [682, 255] on p "El bono debe apostarse 5 veces en apuestas deportivas con cuotas mínimas de 2.0…" at bounding box center [464, 265] width 909 height 104
click at [741, 277] on p "El bono debe apostarse 5 veces en apuestas deportivas con cuotas mínimas de 2.0…" at bounding box center [464, 265] width 909 height 104
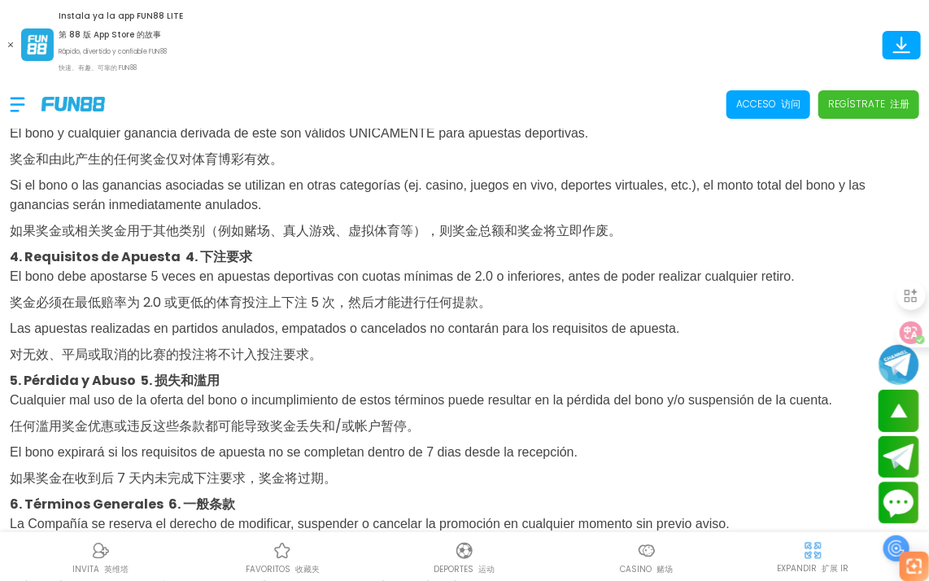
scroll to position [488, 0]
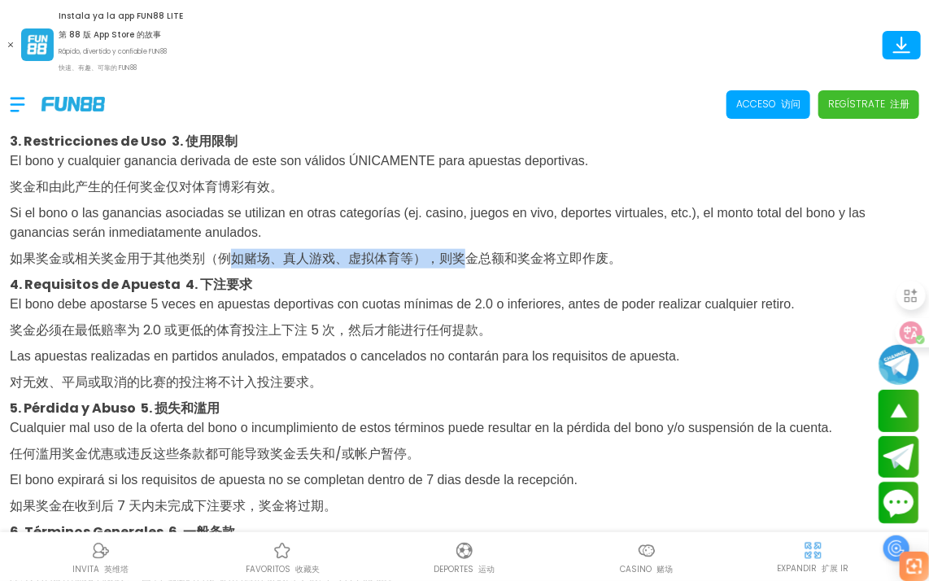
drag, startPoint x: 234, startPoint y: 265, endPoint x: 453, endPoint y: 267, distance: 218.8
click at [453, 267] on font "如果奖金或相关奖金用于其他类别（例如赌场、真人游戏、虚拟体育等），则奖金总额和奖金将立即作废。" at bounding box center [316, 258] width 612 height 19
click at [417, 268] on font "如果奖金或相关奖金用于其他类别（例如赌场、真人游戏、虚拟体育等），则奖金总额和奖金将立即作废。" at bounding box center [316, 258] width 612 height 19
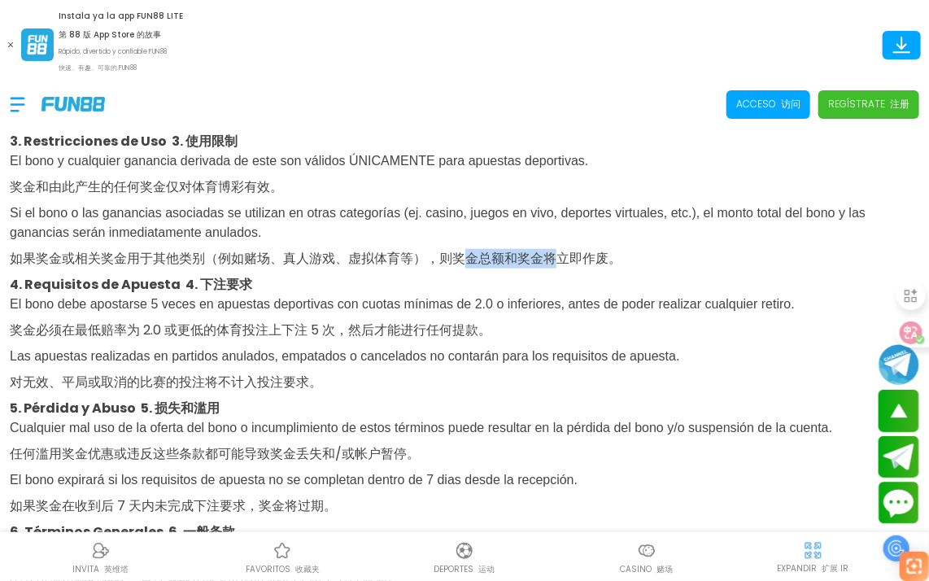
drag, startPoint x: 456, startPoint y: 269, endPoint x: 550, endPoint y: 268, distance: 94.4
click at [550, 268] on font "如果奖金或相关奖金用于其他类别（例如赌场、真人游戏、虚拟体育等），则奖金总额和奖金将立即作废。" at bounding box center [316, 258] width 612 height 19
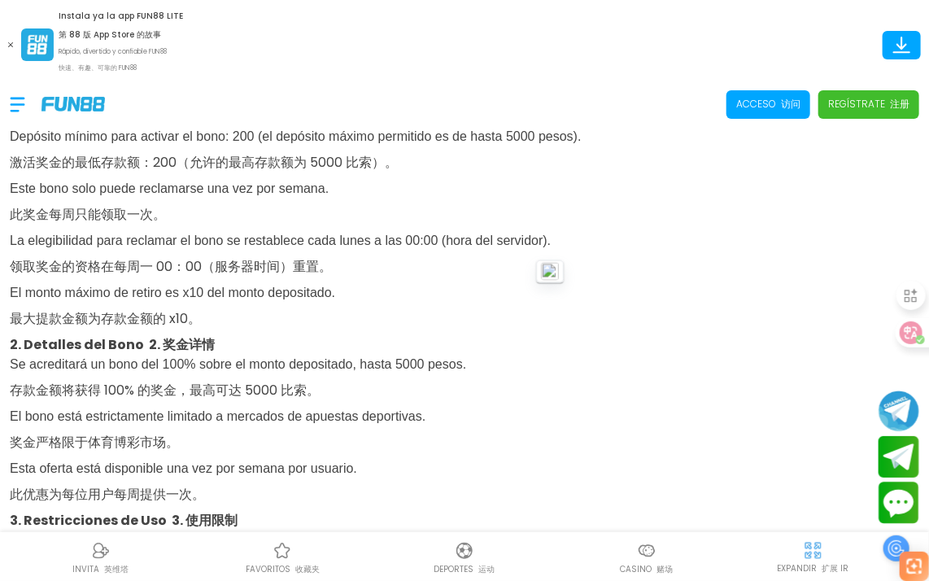
scroll to position [81, 0]
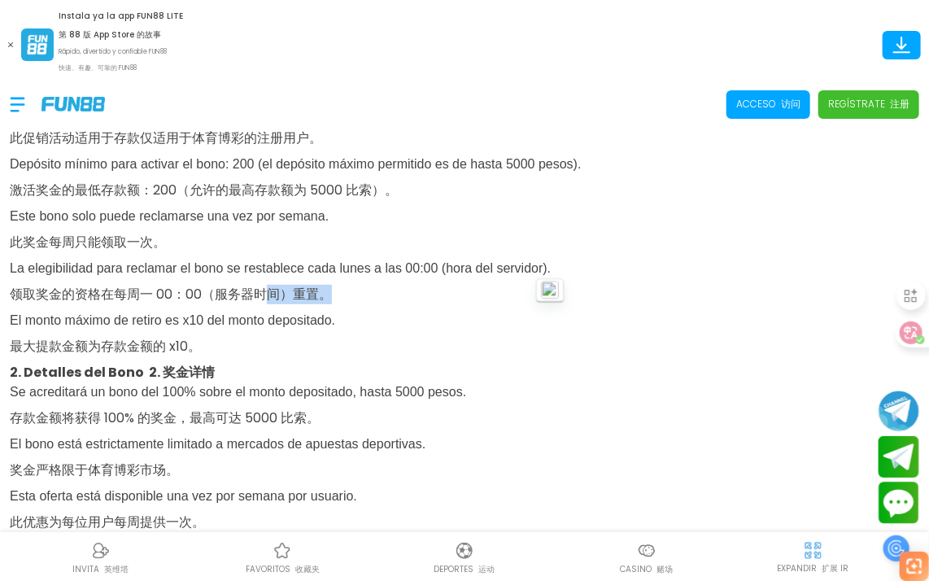
drag, startPoint x: 262, startPoint y: 300, endPoint x: 328, endPoint y: 295, distance: 66.1
click at [328, 295] on font "领取奖金的资格在每周一 00：00（服务器时间）重置。" at bounding box center [171, 294] width 322 height 19
click at [215, 298] on font "领取奖金的资格在每周一 00：00（服务器时间）重置。" at bounding box center [171, 294] width 322 height 19
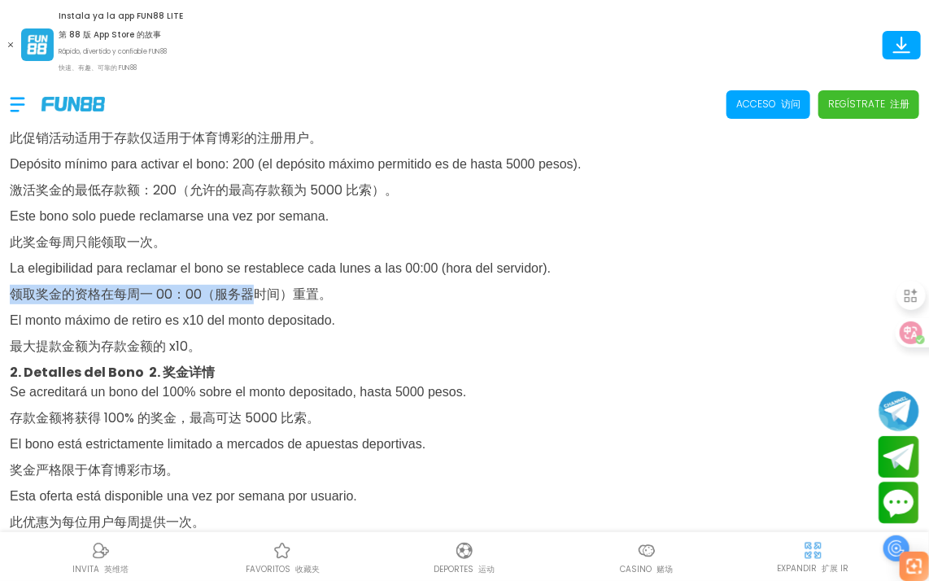
drag, startPoint x: 255, startPoint y: 289, endPoint x: 327, endPoint y: 286, distance: 72.5
click at [327, 286] on p "Esta promoción está disponible para usuarios registrados que realicen un depósi…" at bounding box center [464, 232] width 909 height 260
click at [239, 260] on p "Esta promoción está disponible para usuarios registrados que realicen un depósi…" at bounding box center [464, 232] width 909 height 260
click at [473, 354] on p "Esta promoción está disponible para usuarios registrados que realicen un depósi…" at bounding box center [464, 232] width 909 height 260
click at [446, 307] on p "Esta promoción está disponible para usuarios registrados que realicen un depósi…" at bounding box center [464, 232] width 909 height 260
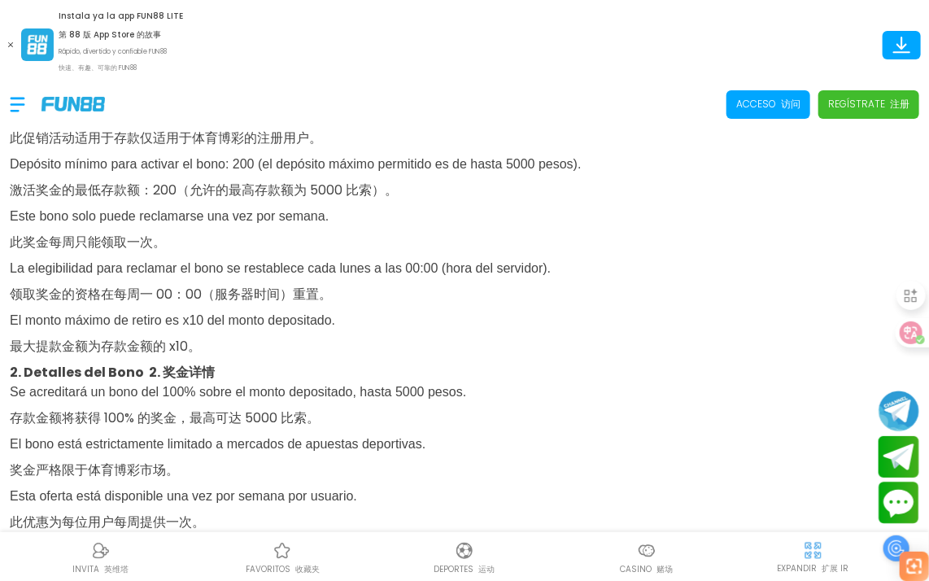
click at [608, 291] on p "Esta promoción está disponible para usuarios registrados que realicen un depósi…" at bounding box center [464, 232] width 909 height 260
